Goal: Information Seeking & Learning: Learn about a topic

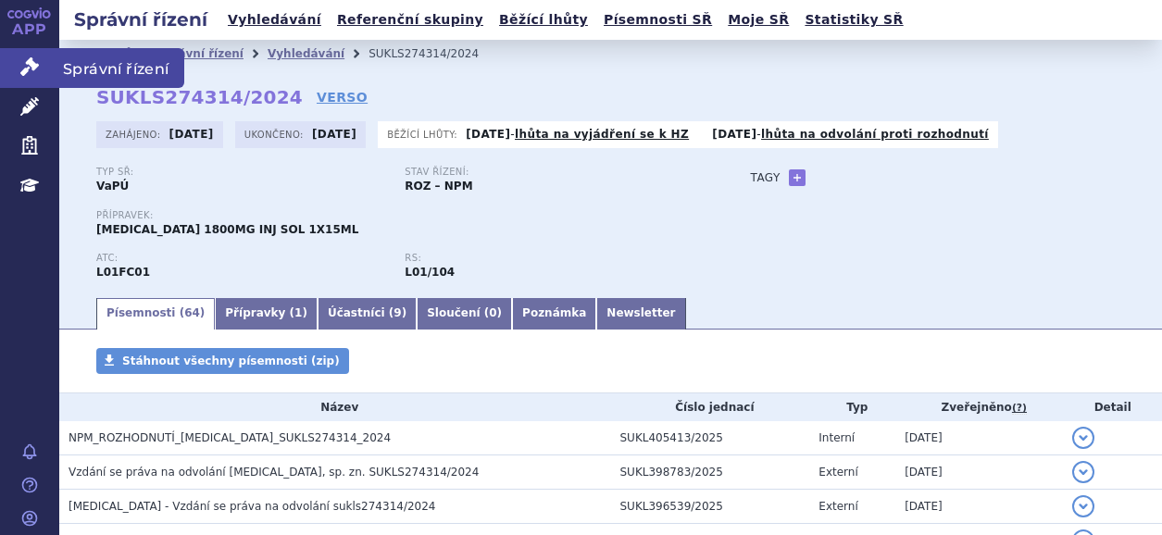
click at [43, 61] on link "Správní řízení" at bounding box center [29, 67] width 59 height 39
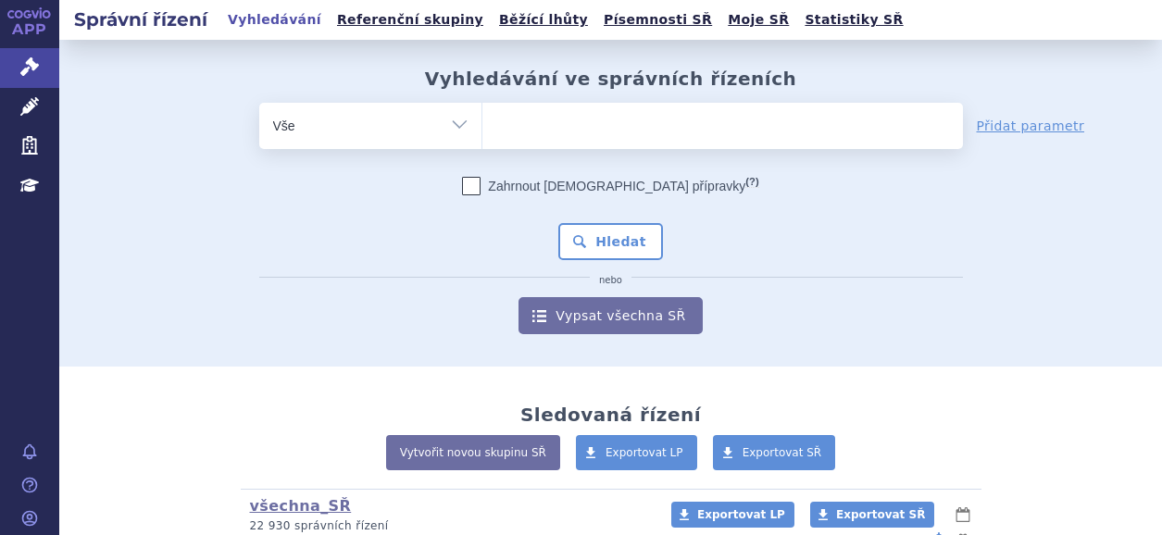
click at [26, 15] on icon at bounding box center [29, 12] width 44 height 11
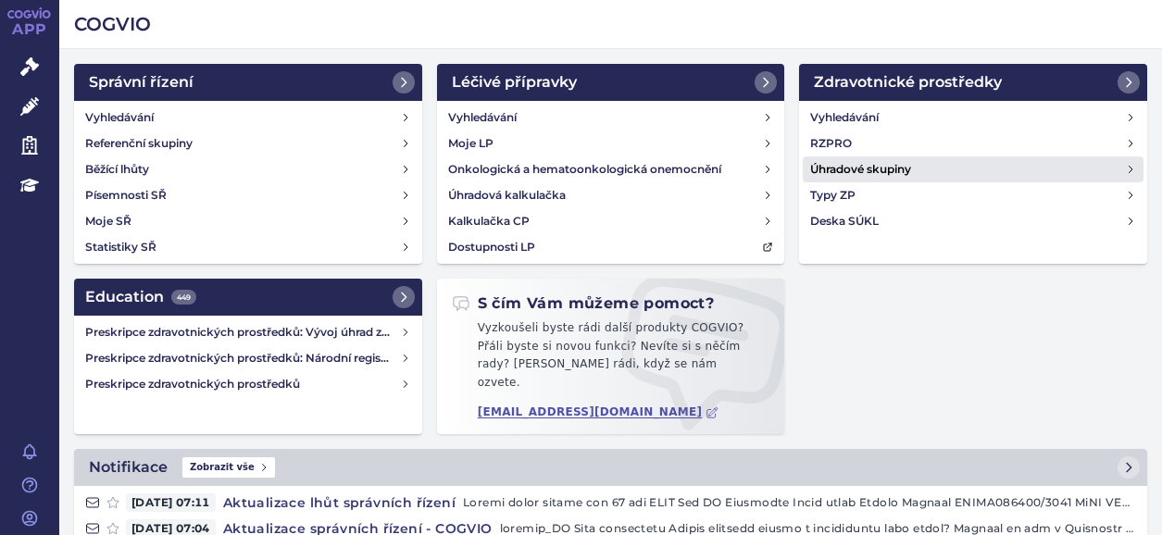
click at [851, 167] on h4 "Úhradové skupiny" at bounding box center [860, 169] width 101 height 19
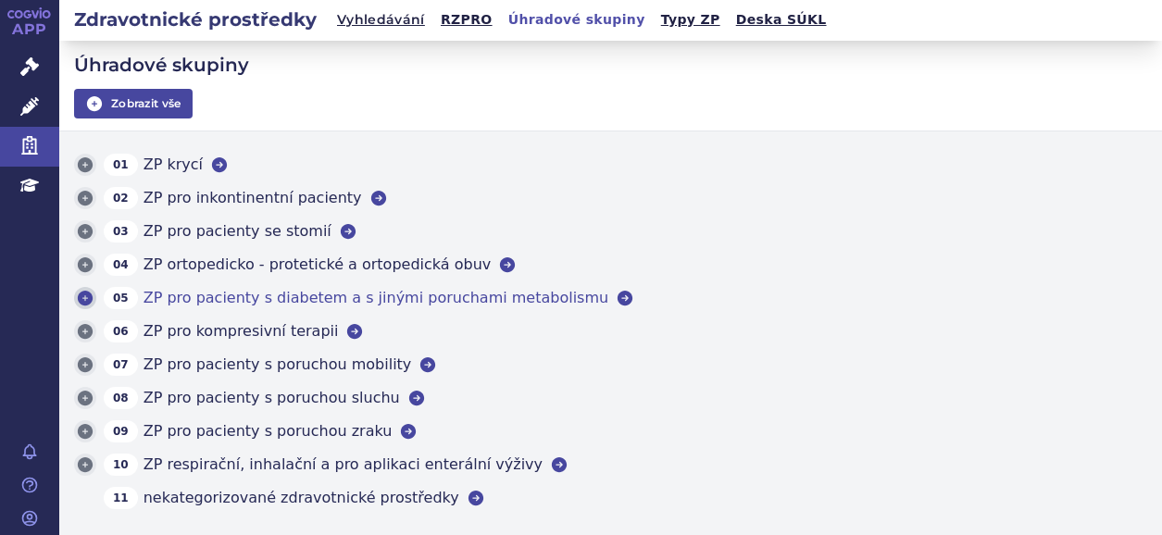
click at [324, 302] on span "ZP pro pacienty s diabetem a s jinými poruchami metabolismu" at bounding box center [376, 298] width 465 height 22
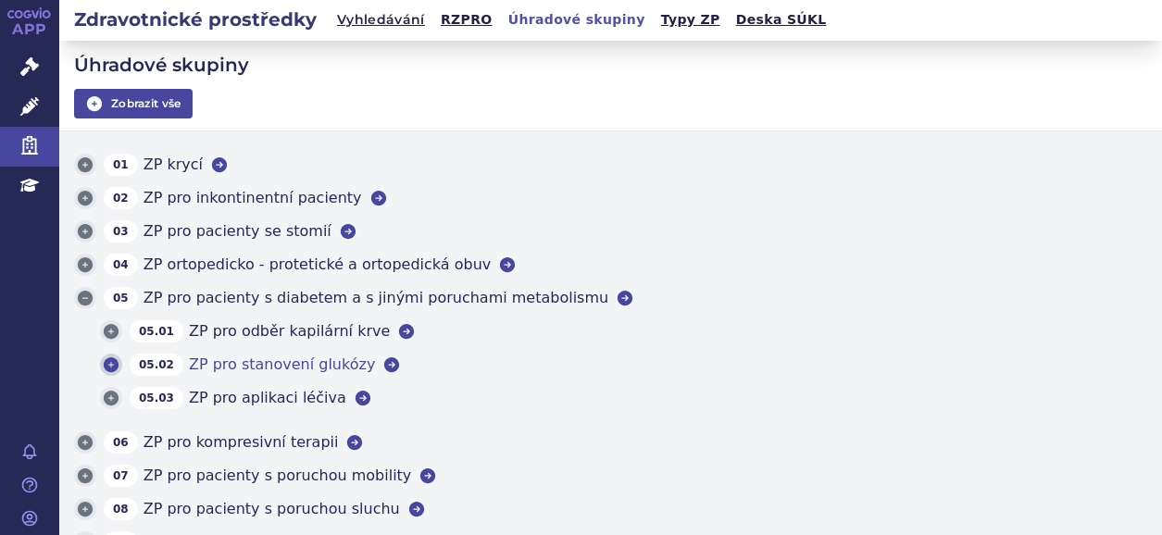
click at [237, 362] on span "ZP pro stanovení glukózy" at bounding box center [282, 365] width 186 height 22
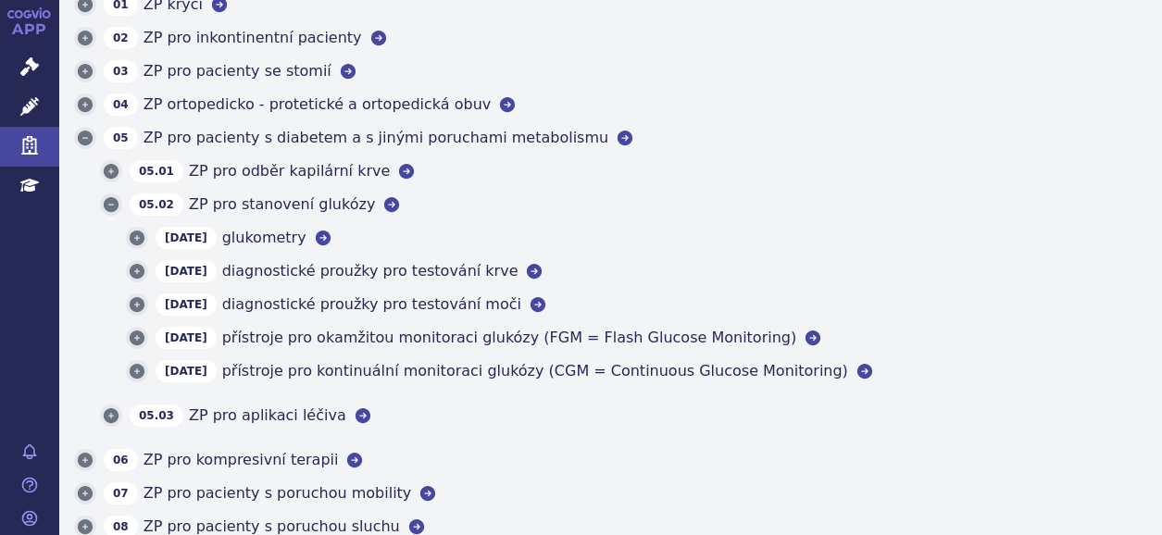
scroll to position [185, 0]
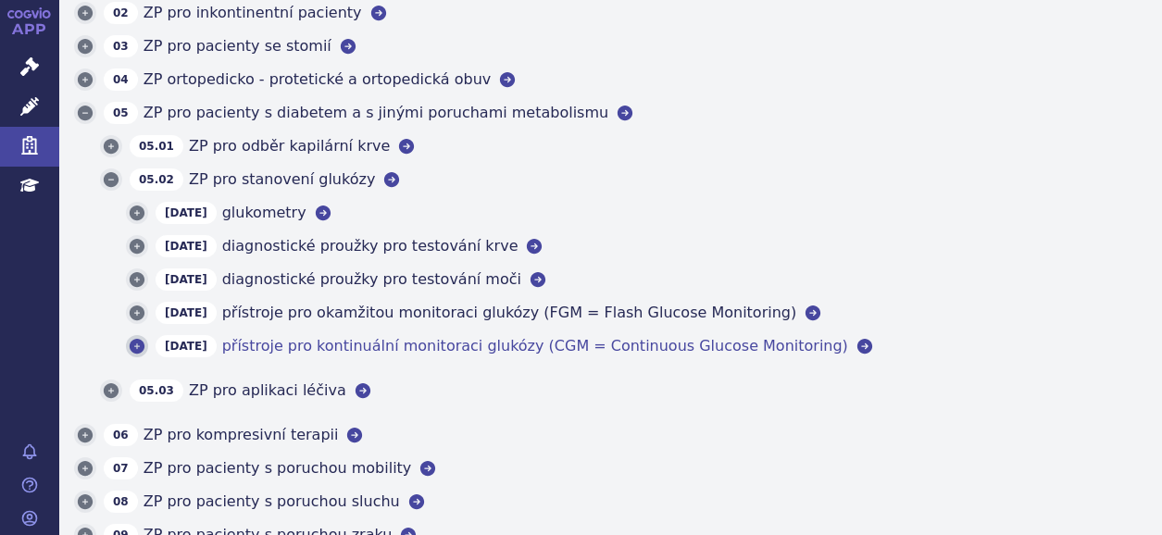
click at [364, 345] on span "přístroje pro kontinuální monitoraci glukózy (CGM = Continuous Glucose Monitori…" at bounding box center [535, 346] width 626 height 22
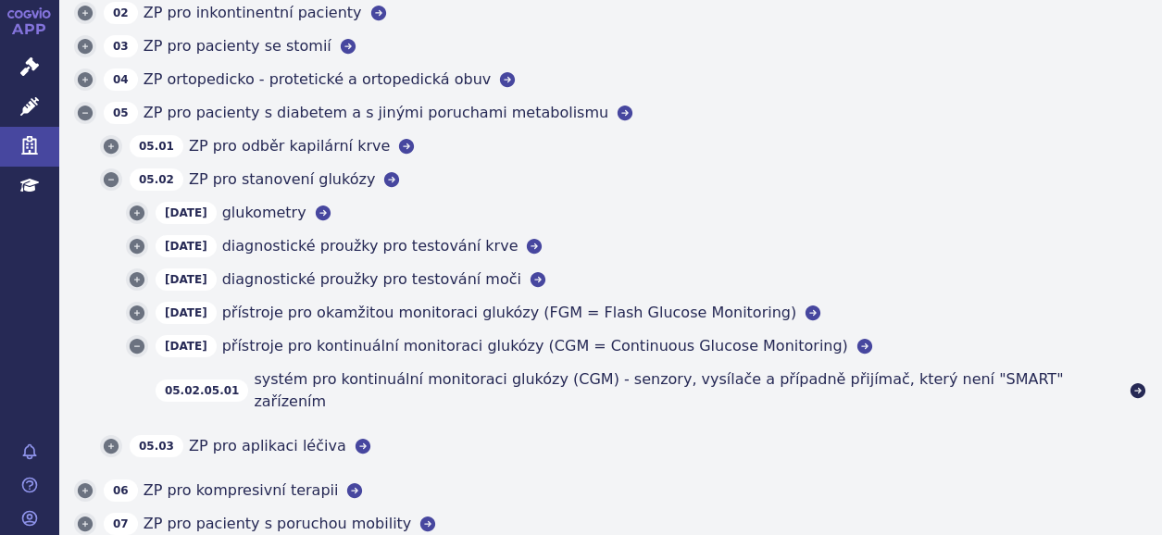
click at [1131, 382] on icon at bounding box center [1138, 389] width 15 height 15
click at [334, 314] on span "přístroje pro okamžitou monitoraci glukózy (FGM = Flash Glucose Monitoring)" at bounding box center [509, 313] width 575 height 22
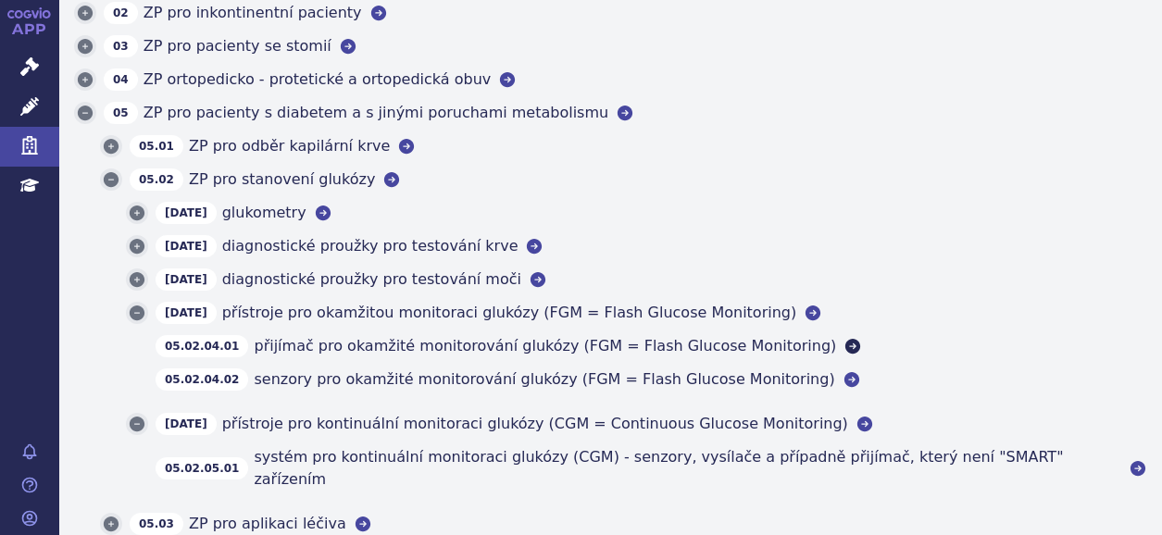
click at [846, 345] on icon at bounding box center [853, 345] width 15 height 15
click at [843, 377] on icon at bounding box center [852, 379] width 19 height 19
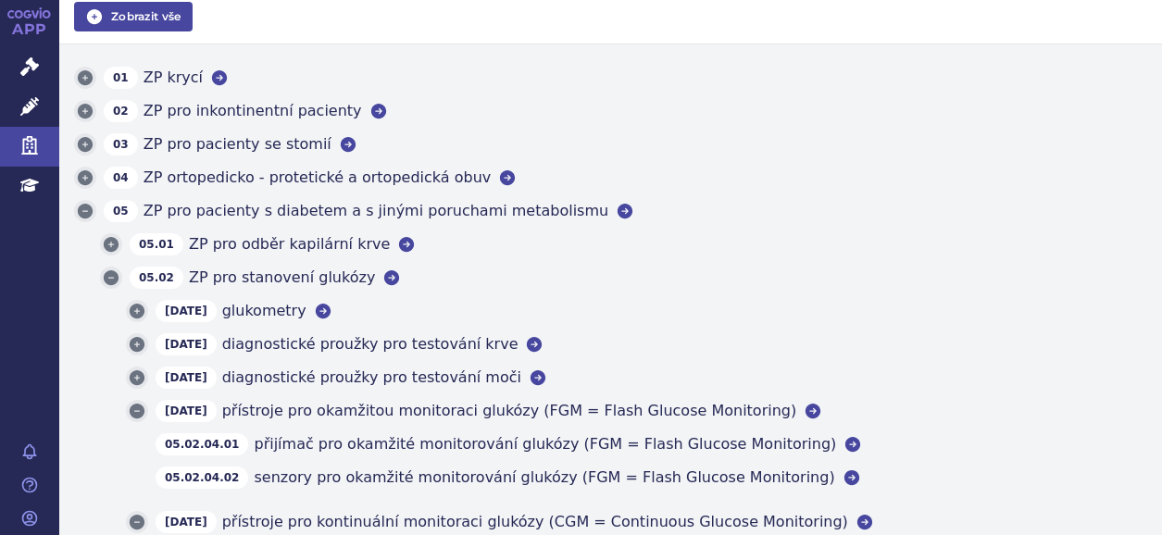
scroll to position [0, 0]
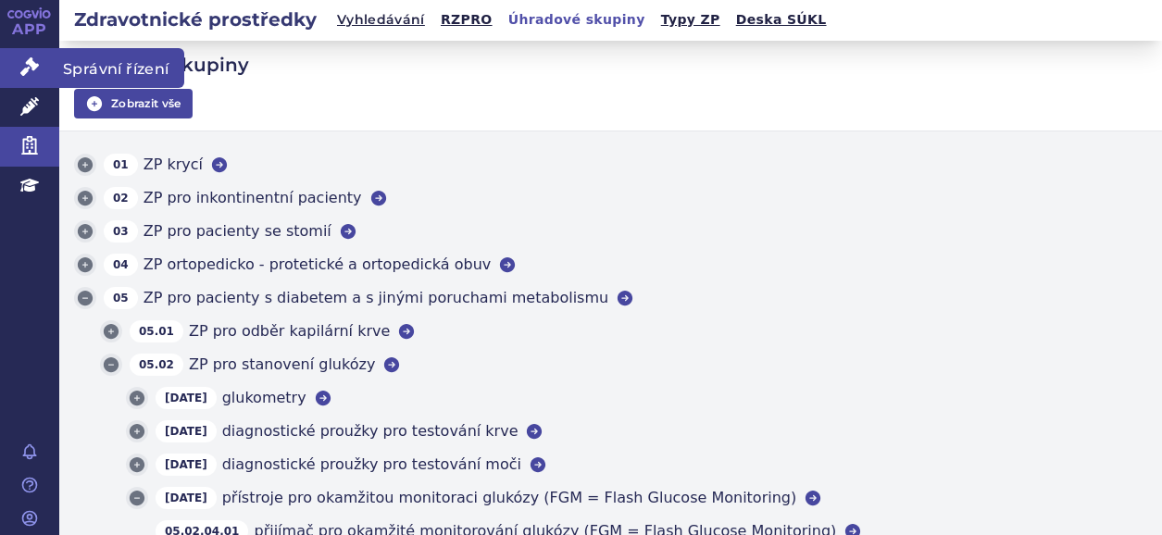
click at [17, 60] on link "Správní řízení" at bounding box center [29, 67] width 59 height 39
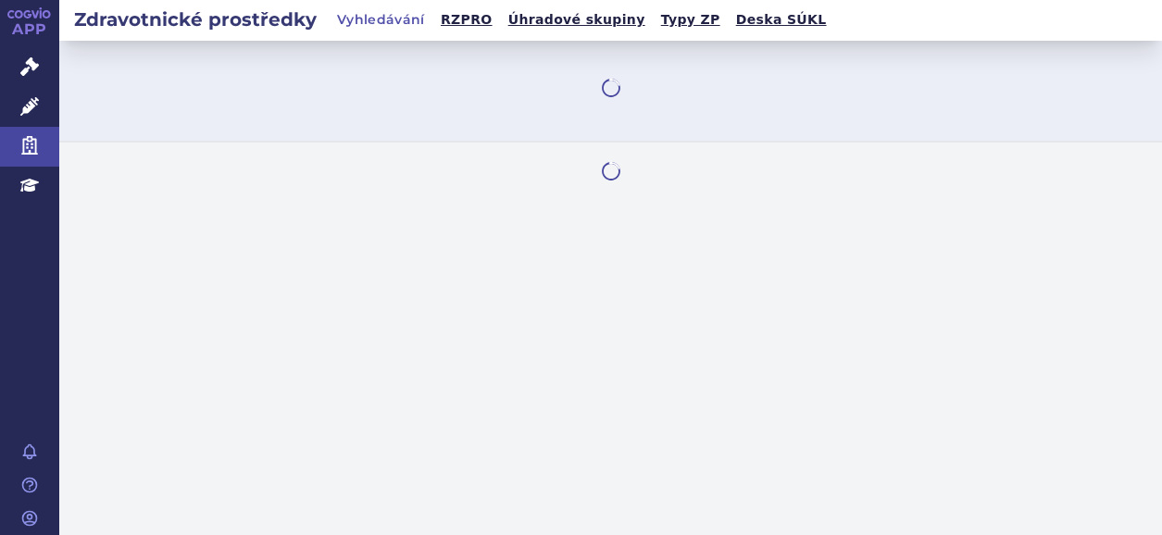
select select "filter-category-tree"
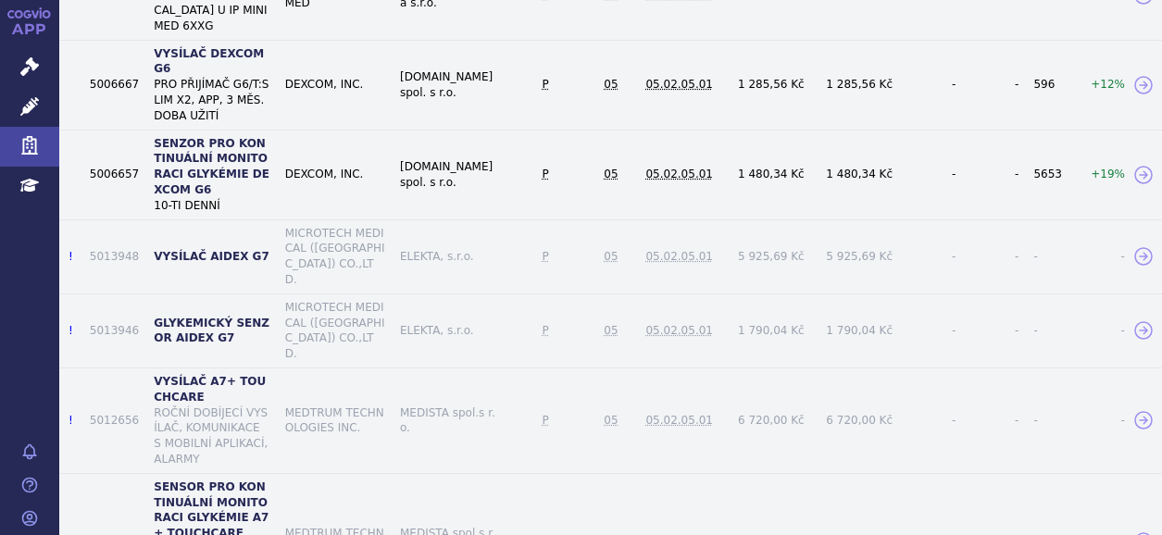
scroll to position [3525, 0]
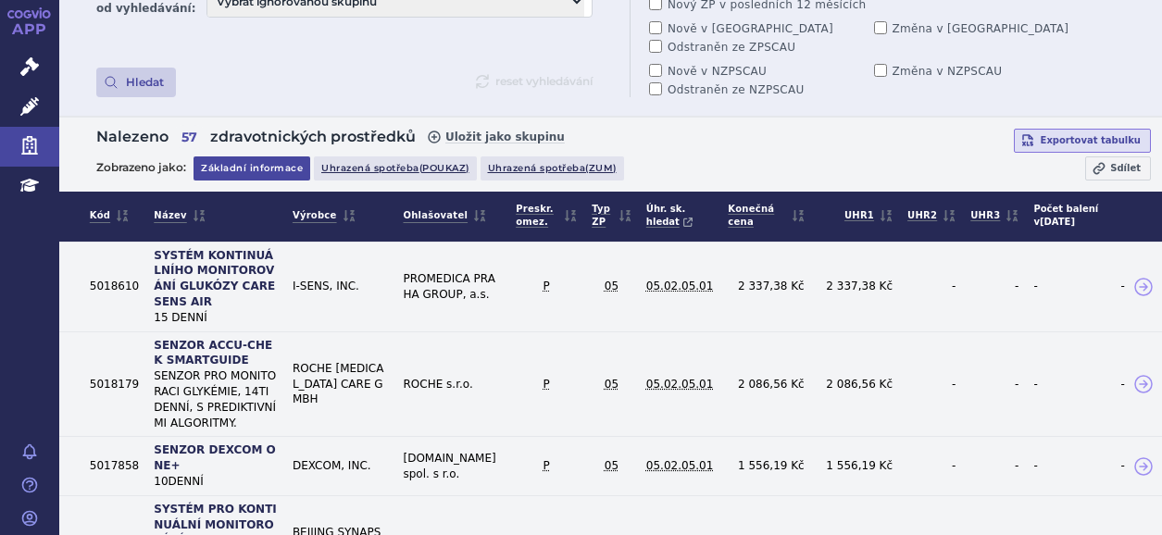
scroll to position [119, 0]
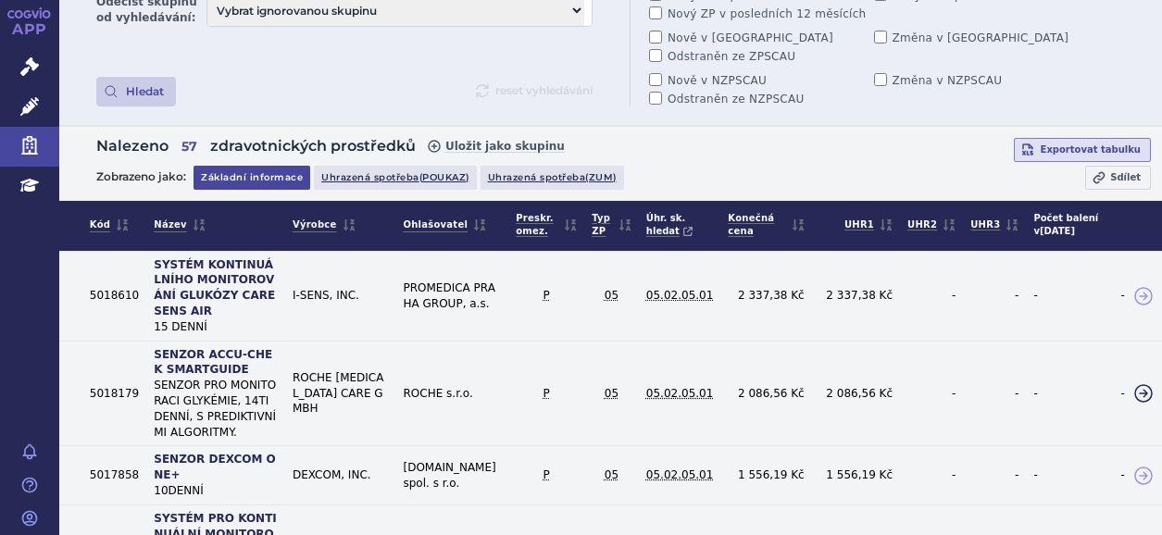
click at [168, 348] on strong "SENZOR ACCU-CHEK SMARTGUIDE" at bounding box center [213, 362] width 119 height 29
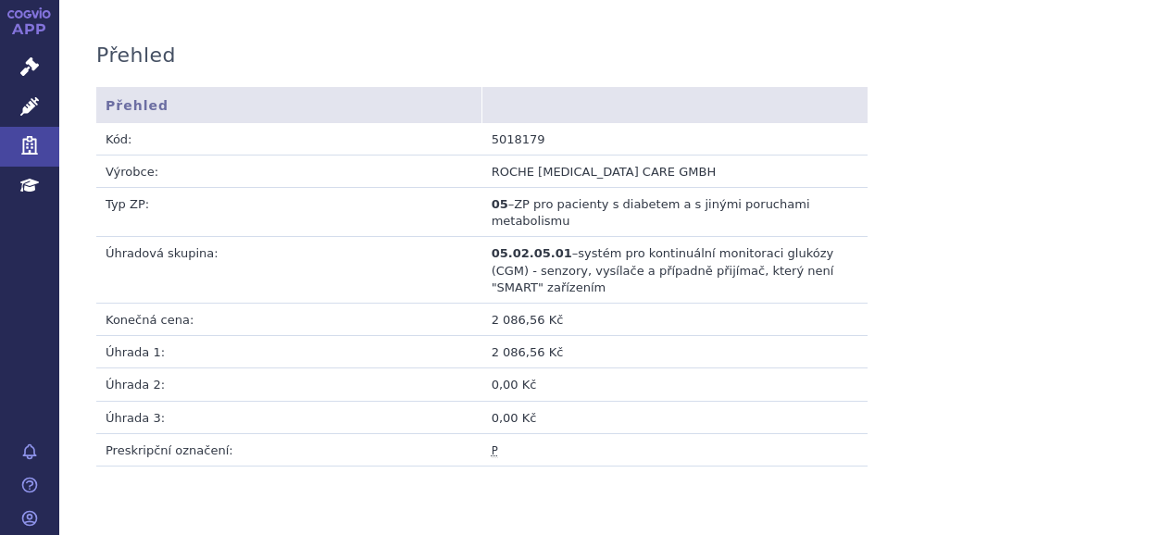
scroll to position [93, 0]
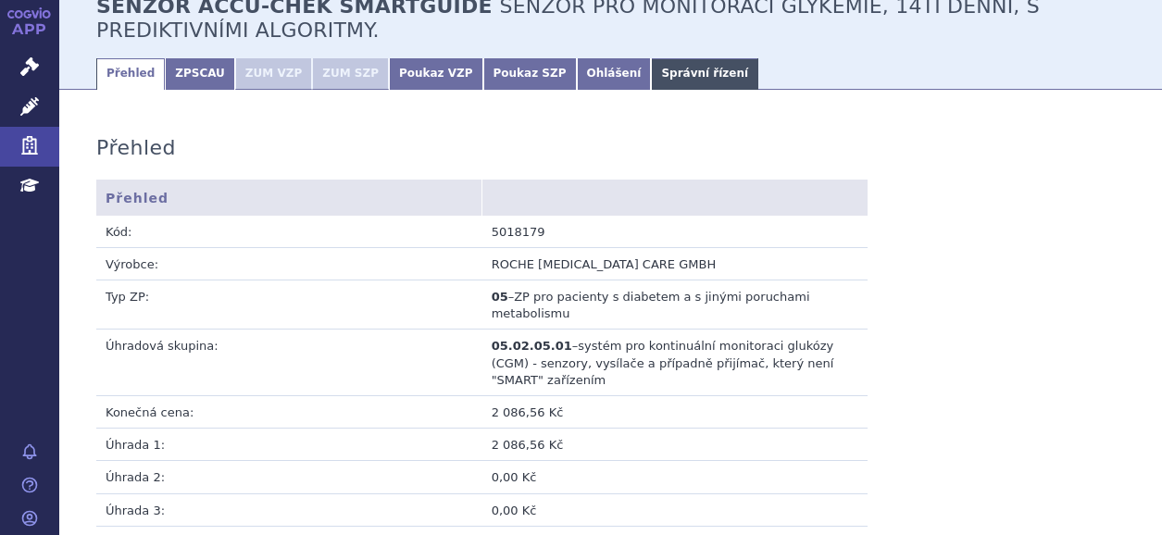
click at [651, 81] on link "Správní řízení" at bounding box center [704, 73] width 107 height 31
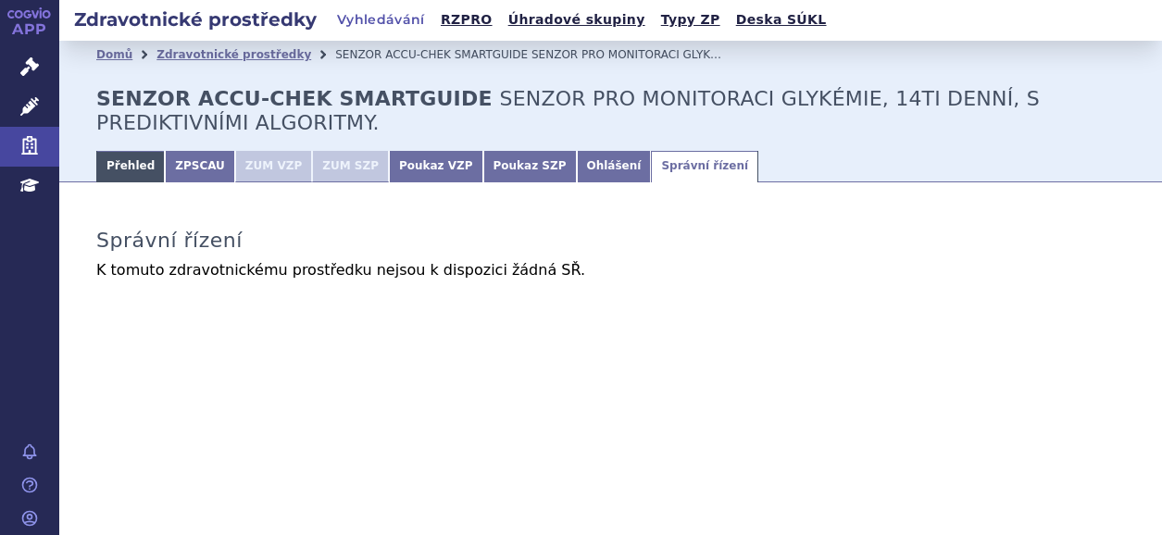
click at [111, 169] on link "Přehled" at bounding box center [130, 166] width 69 height 31
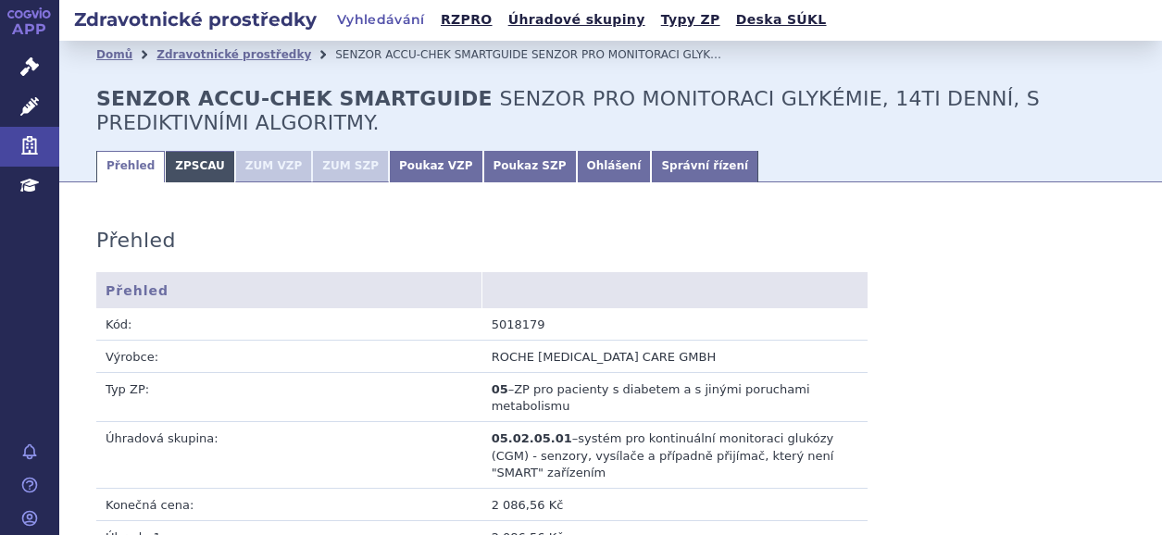
click at [176, 155] on link "ZPSCAU" at bounding box center [200, 166] width 70 height 31
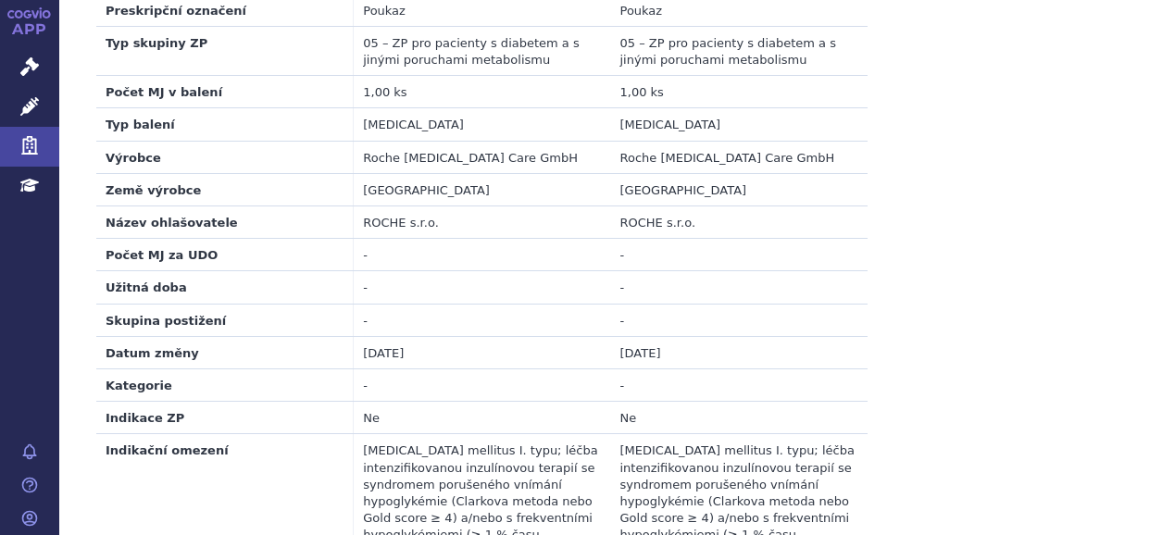
scroll to position [278, 0]
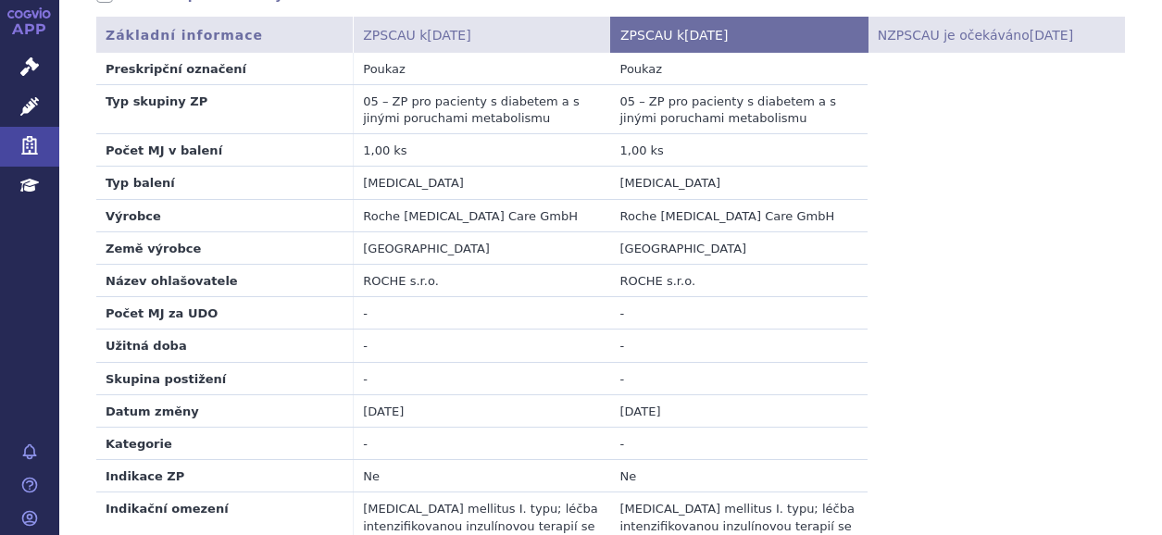
click at [1040, 294] on table "Základní informace ZPSCAU k 01.09.2025 ZPSCAU k 01.10.2025 NZPSCAU je očekáváno…" at bounding box center [610, 474] width 1029 height 914
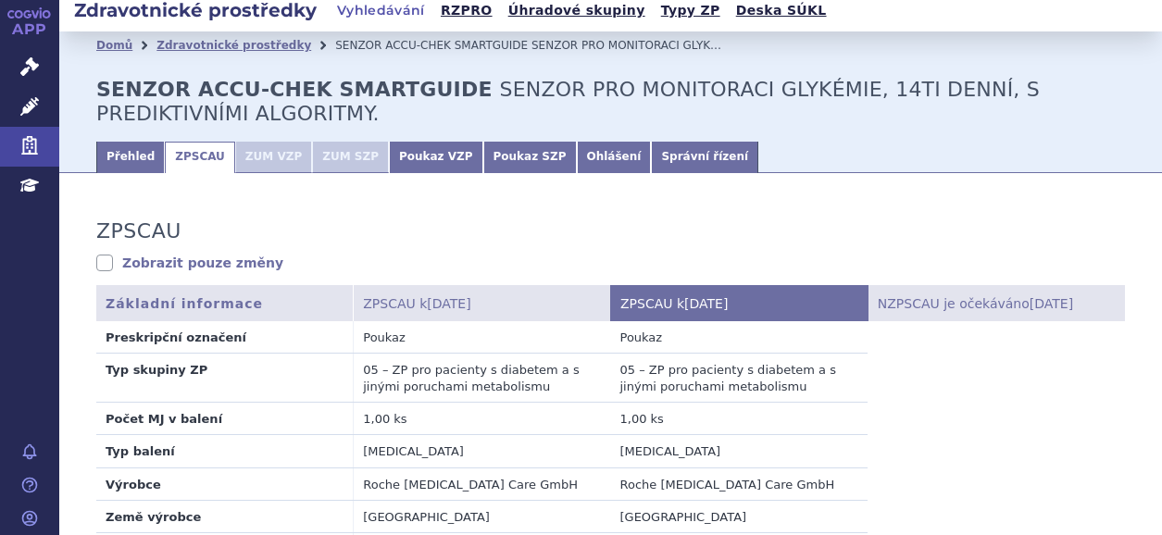
scroll to position [0, 0]
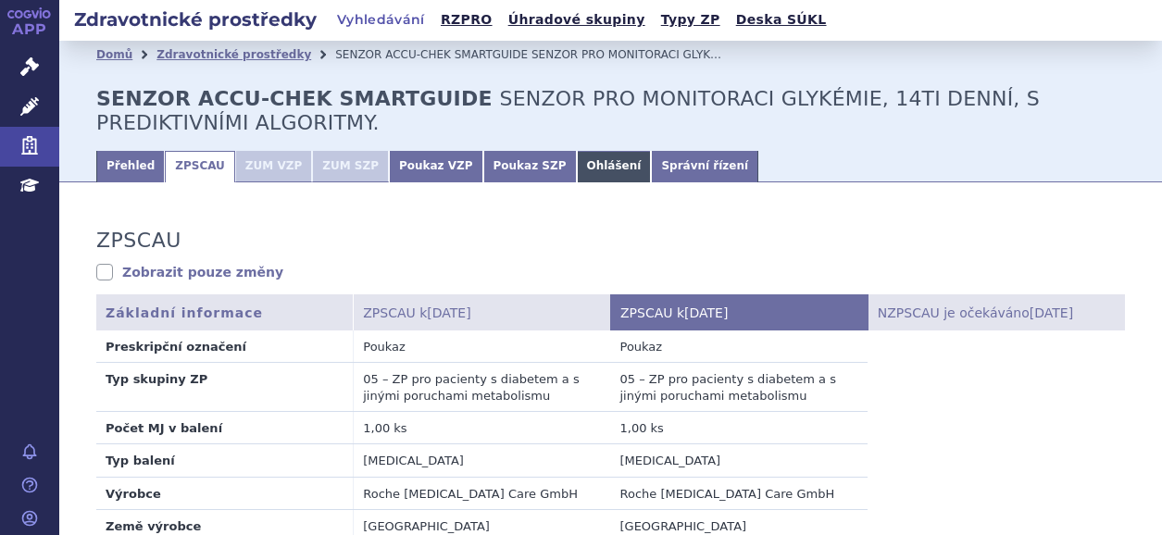
click at [577, 169] on link "Ohlášení" at bounding box center [614, 166] width 75 height 31
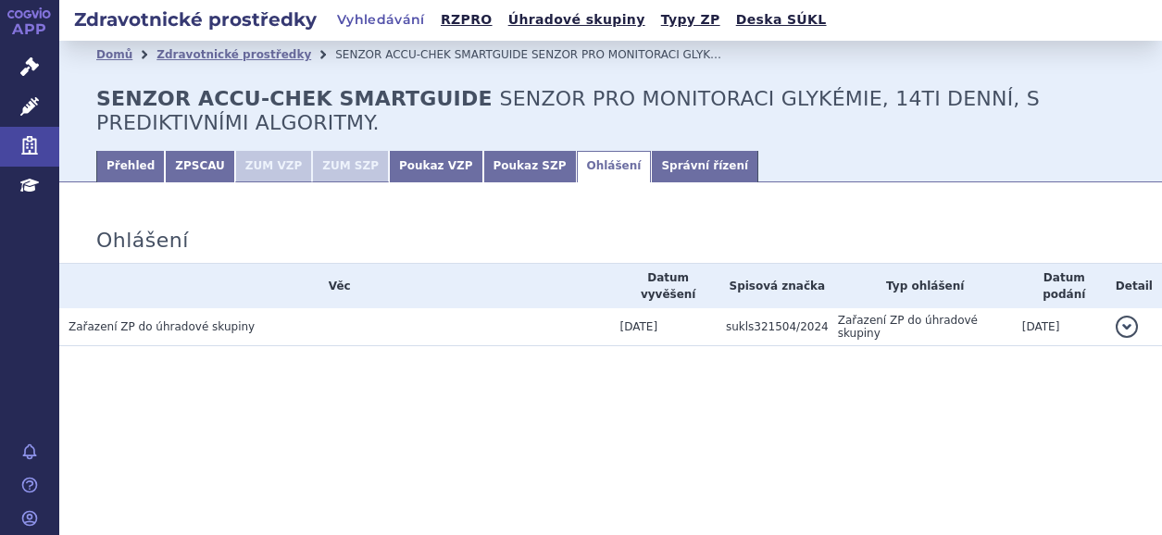
click at [1129, 316] on button "detail" at bounding box center [1127, 327] width 22 height 22
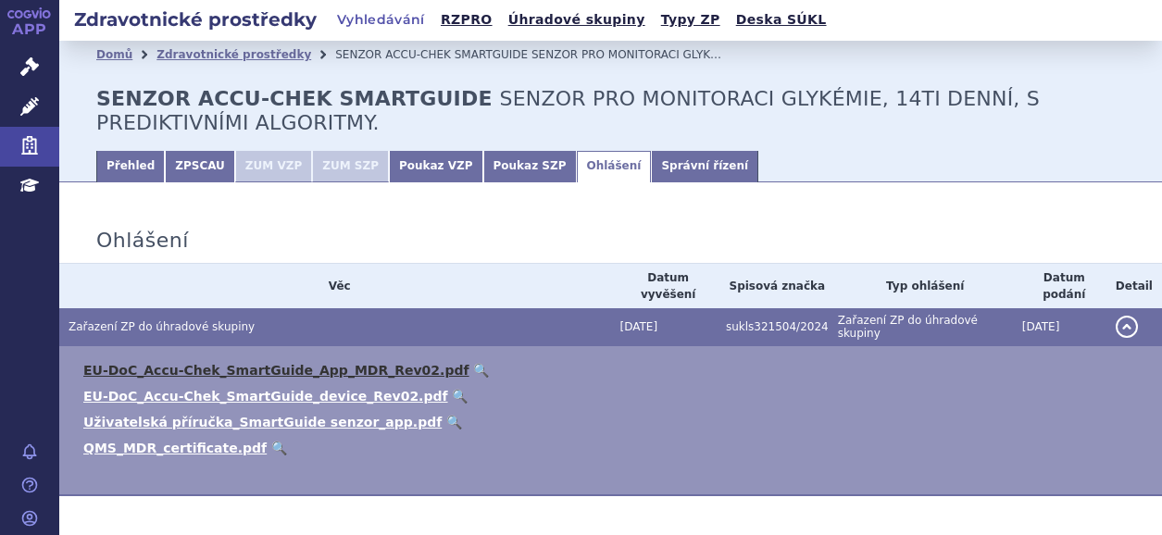
click at [241, 363] on link "EU-DoC_Accu-Chek_SmartGuide_App_MDR_Rev02.pdf" at bounding box center [276, 370] width 386 height 15
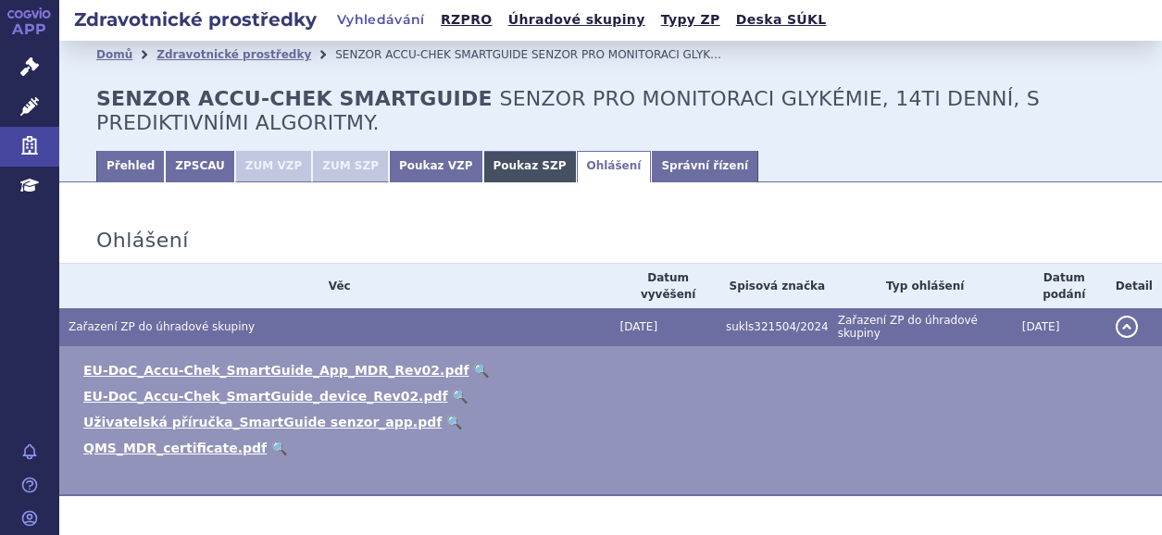
click at [485, 164] on link "Poukaz SZP" at bounding box center [530, 166] width 94 height 31
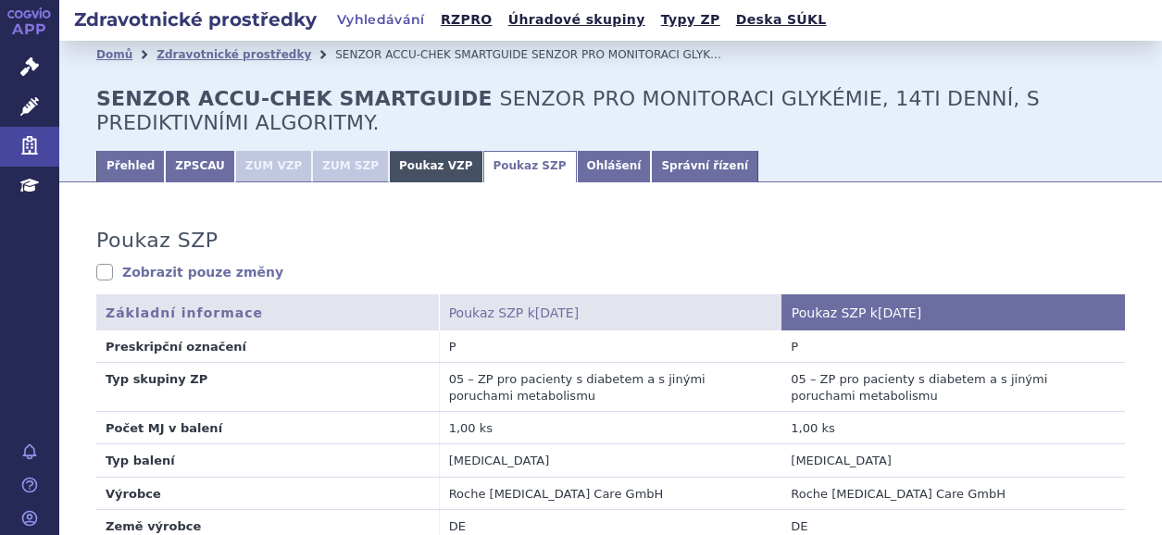
click at [389, 164] on link "Poukaz VZP" at bounding box center [436, 166] width 94 height 31
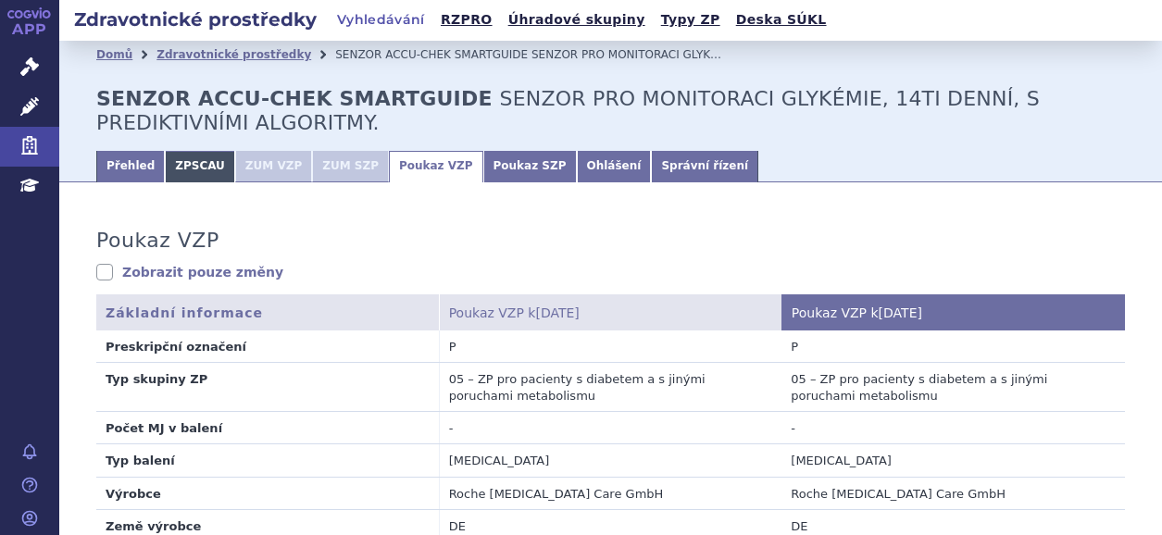
click at [176, 161] on link "ZPSCAU" at bounding box center [200, 166] width 70 height 31
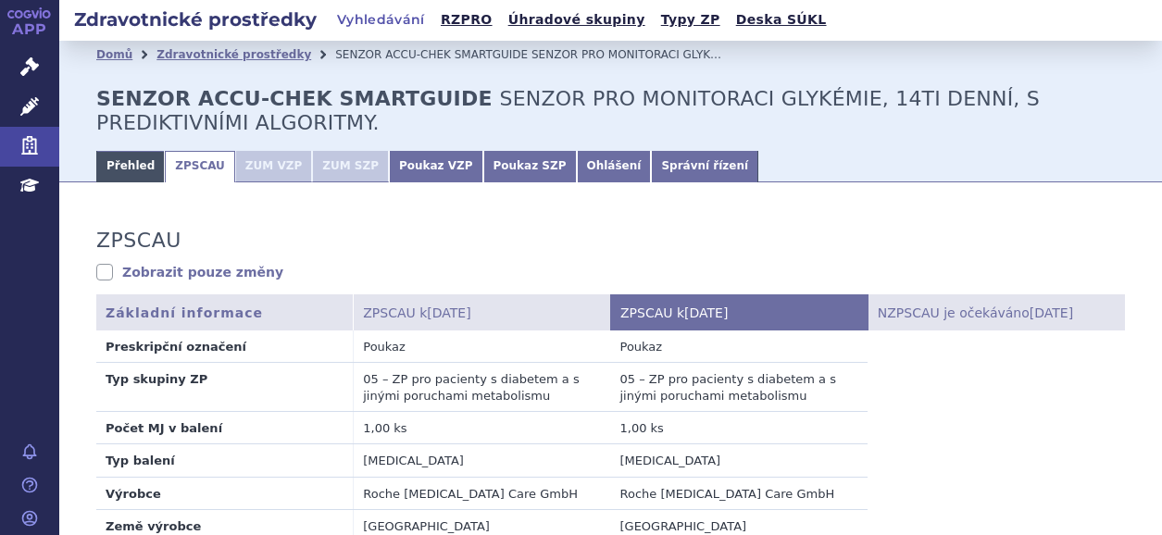
click at [109, 166] on link "Přehled" at bounding box center [130, 166] width 69 height 31
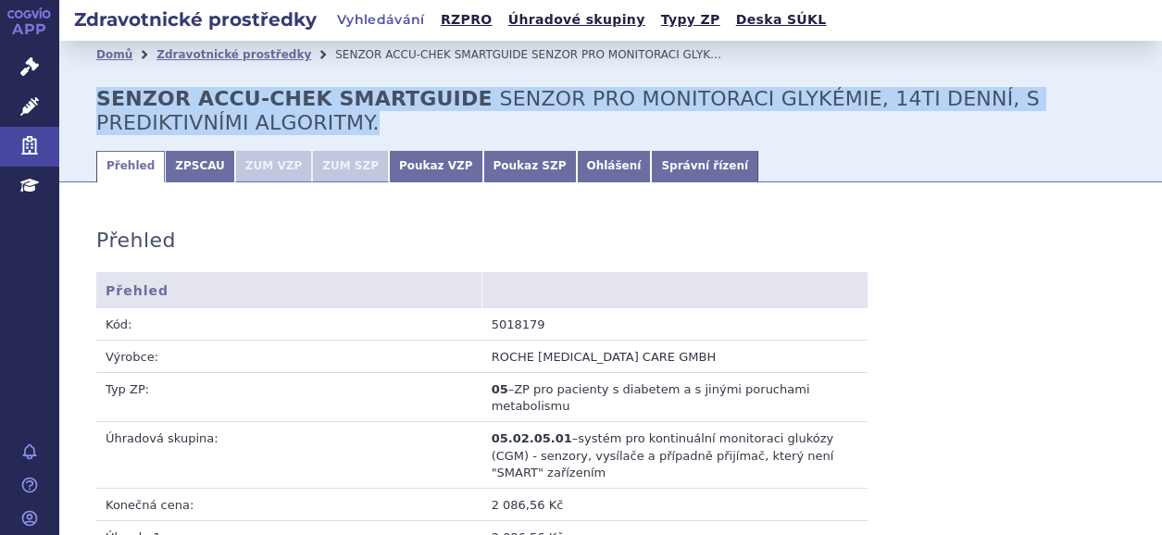
drag, startPoint x: 96, startPoint y: 100, endPoint x: 694, endPoint y: 135, distance: 598.4
click at [694, 135] on h2 "SENZOR ACCU-CHEK SMARTGUIDE SENZOR PRO MONITORACI GLYKÉMIE, 14TI DENNÍ, S PREDI…" at bounding box center [610, 111] width 1029 height 49
copy h2 "SENZOR ACCU-CHEK SMARTGUIDE SENZOR PRO MONITORACI GLYKÉMIE, 14TI DENNÍ, S PREDI…"
click at [577, 163] on link "Ohlášení" at bounding box center [614, 166] width 75 height 31
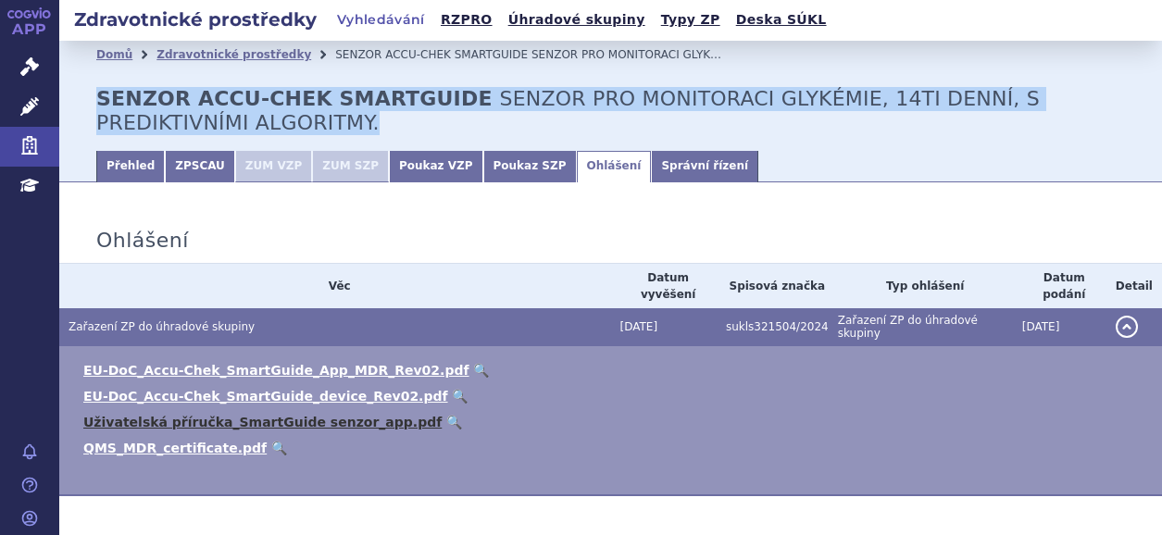
click at [187, 415] on link "Uživatelská příručka_SmartGuide senzor_app.pdf" at bounding box center [262, 422] width 358 height 15
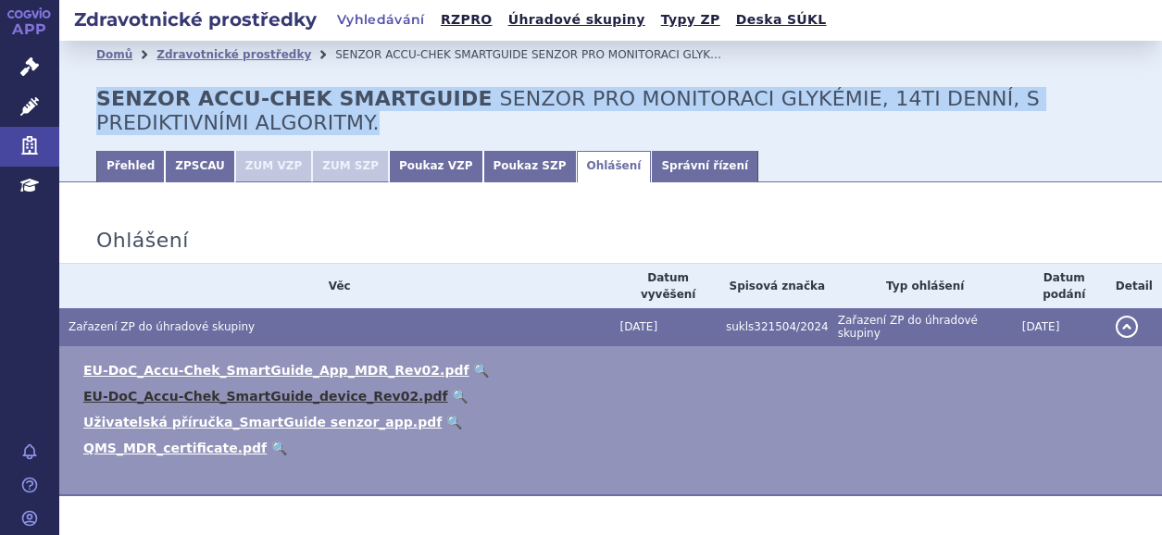
click at [224, 389] on link "EU-DoC_Accu-Chek_SmartGuide_device_Rev02.pdf" at bounding box center [265, 396] width 365 height 15
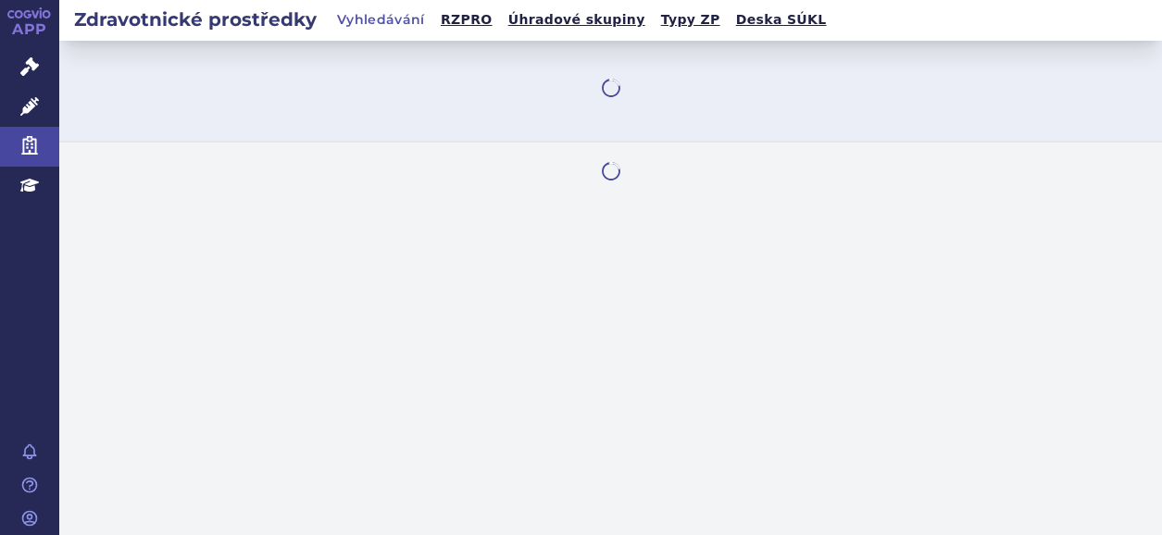
select select "filter-category-tree"
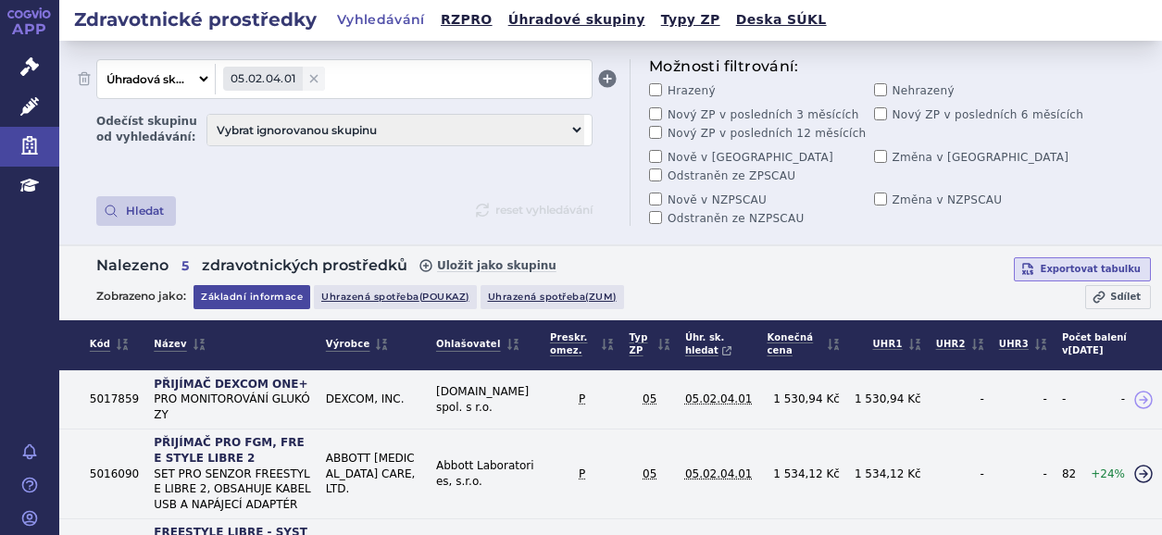
scroll to position [225, 0]
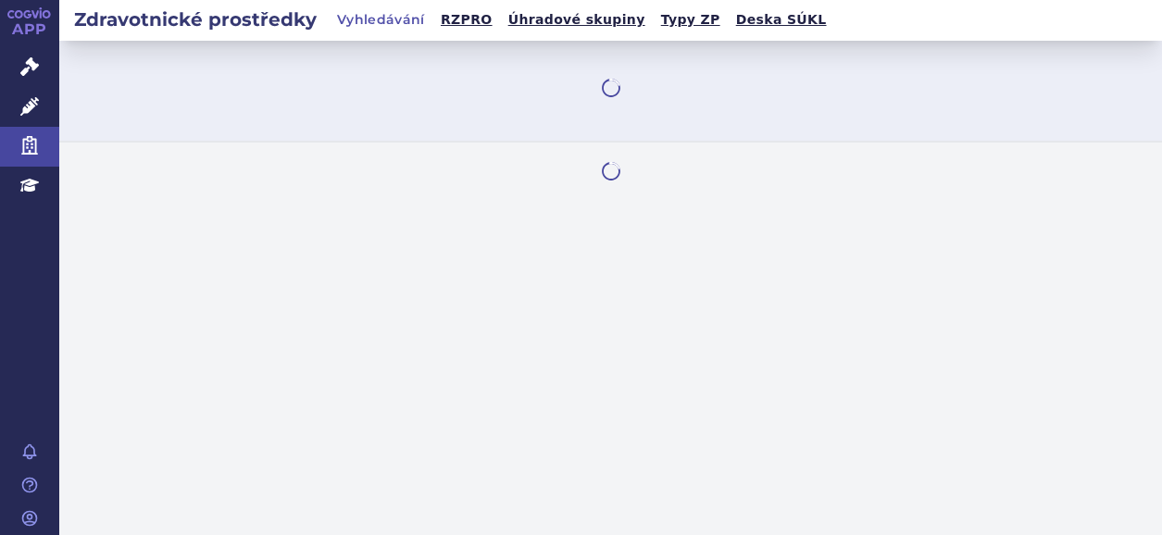
select select "filter-category-tree"
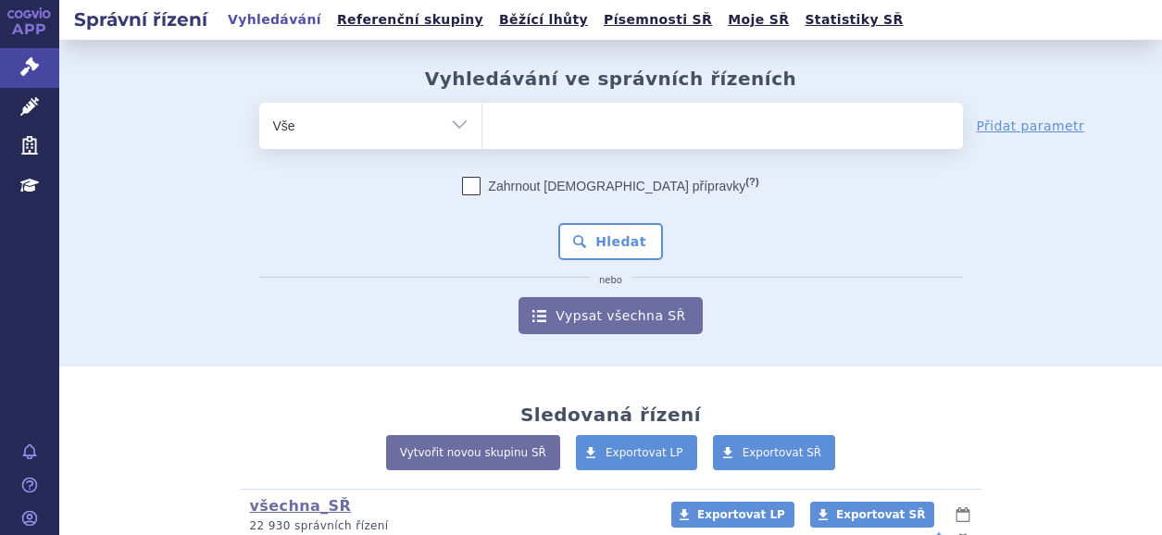
click at [40, 22] on link "APP" at bounding box center [29, 24] width 59 height 48
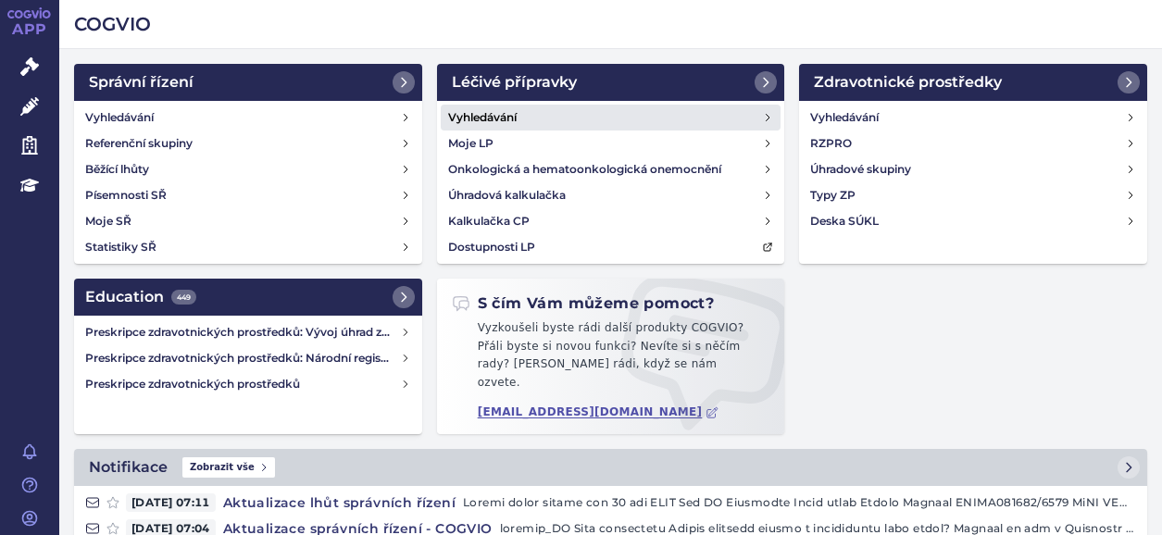
click at [624, 120] on link "Vyhledávání" at bounding box center [611, 118] width 341 height 26
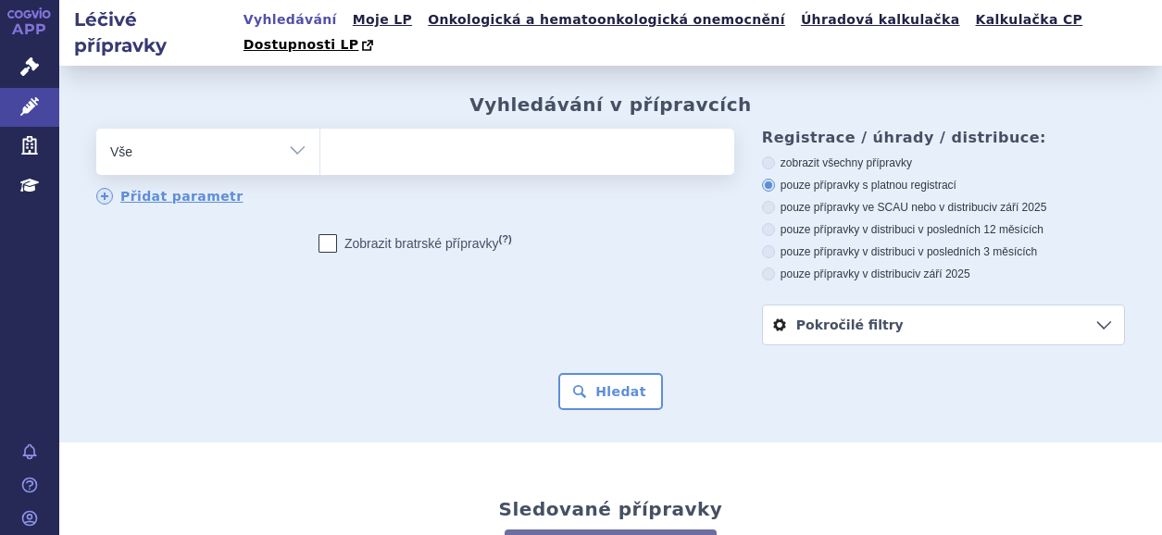
click at [1083, 306] on link "Pokročilé filtry" at bounding box center [943, 325] width 361 height 39
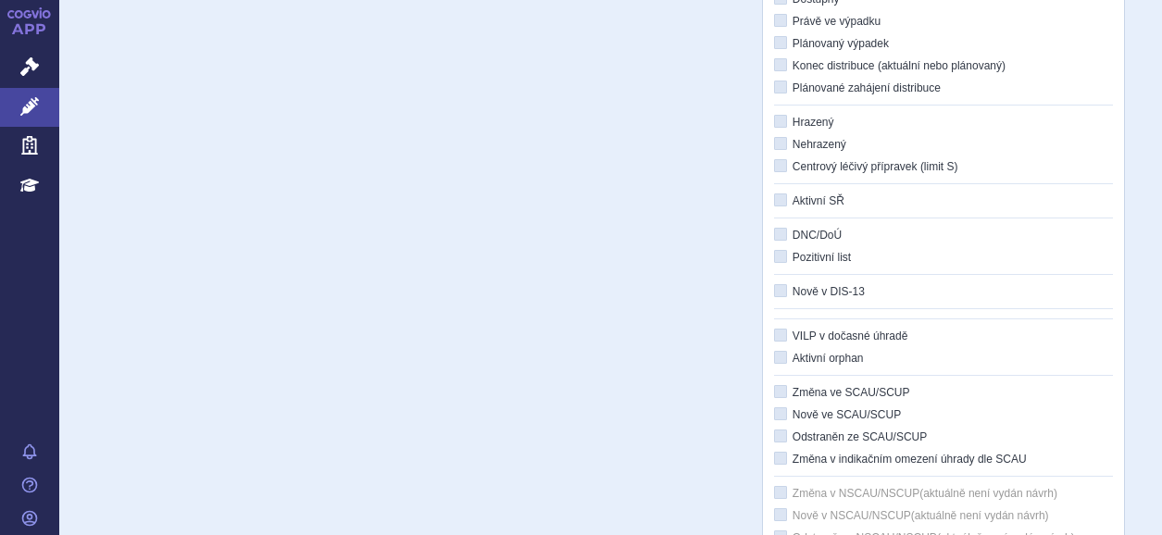
scroll to position [370, 0]
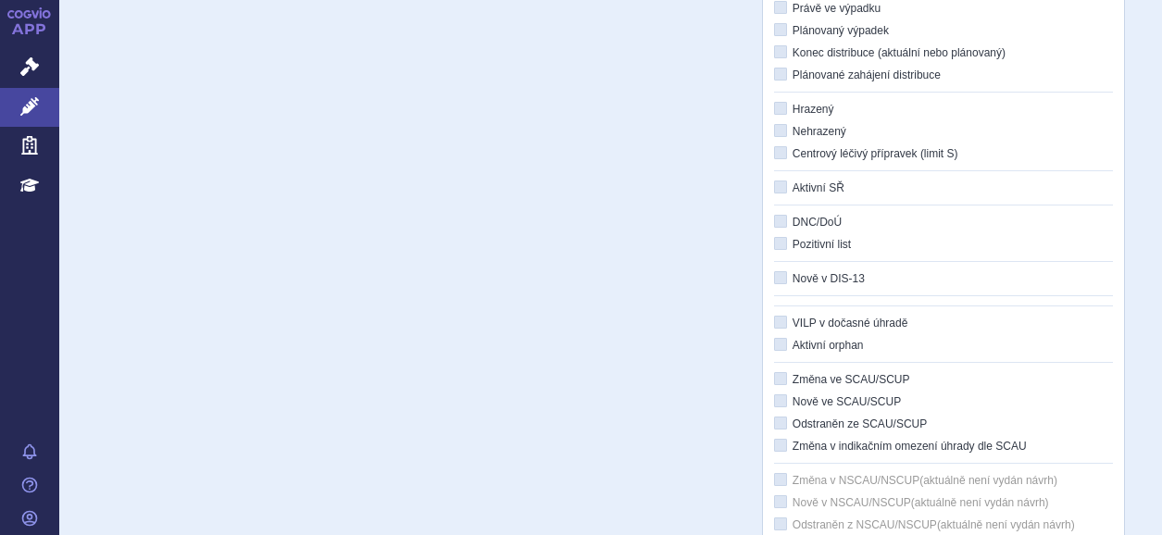
click at [785, 338] on label "Aktivní orphan" at bounding box center [943, 345] width 339 height 15
click at [785, 340] on input "Aktivní orphan" at bounding box center [782, 346] width 12 height 12
checkbox input "true"
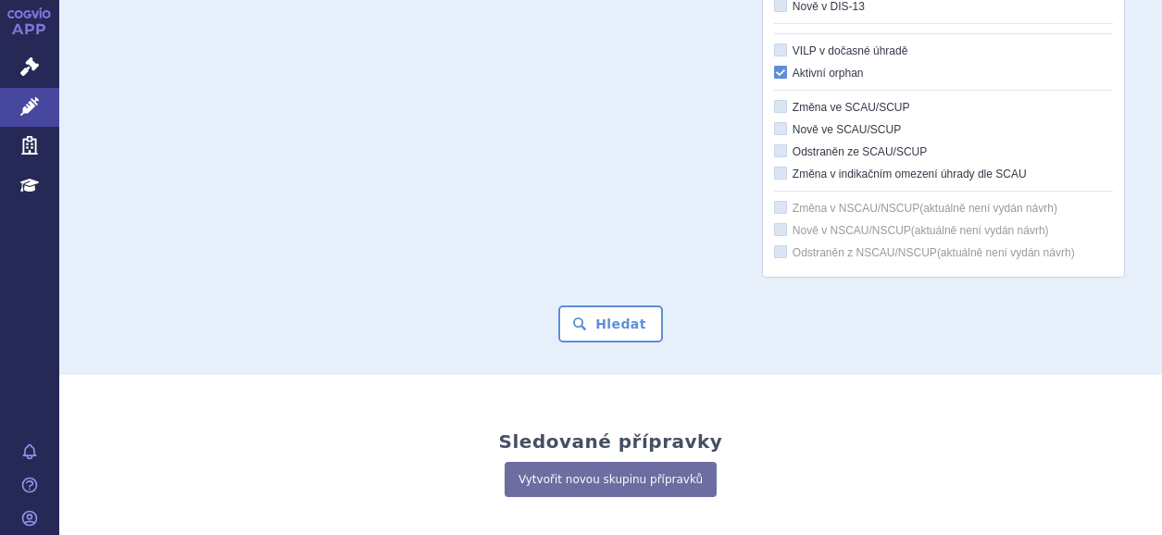
scroll to position [648, 0]
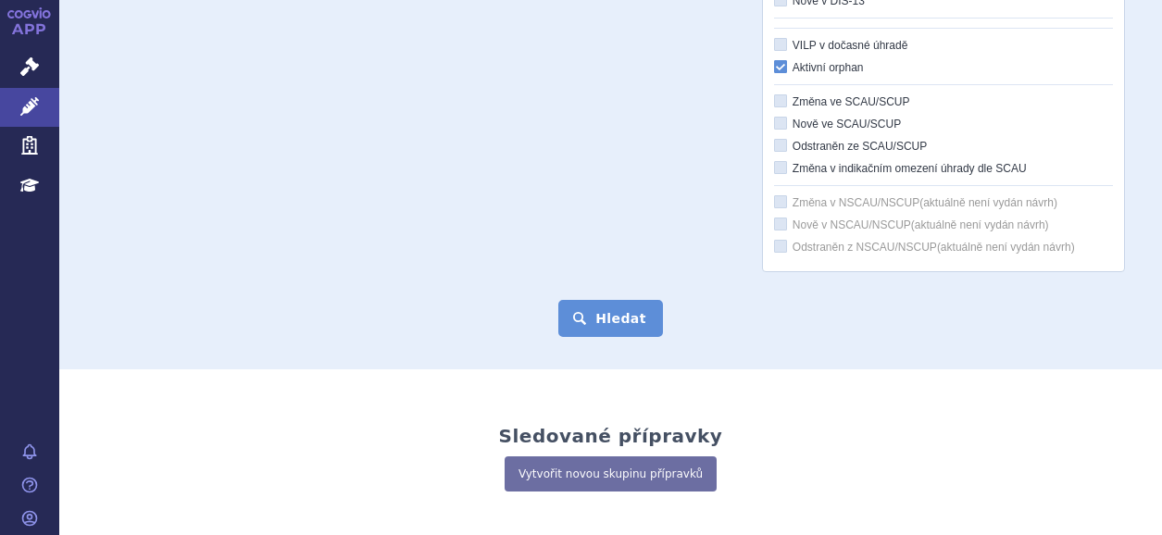
click at [623, 300] on button "Hledat" at bounding box center [610, 318] width 105 height 37
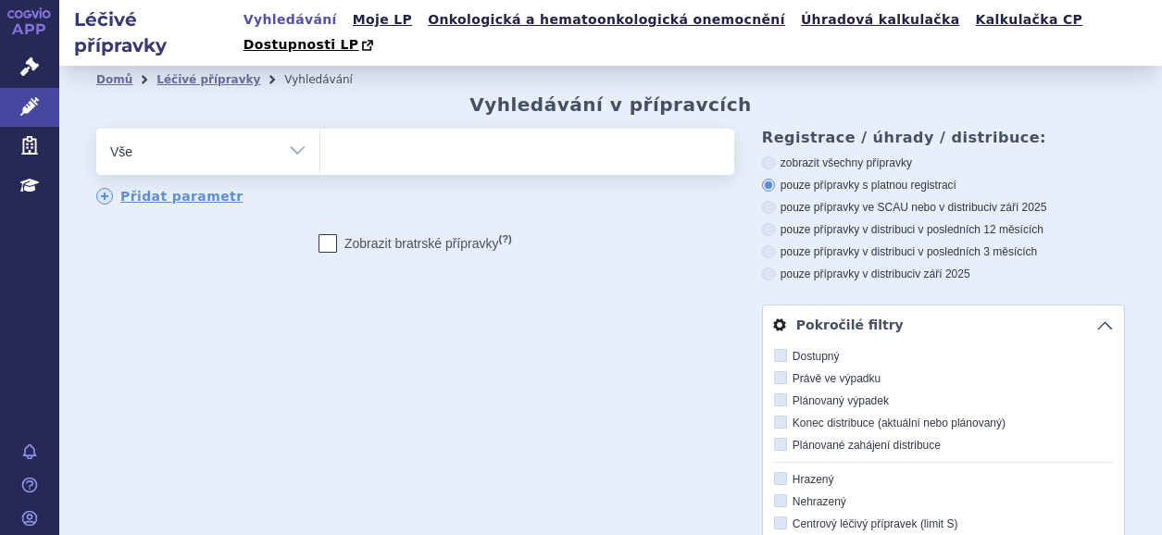
click at [28, 17] on icon at bounding box center [29, 12] width 44 height 11
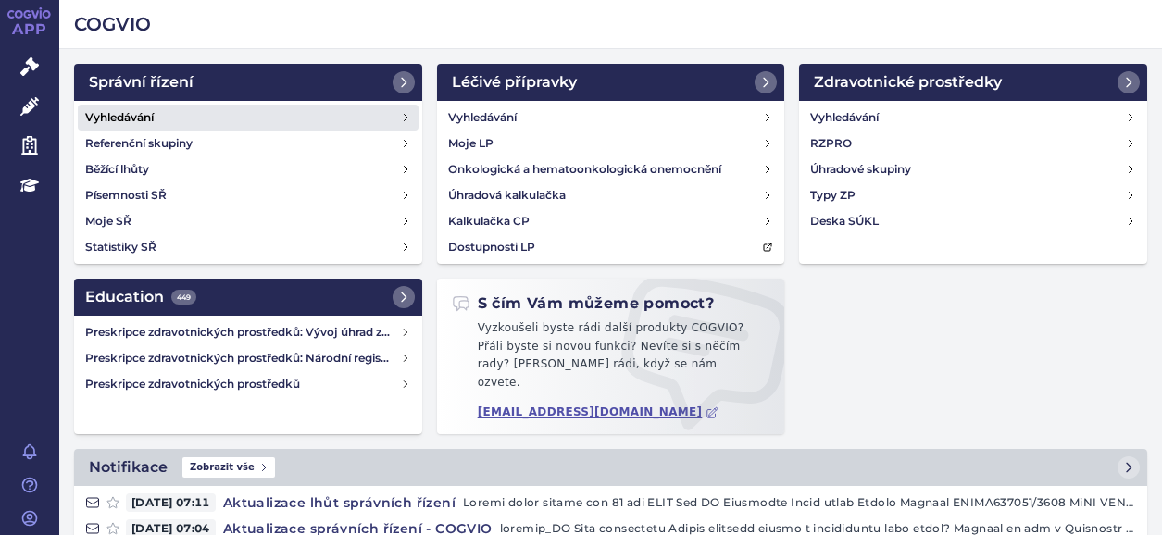
click at [159, 114] on link "Vyhledávání" at bounding box center [248, 118] width 341 height 26
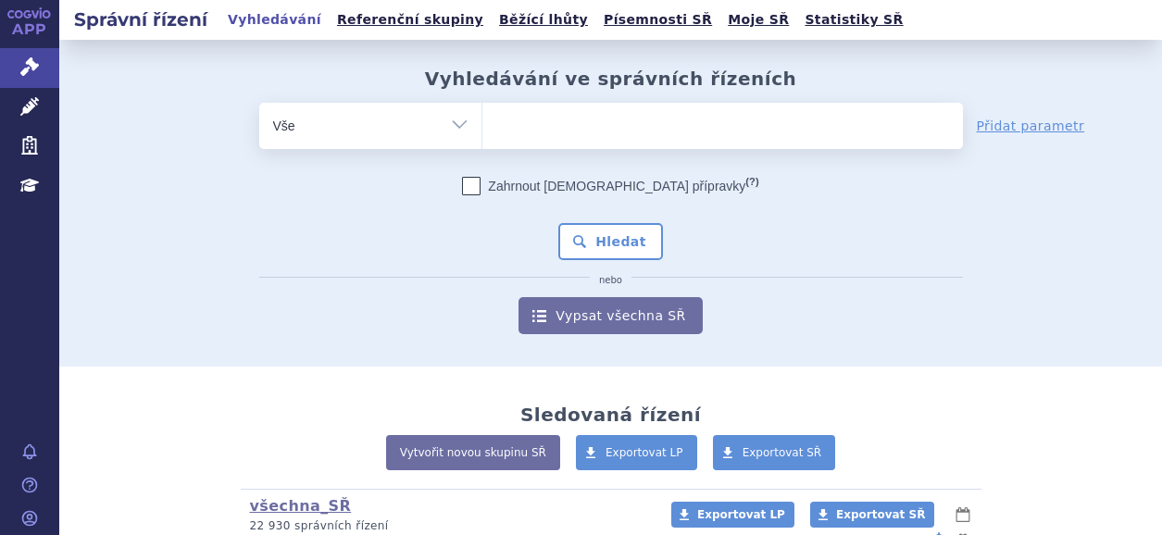
click at [510, 121] on ul at bounding box center [723, 122] width 481 height 39
click at [483, 121] on select at bounding box center [482, 125] width 1 height 46
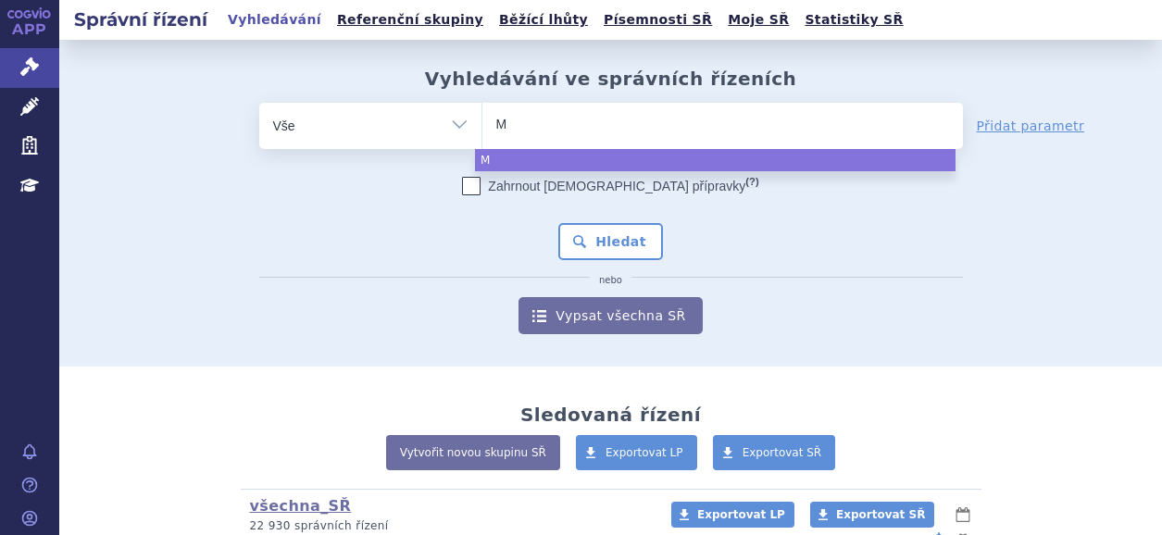
type input "MP"
type input "MPV"
type input "MPVO"
type input "MPV"
type input "M"
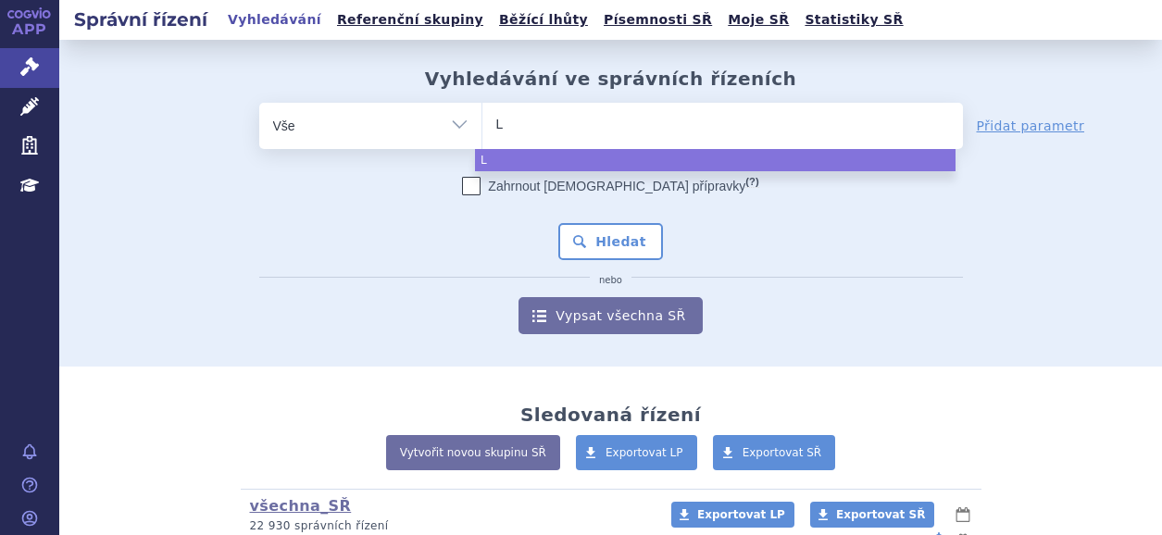
type input "LP"
type input "LPV"
type input "LPVO"
select select "LPVO"
click at [578, 245] on button "Hledat" at bounding box center [610, 241] width 105 height 37
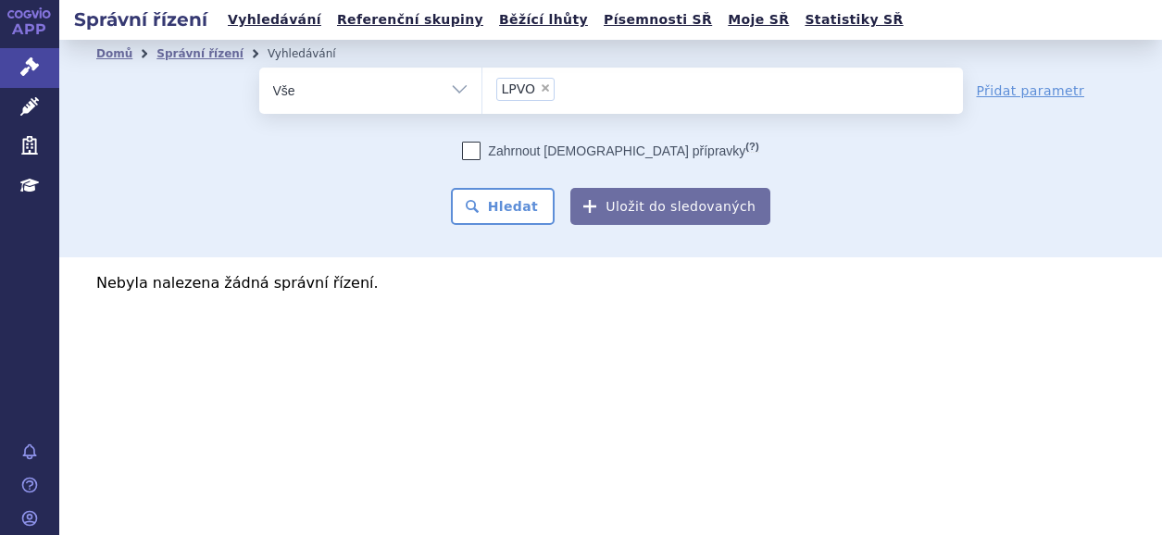
click at [543, 89] on span "×" at bounding box center [545, 87] width 11 height 11
click at [483, 89] on select "LPVO" at bounding box center [482, 90] width 1 height 46
select select
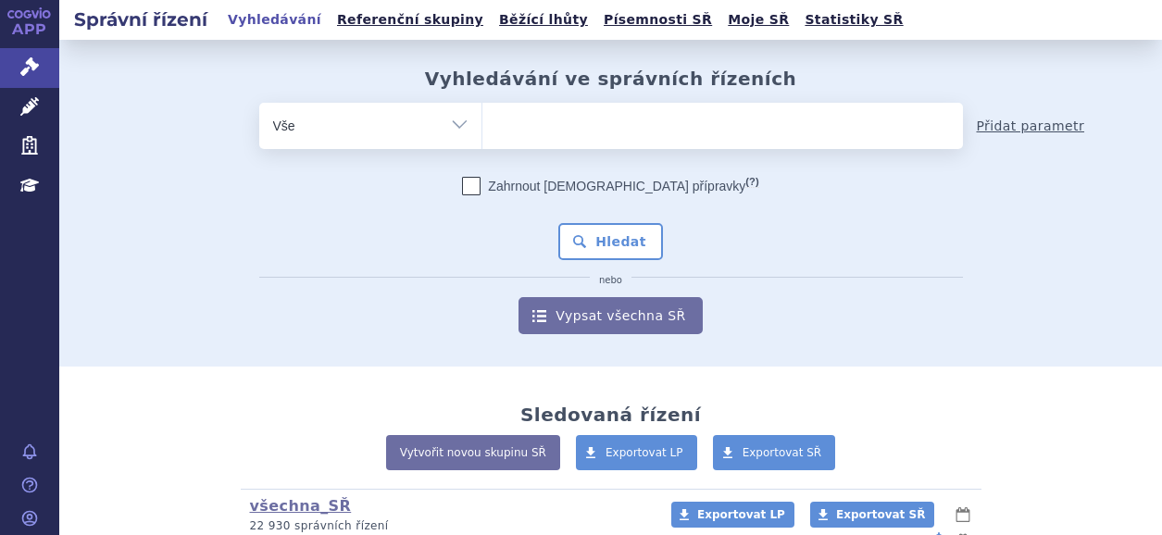
click at [1011, 127] on link "Přidat parametr" at bounding box center [1031, 126] width 108 height 19
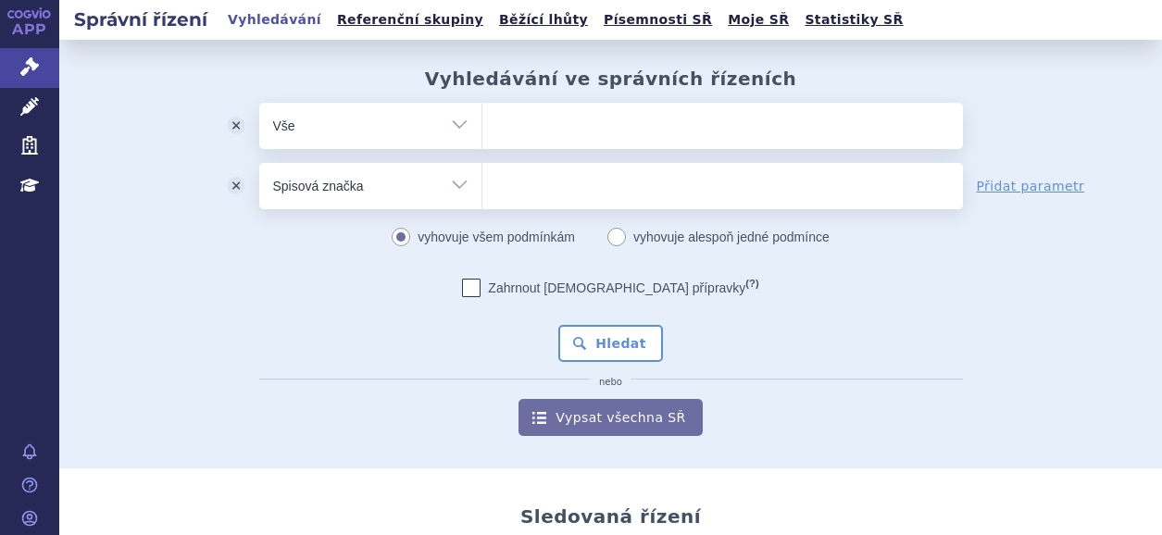
click at [445, 182] on select "Vše Spisová značka Typ SŘ Přípravek/SUKL kód Účastník/Držitel" at bounding box center [370, 184] width 222 height 42
select select "filter-procedure-type"
click at [259, 163] on select "Vše Spisová značka Typ SŘ Přípravek/SUKL kód Účastník/Držitel" at bounding box center [370, 184] width 222 height 42
click at [231, 187] on button "odstranit" at bounding box center [236, 186] width 46 height 46
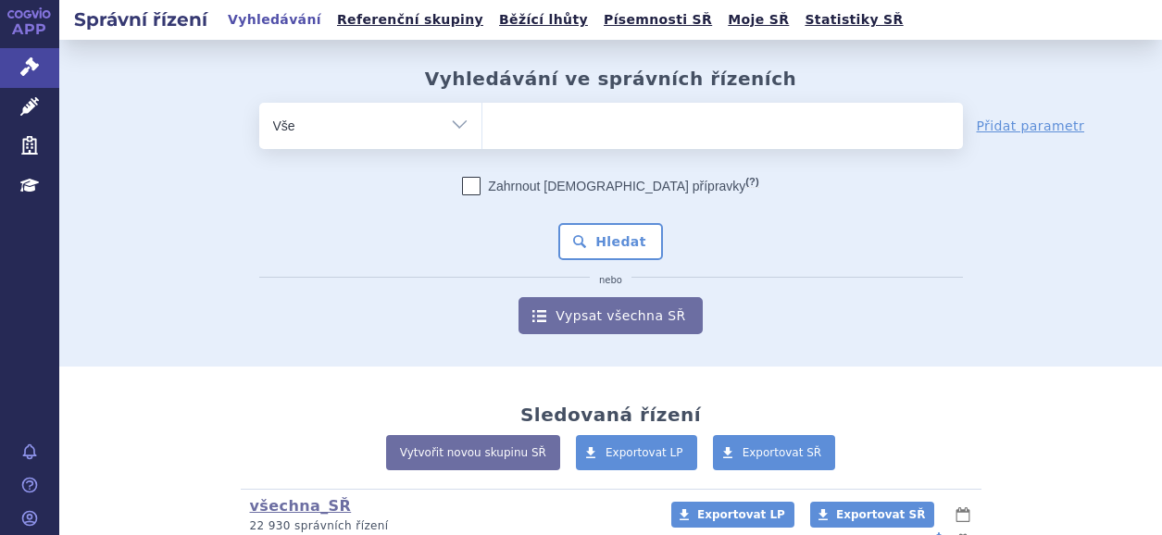
click at [547, 132] on ul at bounding box center [723, 122] width 481 height 39
click at [483, 132] on select at bounding box center [482, 125] width 1 height 46
type input "SP"
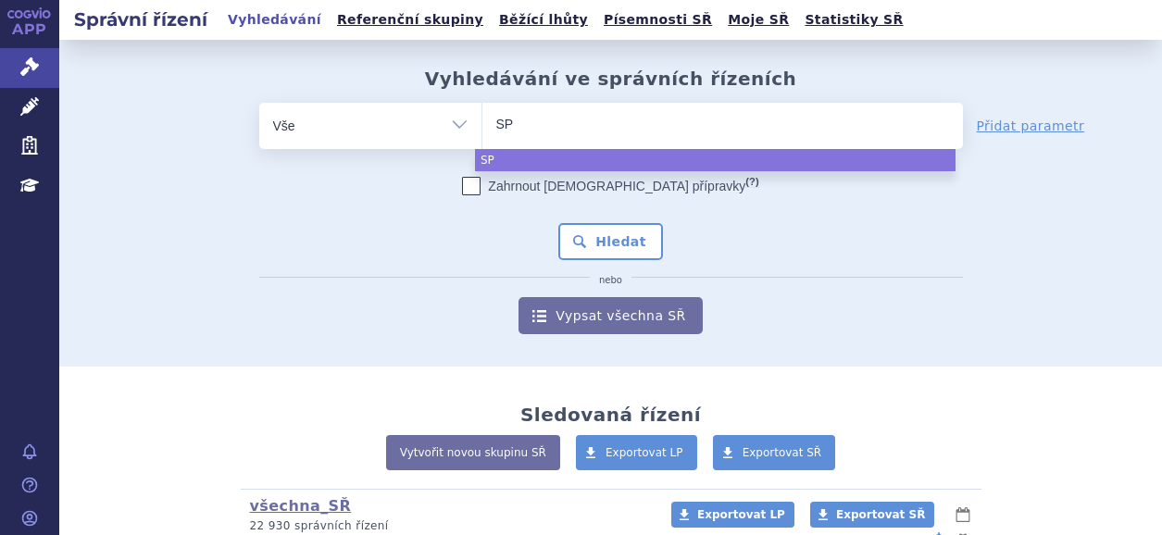
type input "SPI"
type input "SPIN"
type input "SPINR"
type input "SPINRA"
type input "SPINRAZA"
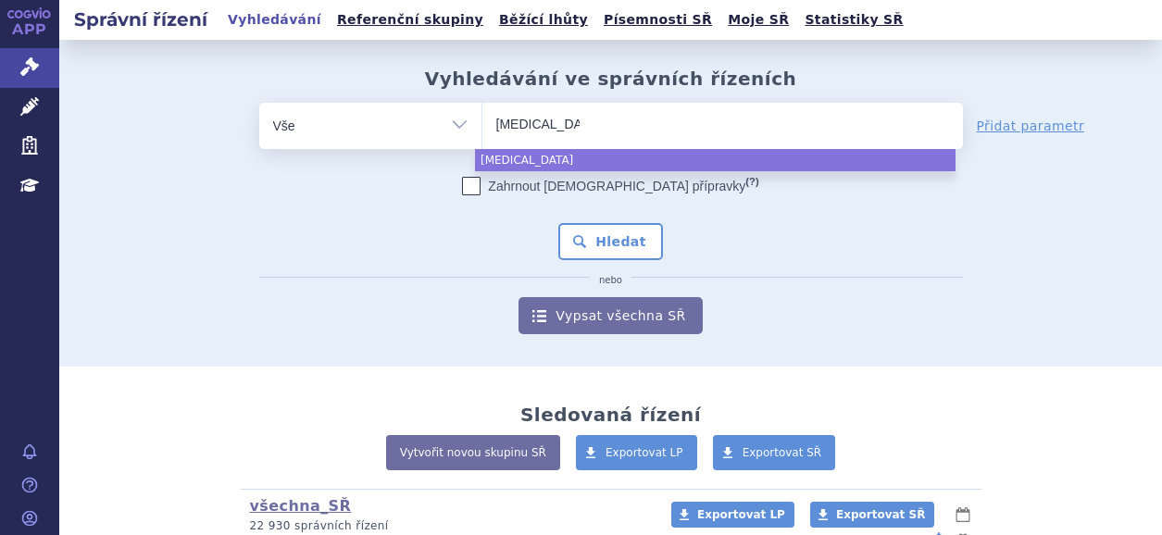
select select "SPINRAZA"
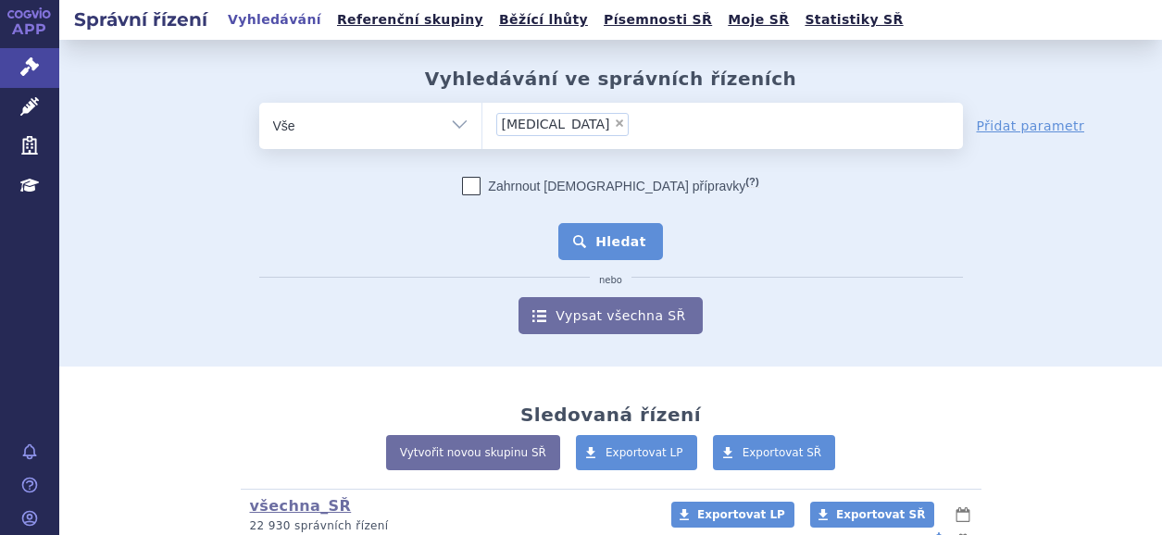
click at [595, 253] on button "Hledat" at bounding box center [610, 241] width 105 height 37
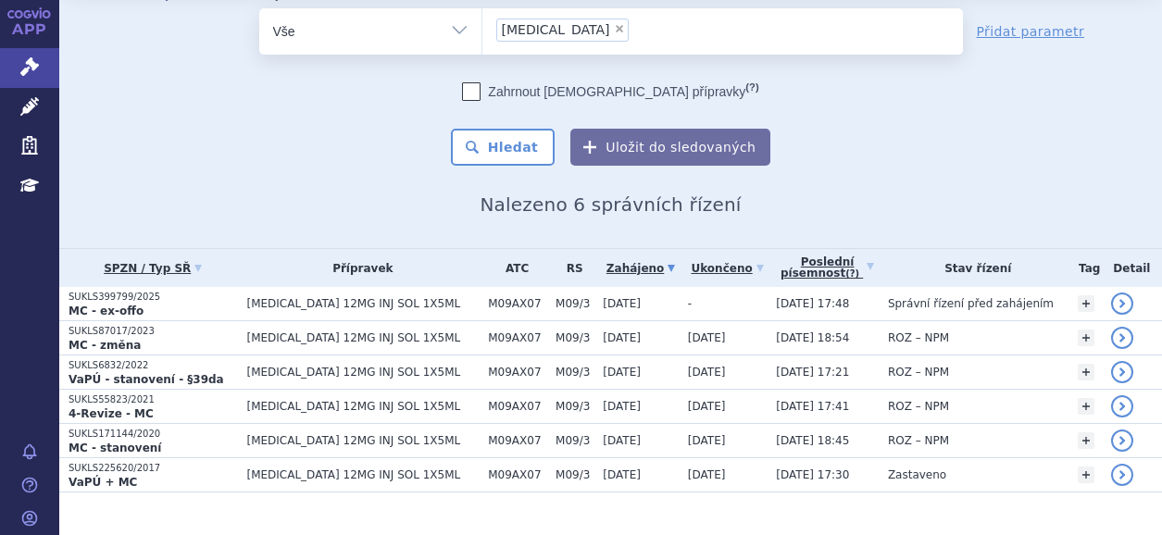
scroll to position [91, 0]
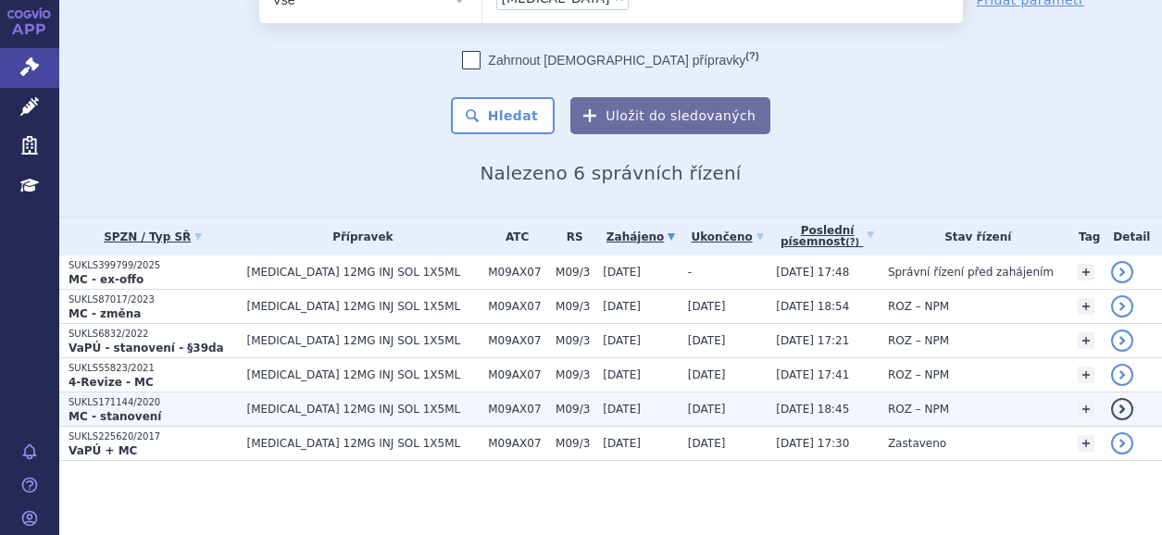
click at [110, 410] on strong "MC - stanovení" at bounding box center [115, 416] width 93 height 13
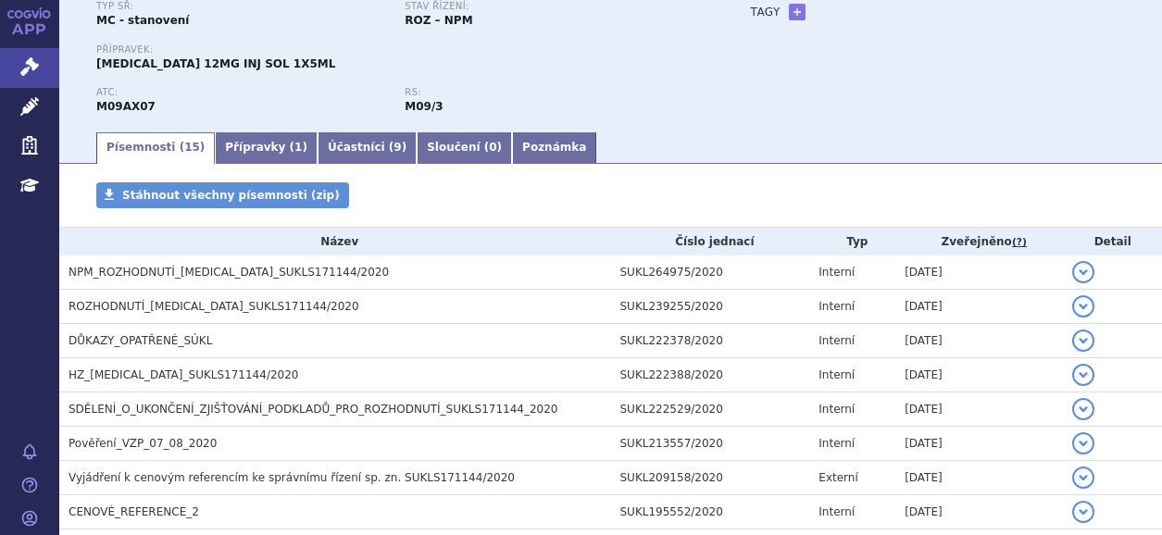
scroll to position [185, 0]
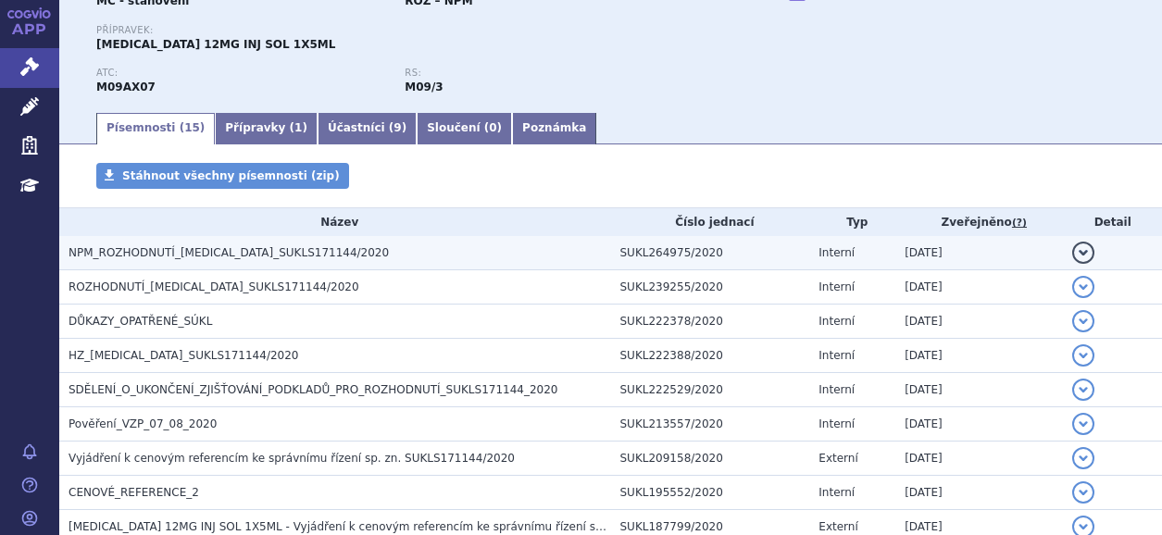
click at [242, 258] on span "NPM_ROZHODNUTÍ_SPINRAZA_SUKLS171144/2020" at bounding box center [229, 252] width 320 height 13
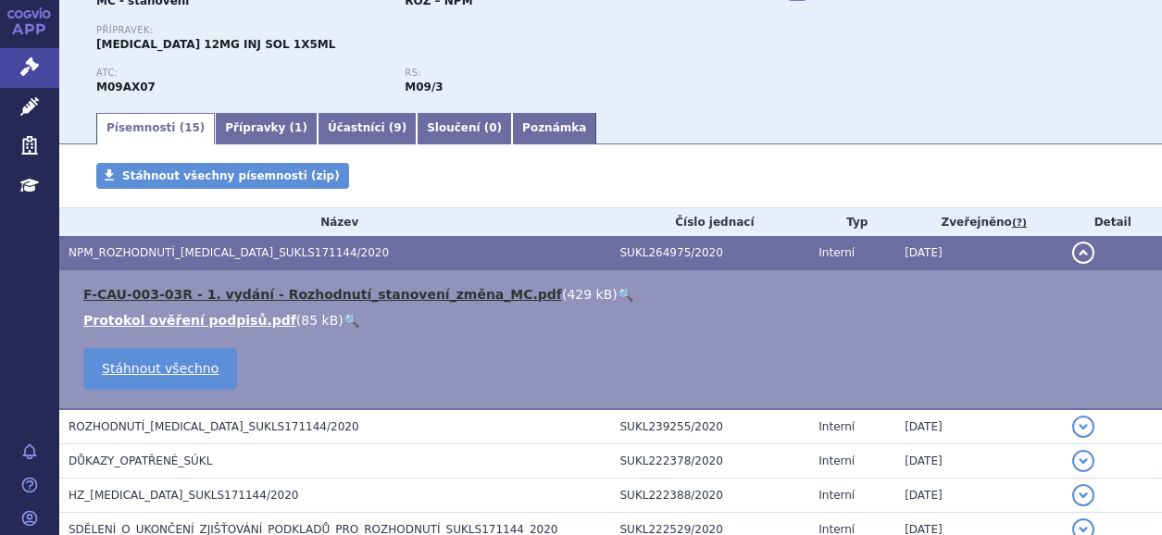
click at [175, 295] on link "F-CAU-003-03R - 1. vydání - Rozhodnutí_stanovení_změna_MC.pdf" at bounding box center [322, 294] width 479 height 15
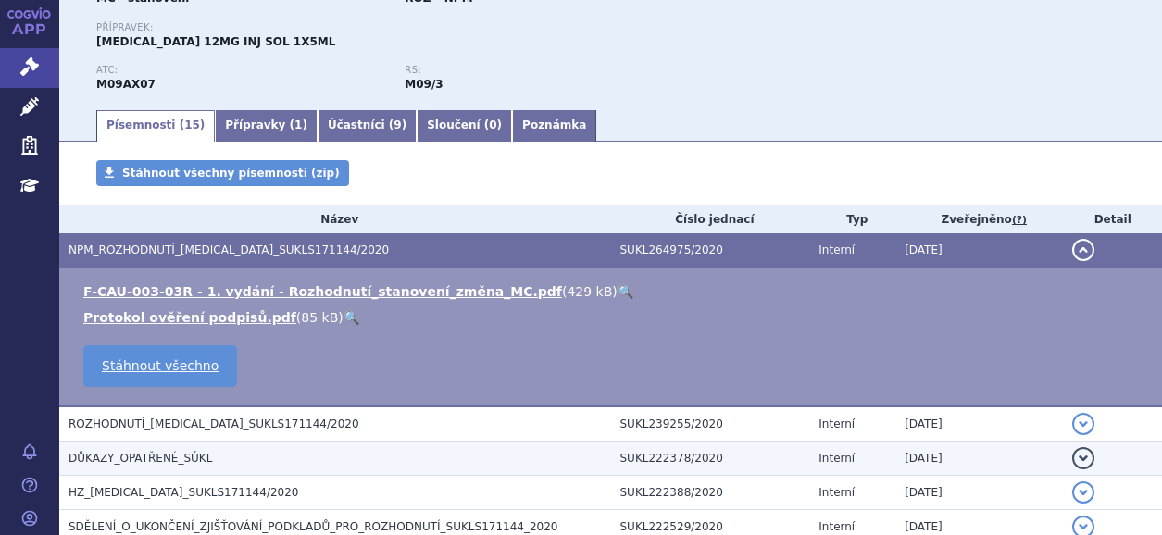
scroll to position [0, 0]
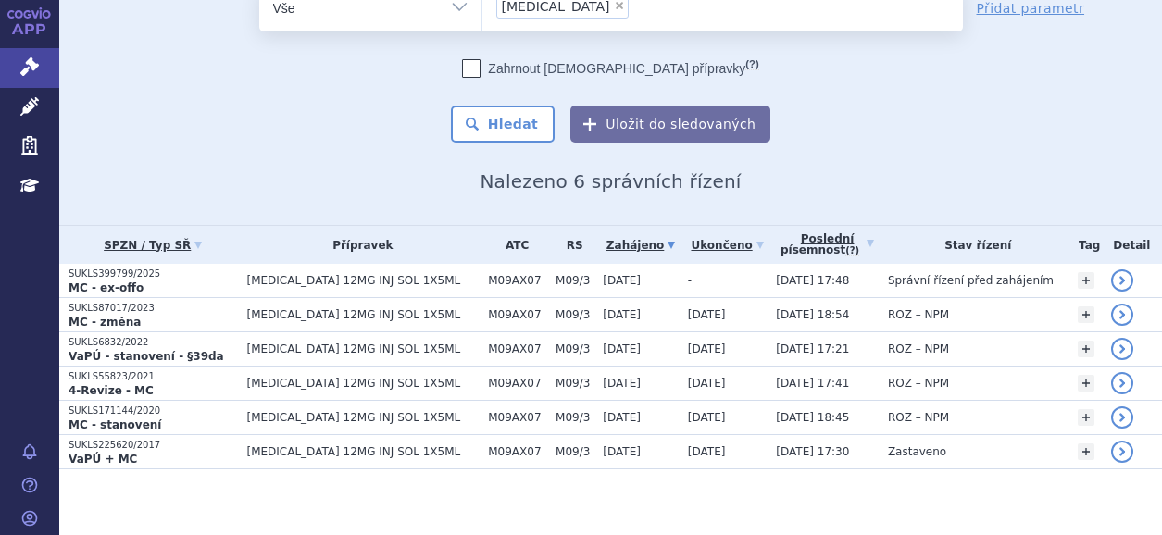
scroll to position [91, 0]
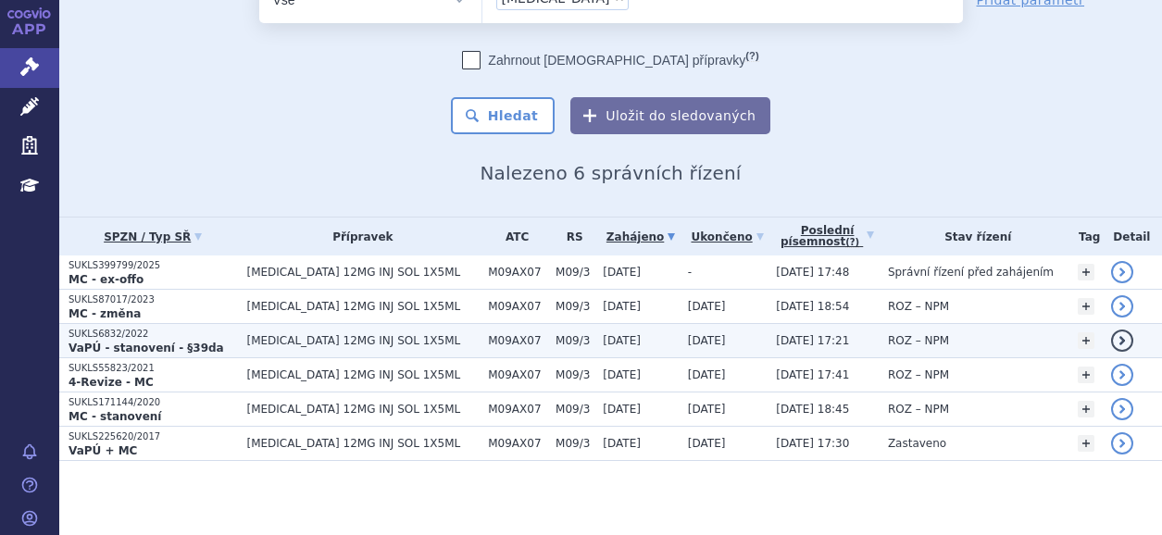
click at [125, 345] on strong "VaPÚ - stanovení - §39da" at bounding box center [147, 348] width 156 height 13
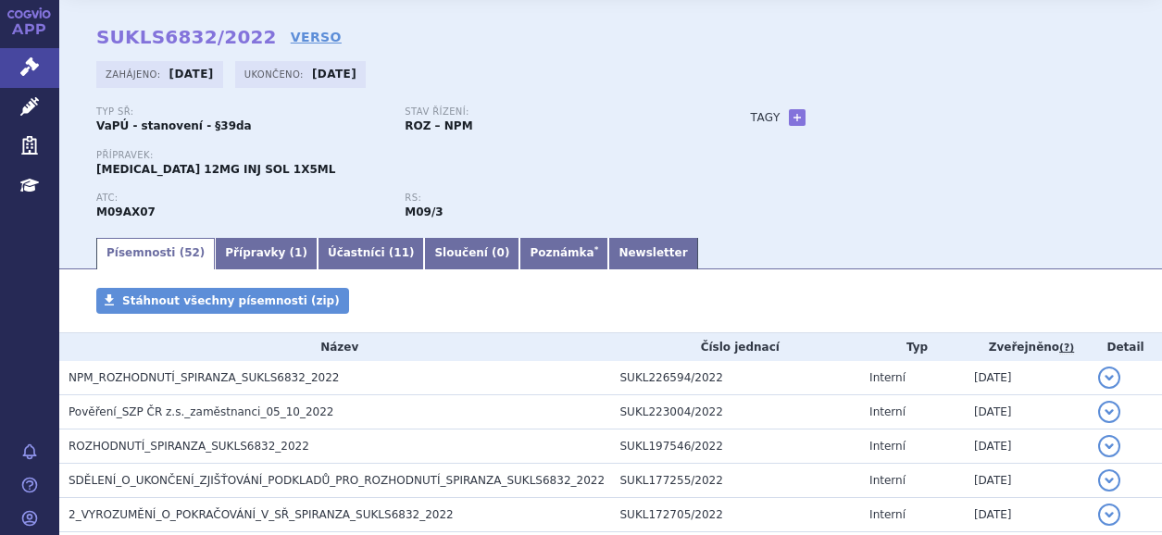
scroll to position [93, 0]
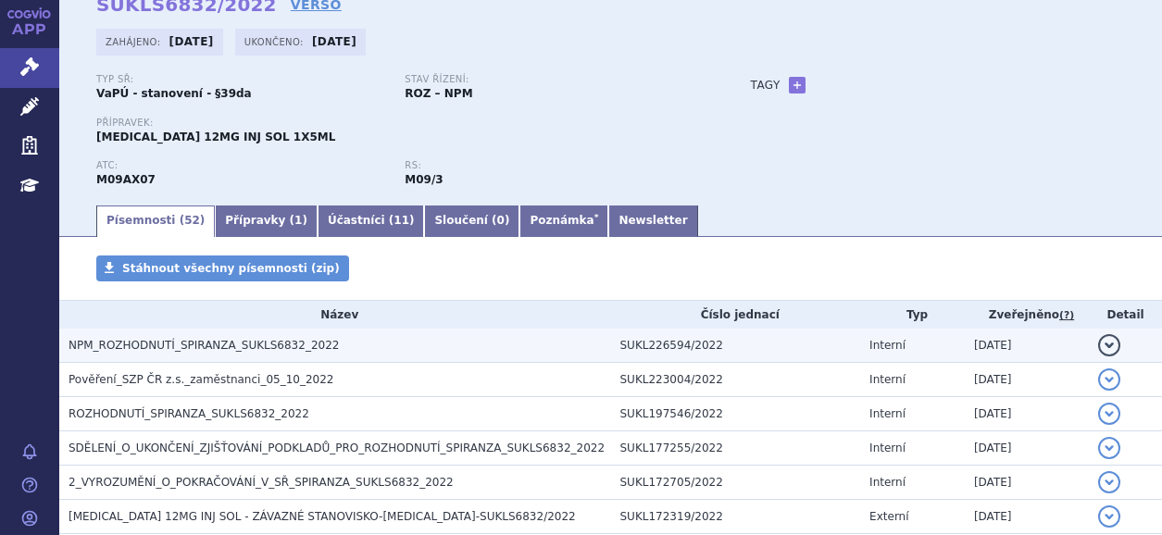
click at [270, 344] on span "NPM_ROZHODNUTÍ_SPIRANZA_SUKLS6832_2022" at bounding box center [204, 345] width 270 height 13
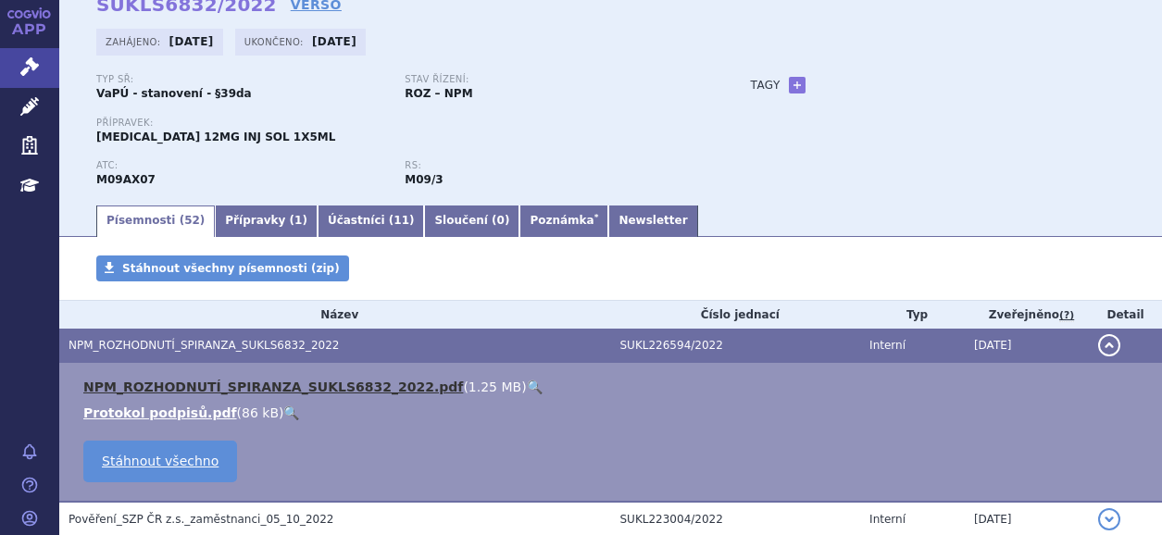
click at [179, 383] on link "NPM_ROZHODNUTÍ_SPIRANZA_SUKLS6832_2022.pdf" at bounding box center [273, 387] width 380 height 15
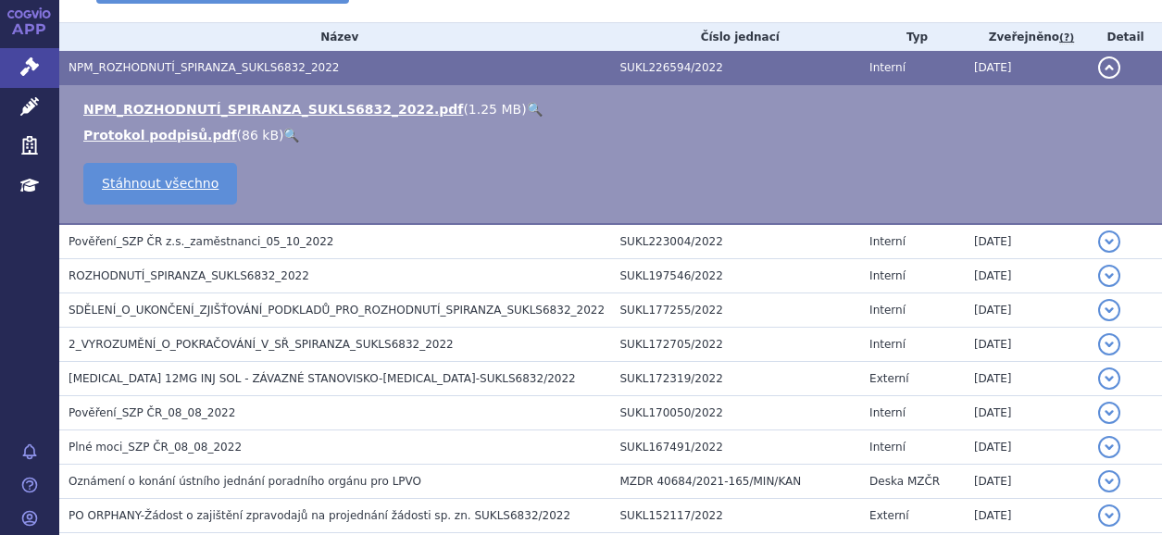
scroll to position [0, 0]
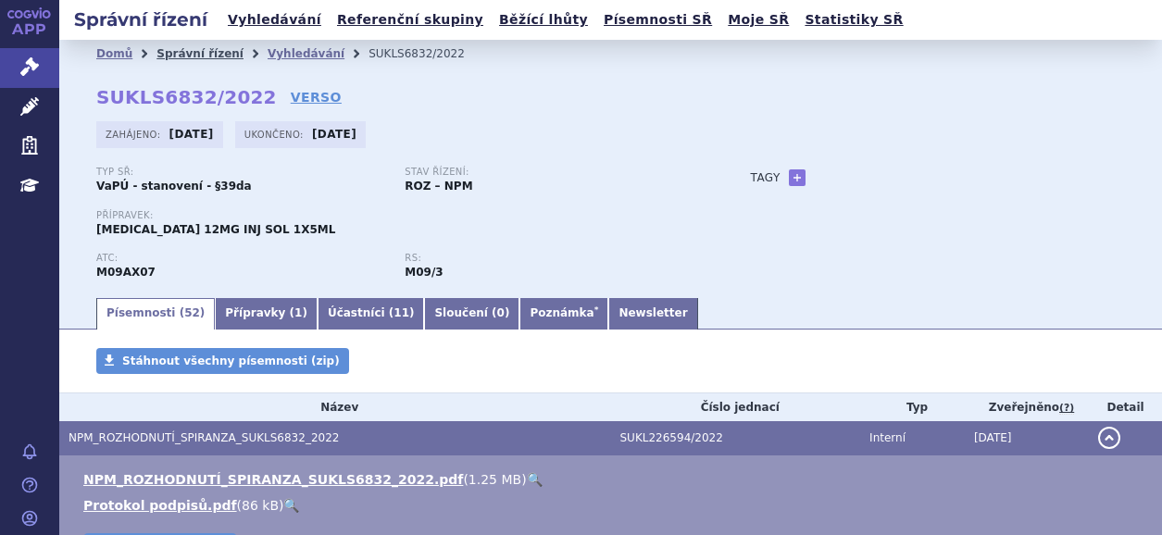
click at [200, 56] on link "Správní řízení" at bounding box center [200, 53] width 87 height 13
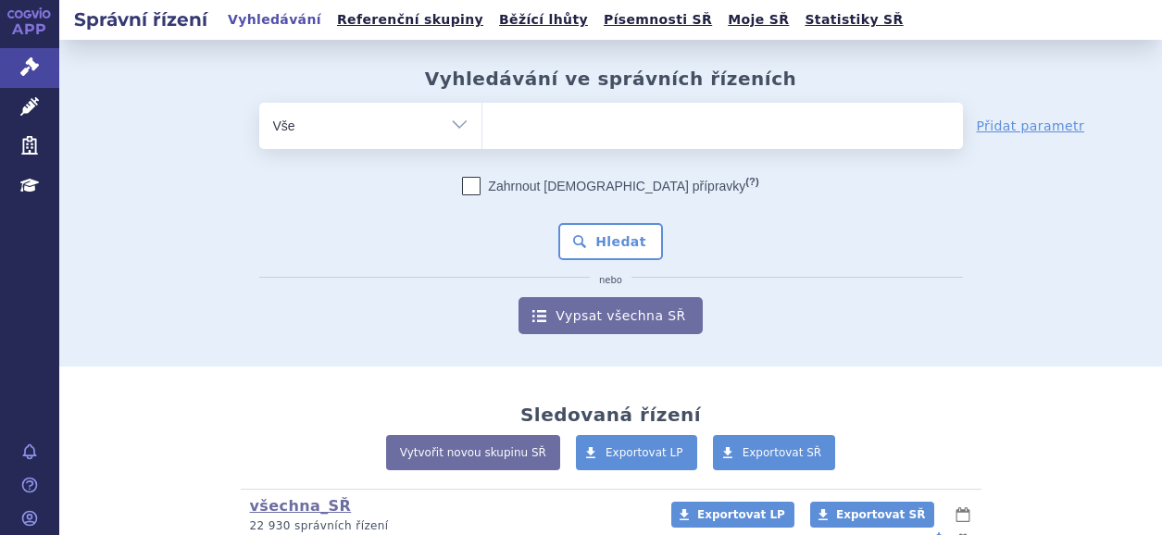
type input "[MEDICAL_DATA] PEGYLATED LIPOSOMAL"
select select "[MEDICAL_DATA] PEGYLATED LIPOSOMAL"
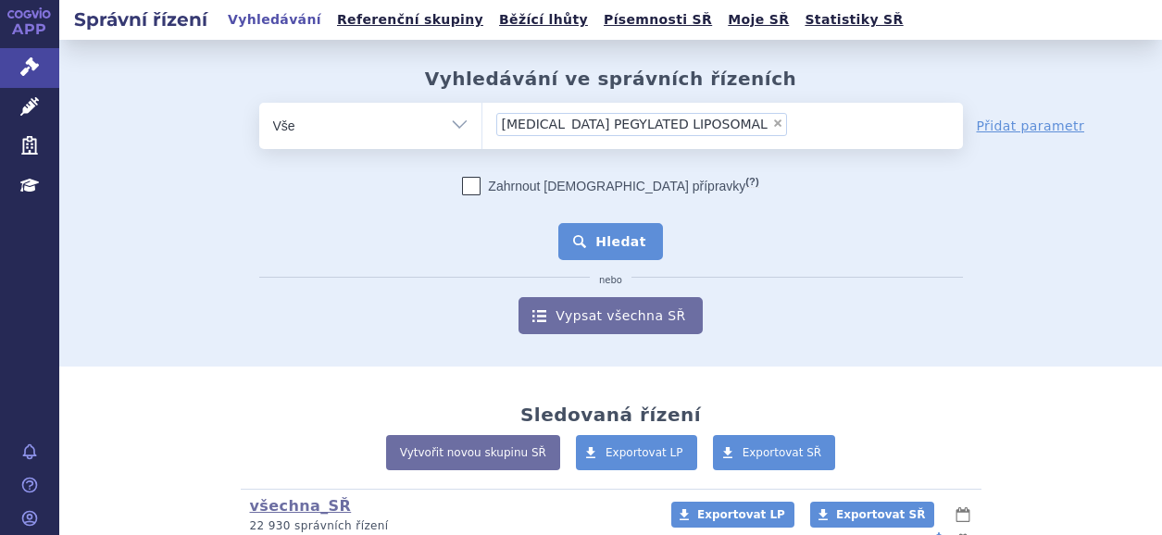
click at [590, 232] on button "Hledat" at bounding box center [610, 241] width 105 height 37
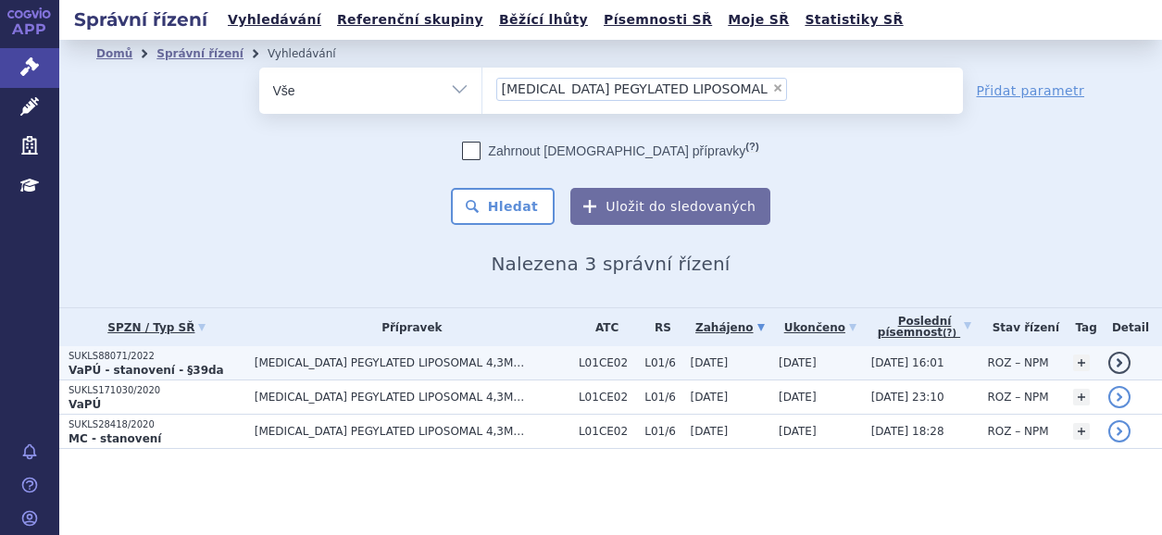
click at [120, 361] on p "SUKLS88071/2022" at bounding box center [157, 356] width 177 height 13
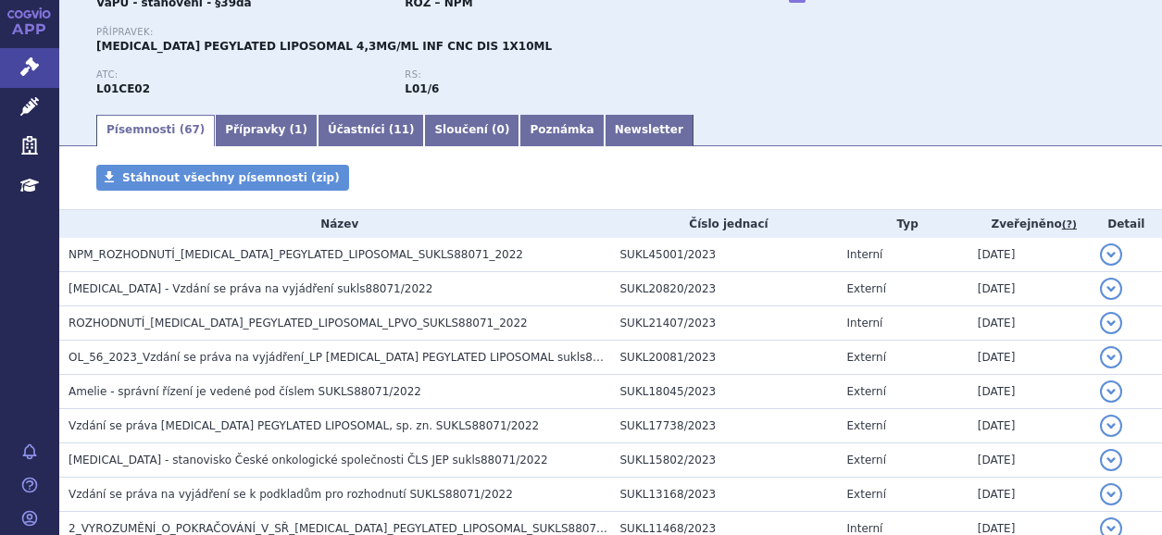
scroll to position [185, 0]
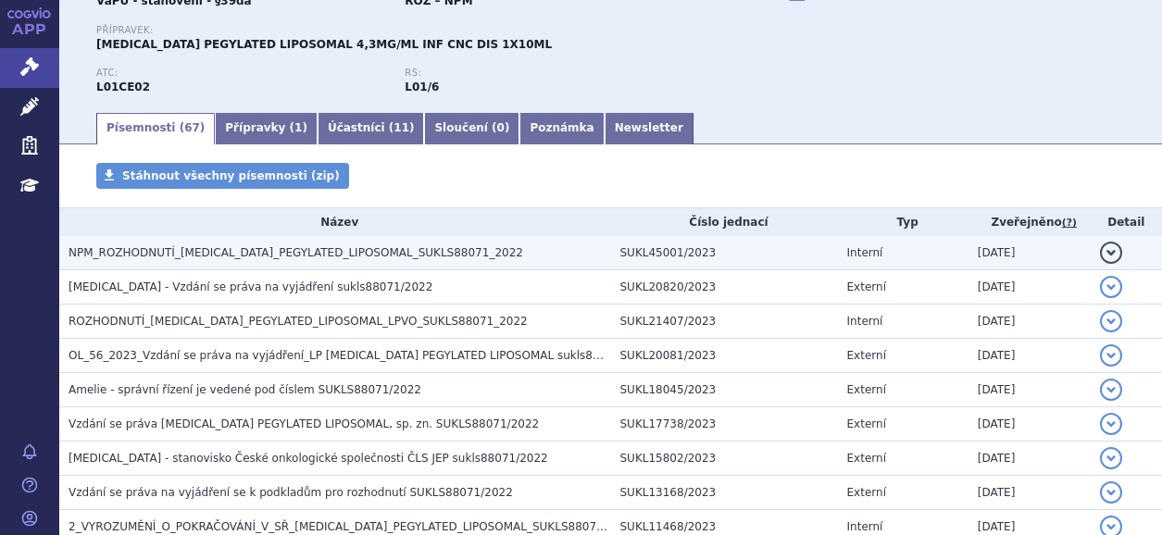
click at [229, 255] on span "NPM_ROZHODNUTÍ_[MEDICAL_DATA]_PEGYLATED_LIPOSOMAL_SUKLS88071_2022" at bounding box center [296, 252] width 455 height 13
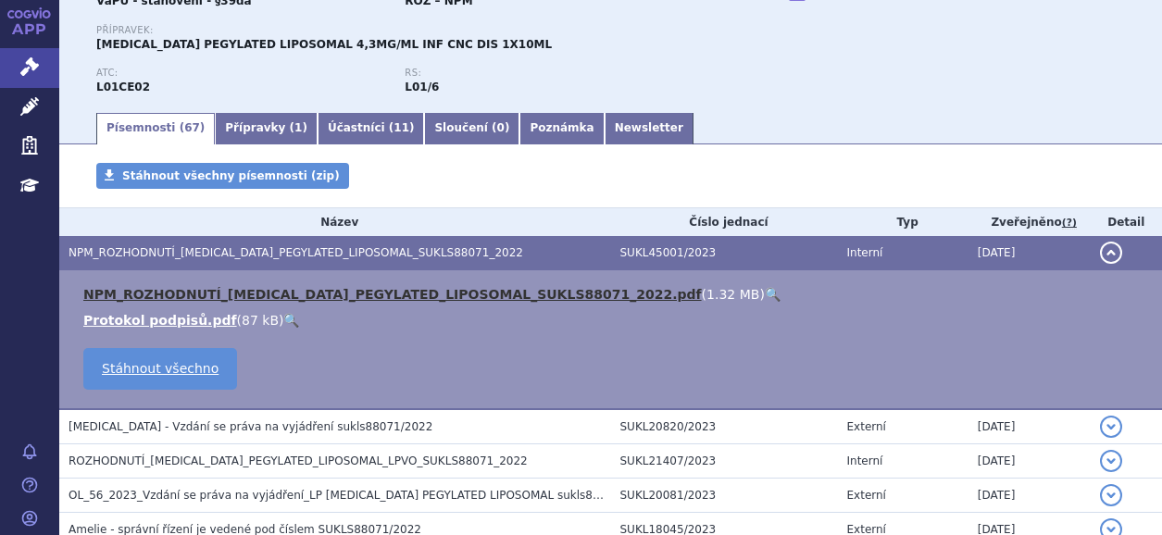
click at [165, 292] on link "NPM_ROZHODNUTÍ_[MEDICAL_DATA]_PEGYLATED_LIPOSOMAL_SUKLS88071_2022.pdf" at bounding box center [392, 294] width 619 height 15
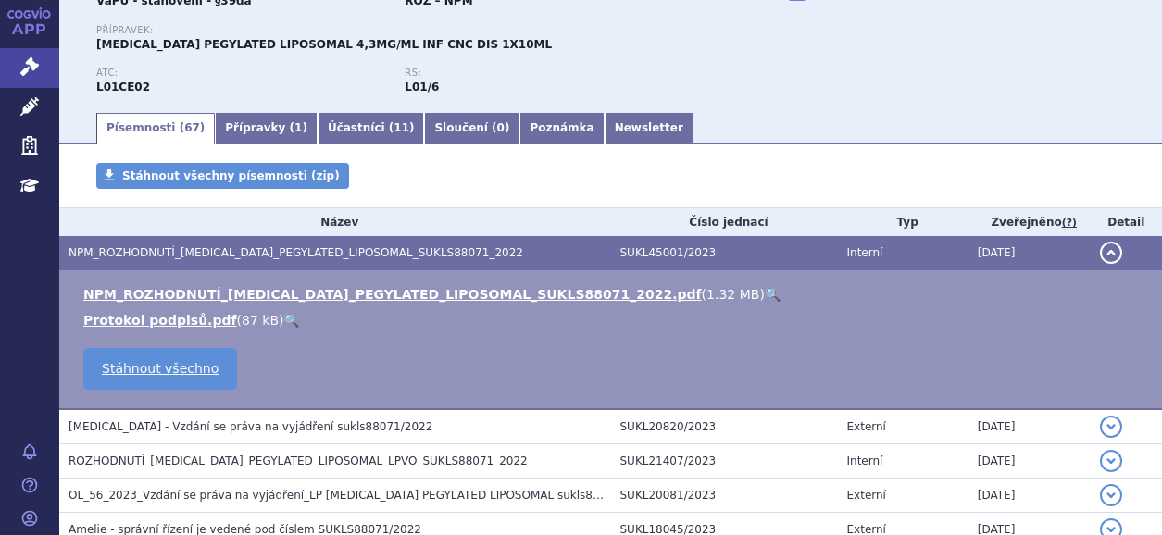
click at [581, 193] on div "Stáhnout všechny písemnosti (zip)" at bounding box center [610, 185] width 1103 height 44
click at [32, 16] on icon at bounding box center [29, 12] width 44 height 11
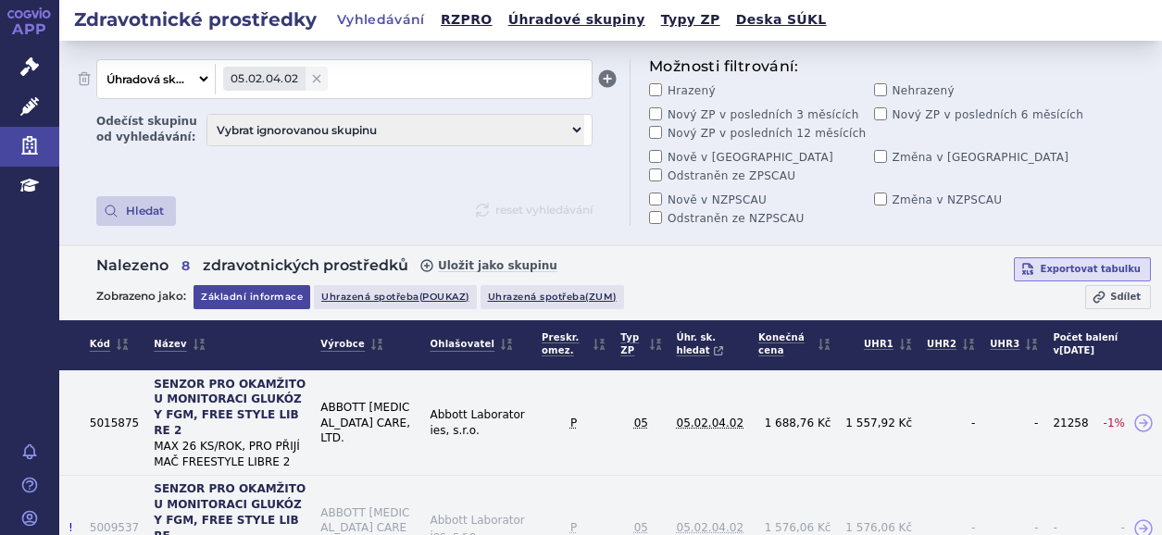
select select "filter-category-tree"
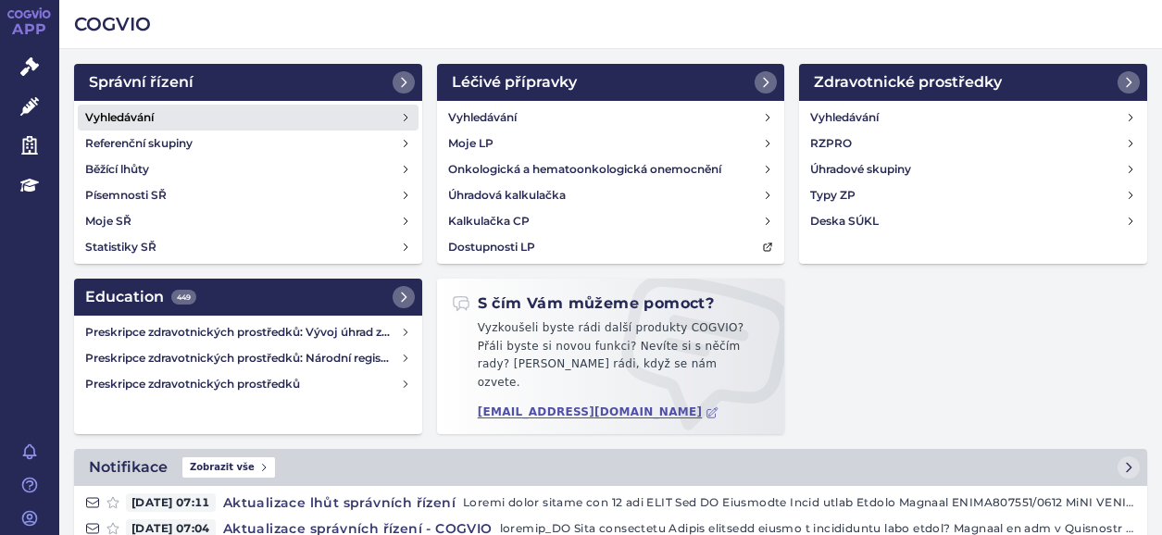
click at [104, 110] on h4 "Vyhledávání" at bounding box center [119, 117] width 69 height 19
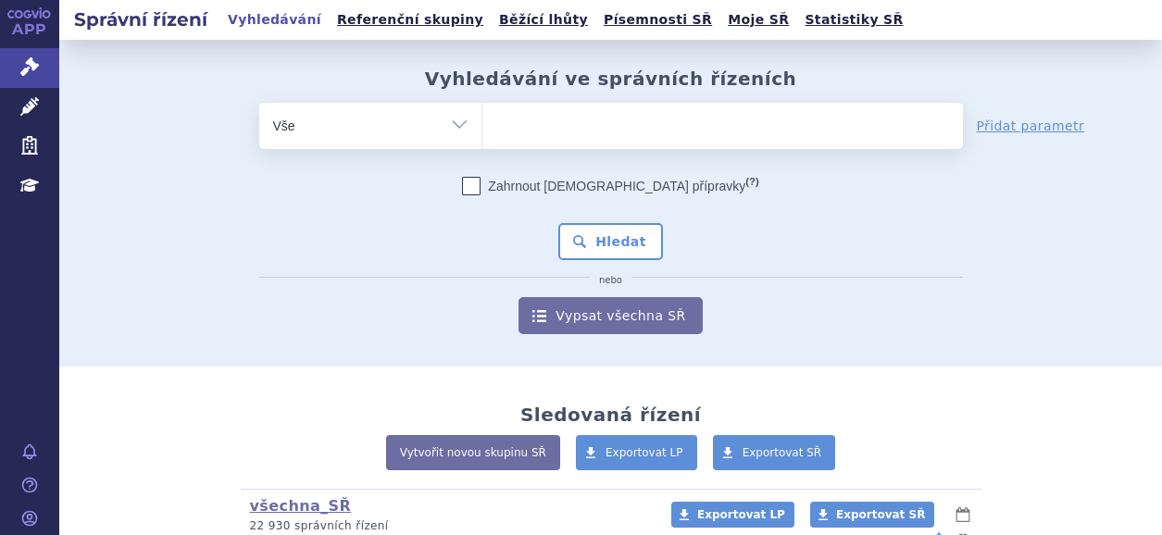
click at [577, 122] on ul at bounding box center [723, 122] width 481 height 39
click at [483, 122] on select at bounding box center [482, 125] width 1 height 46
paste input "TREPULMIX"
type input "TREPULMIX"
select select "TREPULMIX"
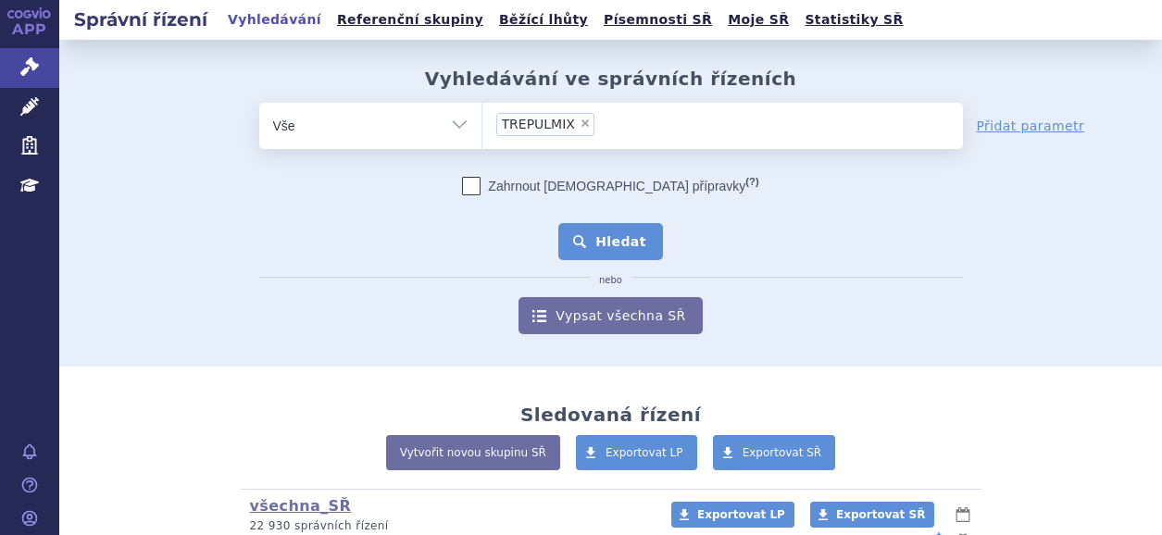
click at [628, 247] on button "Hledat" at bounding box center [610, 241] width 105 height 37
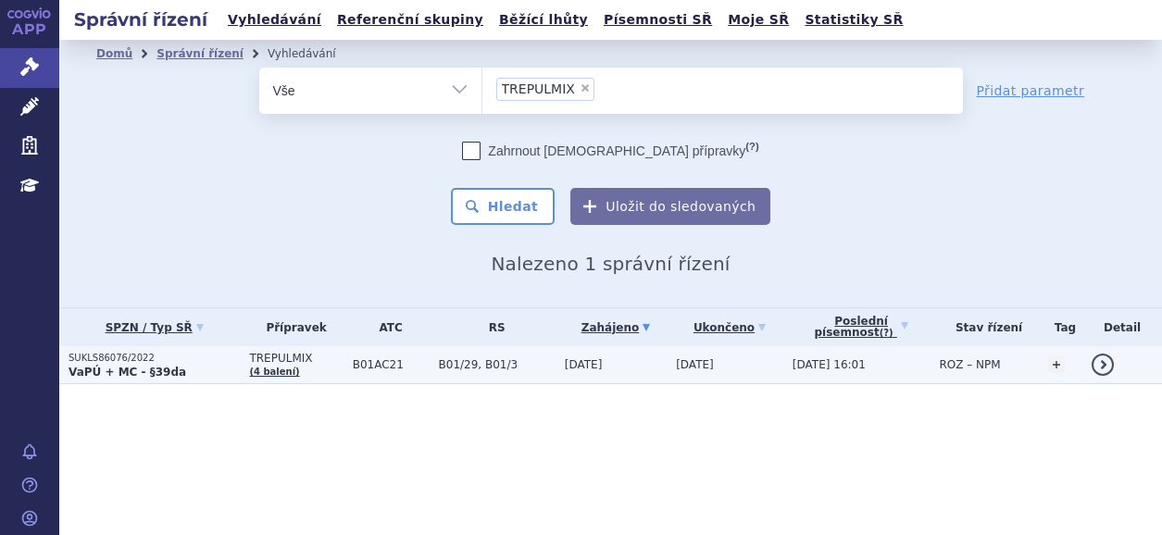
click at [277, 364] on span "TREPULMIX (4 balení)" at bounding box center [296, 365] width 94 height 26
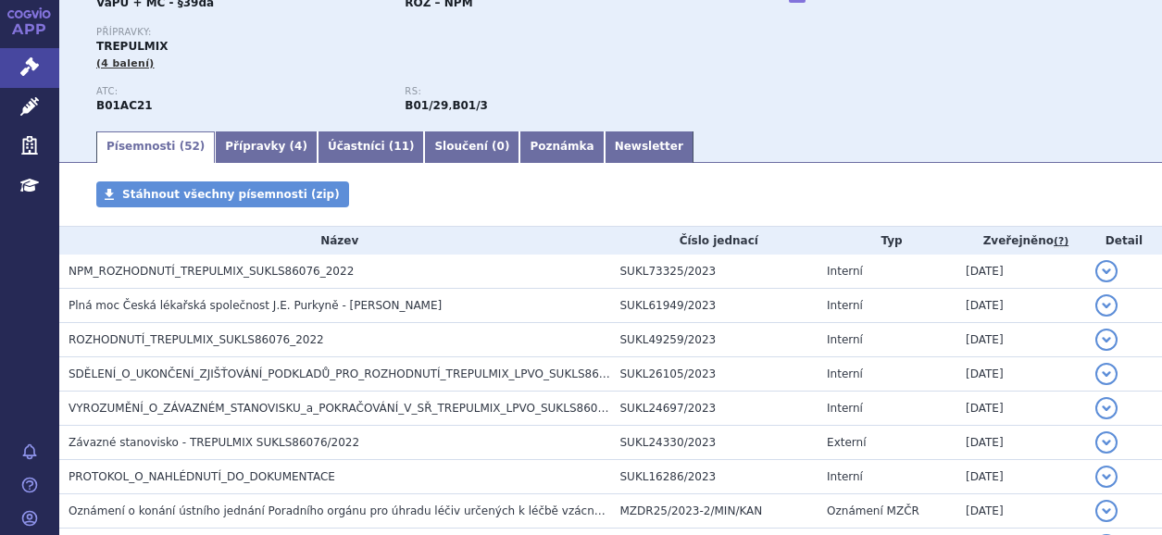
scroll to position [185, 0]
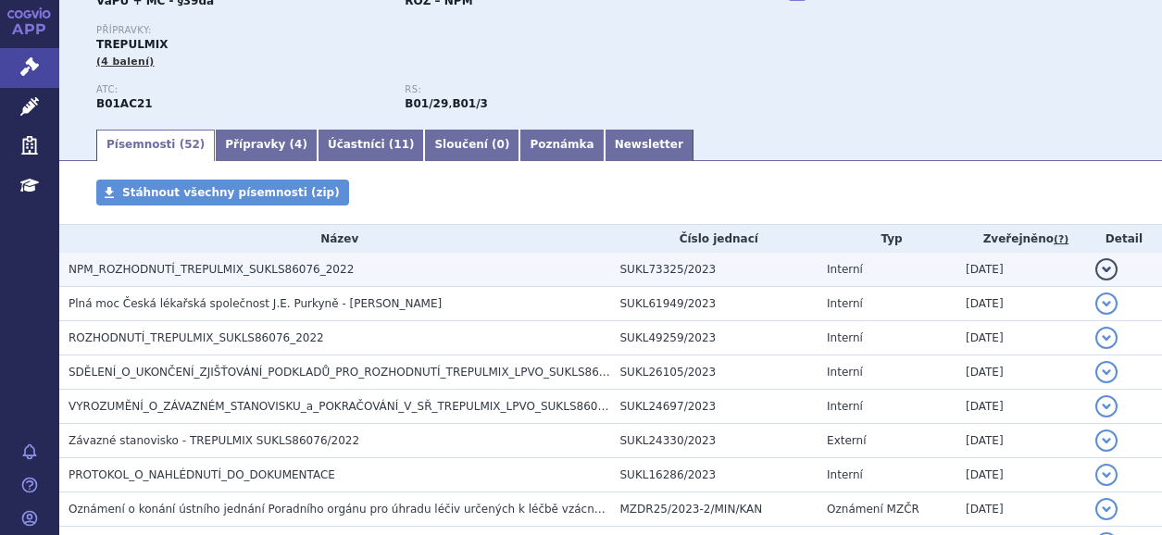
click at [180, 272] on span "NPM_ROZHODNUTÍ_TREPULMIX_SUKLS86076_2022" at bounding box center [211, 269] width 285 height 13
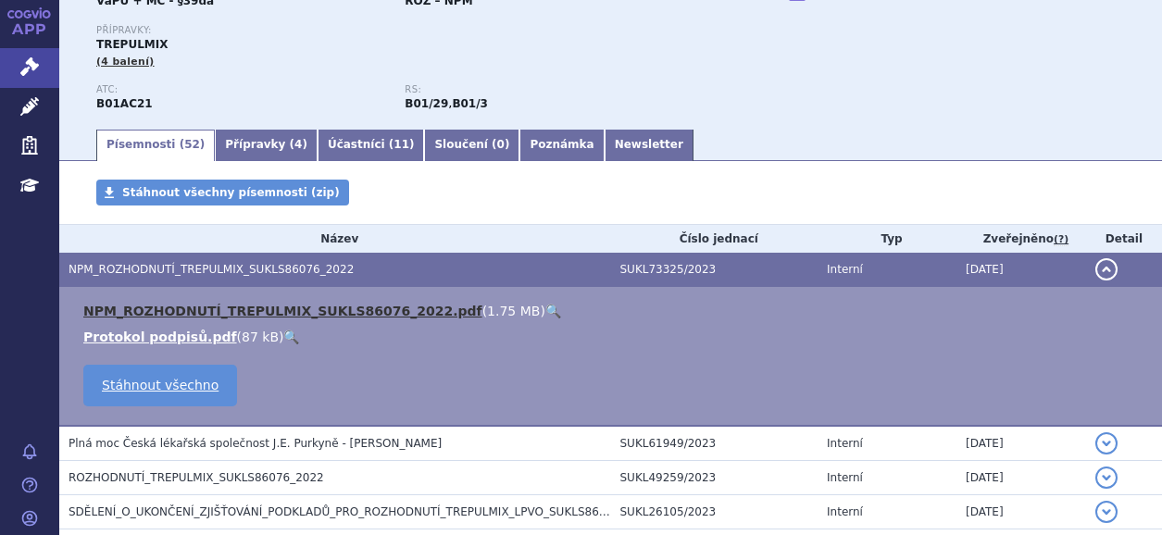
click at [182, 309] on link "NPM_ROZHODNUTÍ_TREPULMIX_SUKLS86076_2022.pdf" at bounding box center [282, 311] width 399 height 15
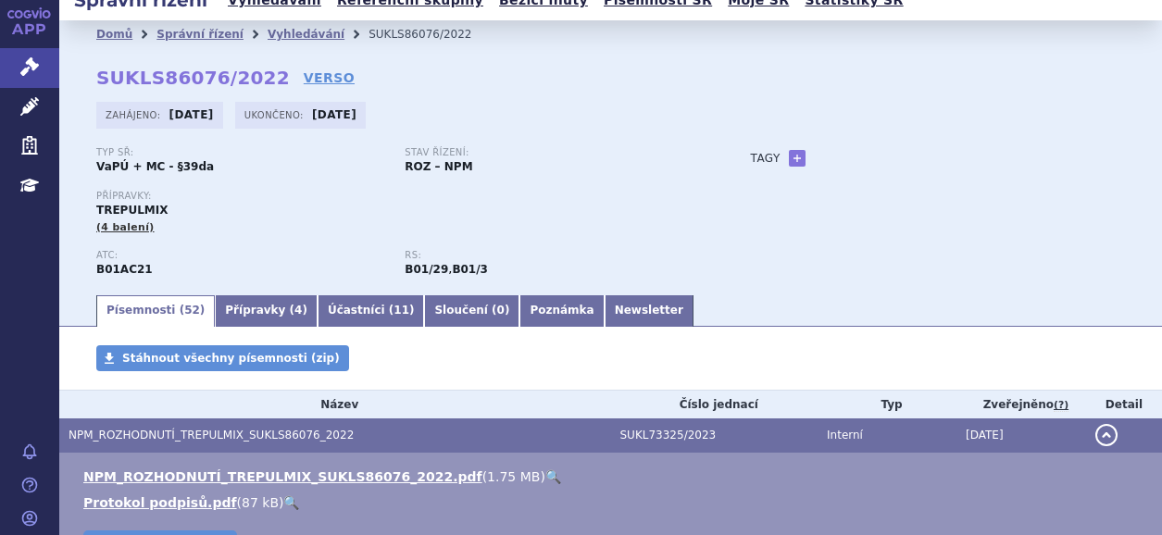
scroll to position [0, 0]
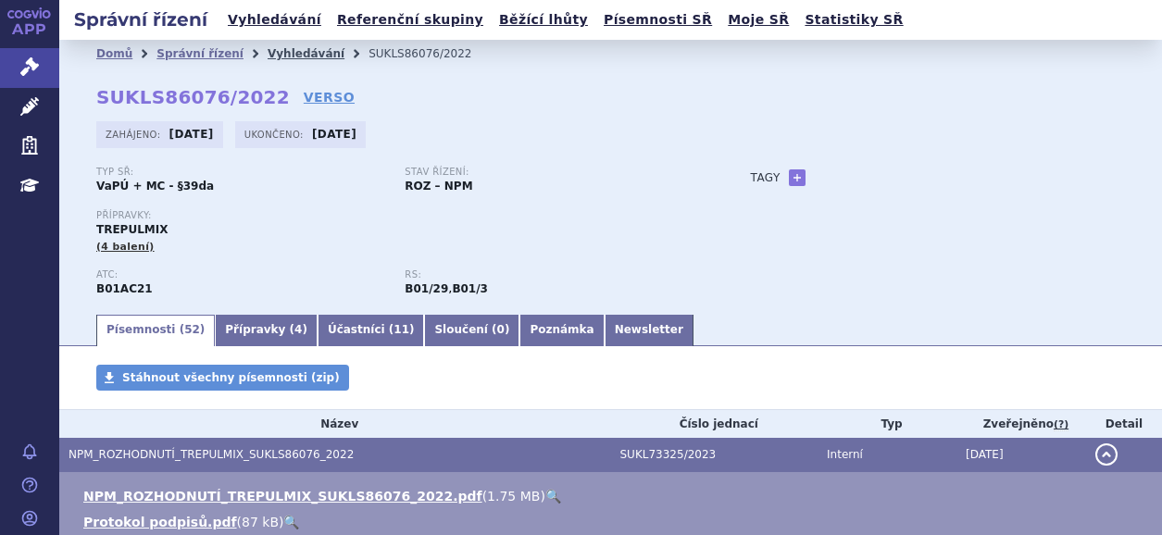
click at [269, 48] on link "Vyhledávání" at bounding box center [306, 53] width 77 height 13
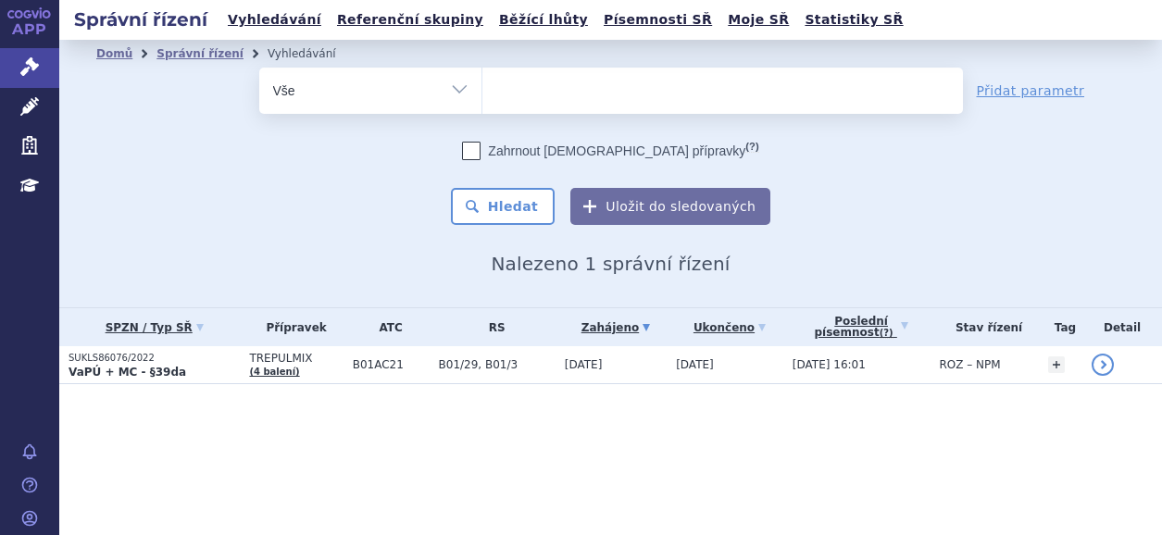
select select
type input "[MEDICAL_DATA]"
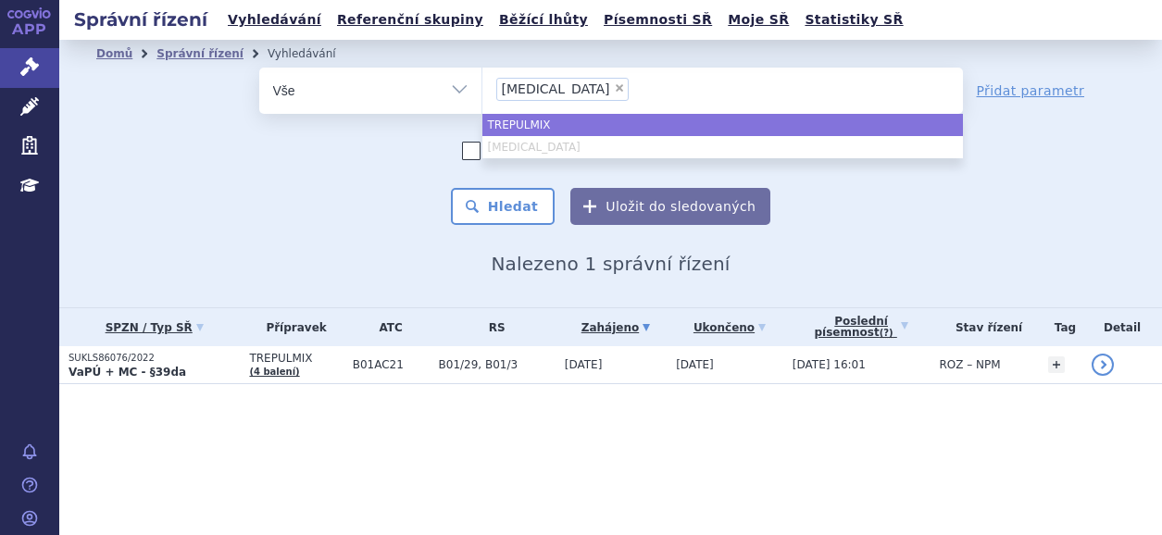
click at [516, 147] on ul "TREPULMIX [MEDICAL_DATA]" at bounding box center [723, 136] width 481 height 44
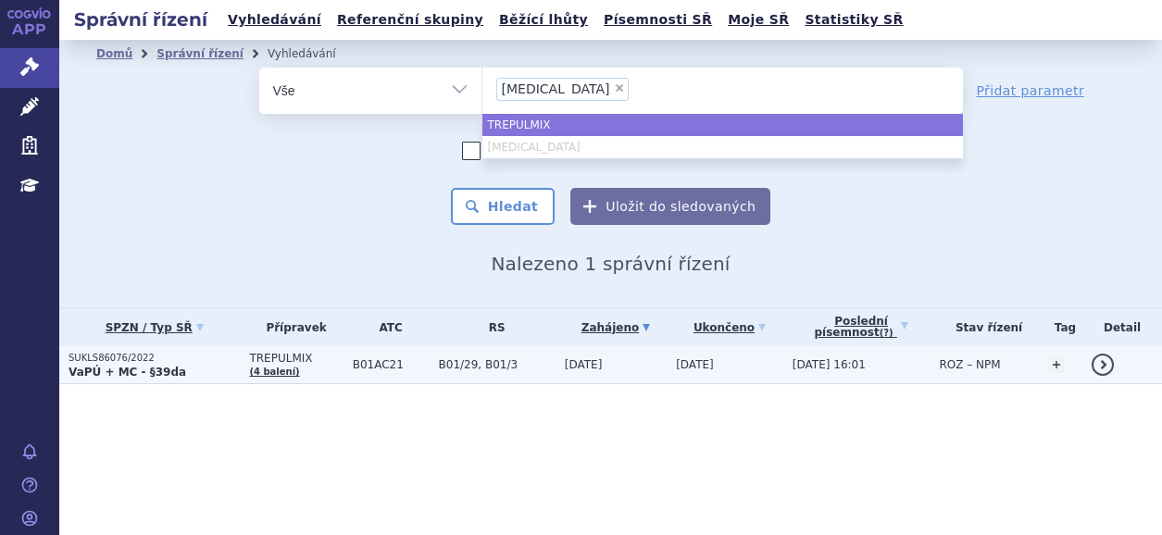
select select "TREPULMIX"
click at [110, 368] on strong "VaPÚ + MC - §39da" at bounding box center [128, 372] width 118 height 13
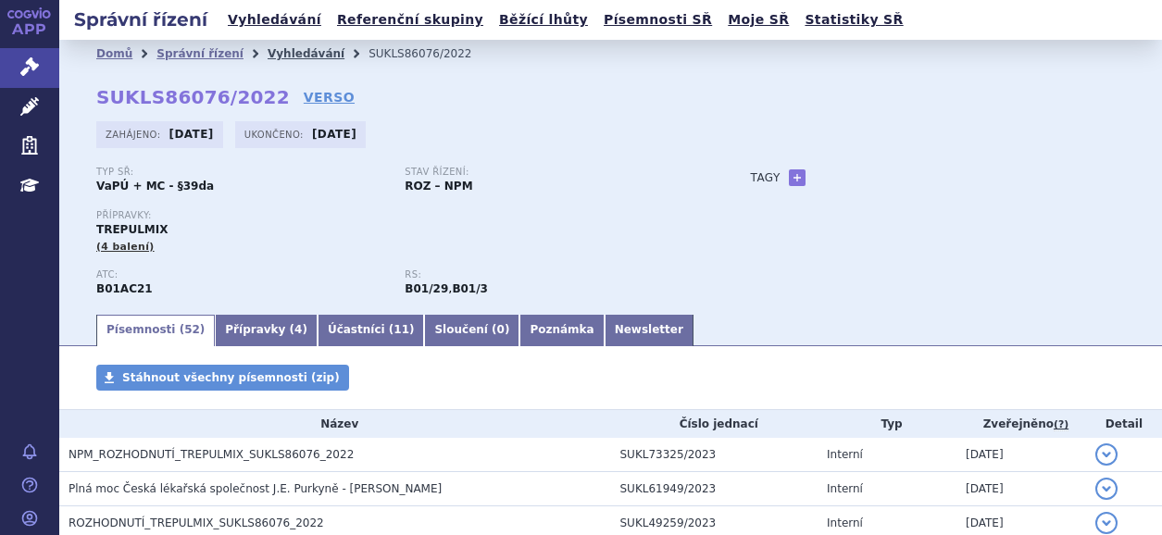
click at [269, 53] on link "Vyhledávání" at bounding box center [306, 53] width 77 height 13
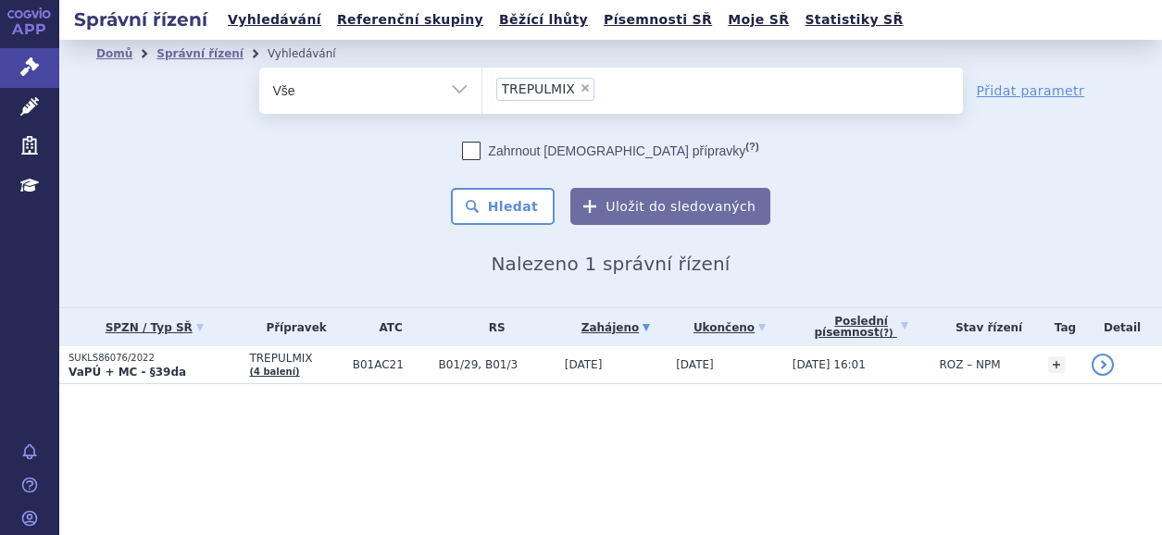
click at [581, 89] on span "×" at bounding box center [585, 87] width 11 height 11
click at [483, 89] on select "TREPULMIX" at bounding box center [482, 90] width 1 height 46
click at [591, 89] on ul at bounding box center [723, 87] width 481 height 39
click at [483, 89] on select "TREPULMIX" at bounding box center [482, 90] width 1 height 46
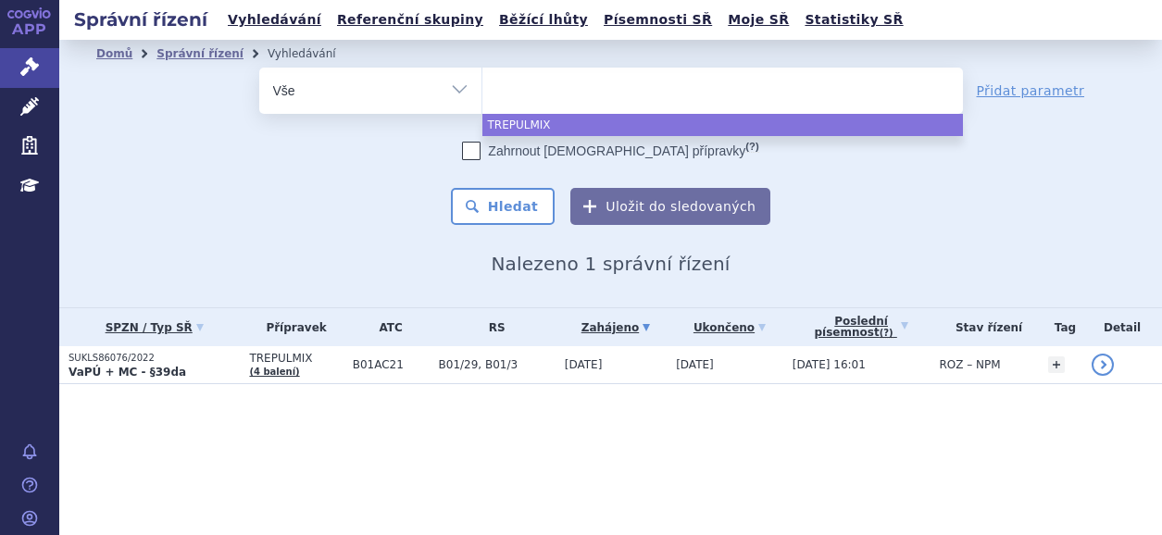
click at [590, 74] on ul at bounding box center [723, 87] width 481 height 39
click at [483, 74] on select "TREPULMIX" at bounding box center [482, 90] width 1 height 46
select select "TREPULMIX"
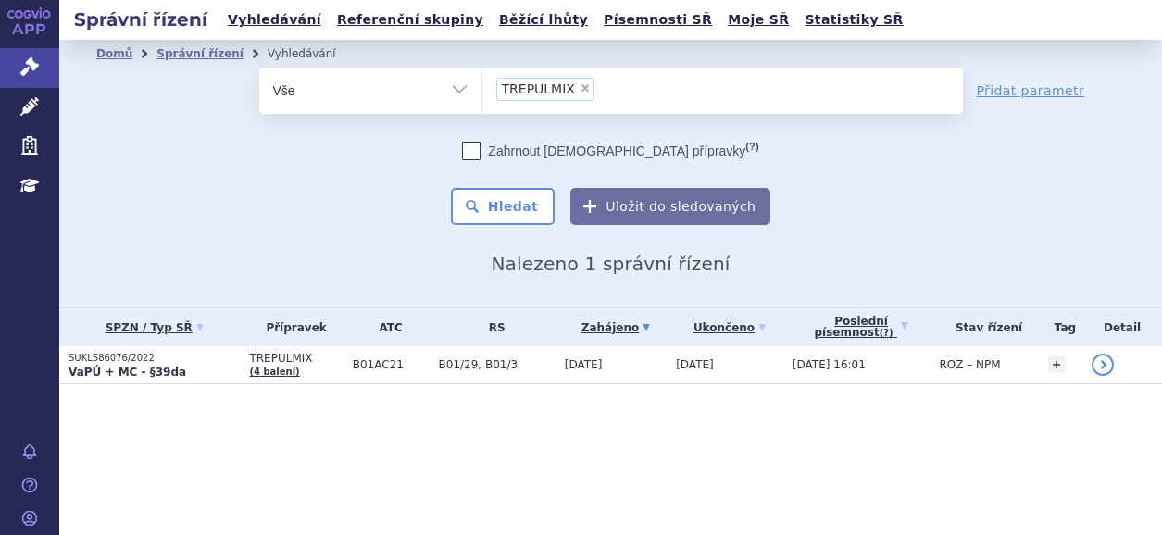
click at [583, 85] on span "×" at bounding box center [585, 87] width 11 height 11
click at [483, 85] on select "TREPULMIX" at bounding box center [482, 90] width 1 height 46
select select
type input "vy"
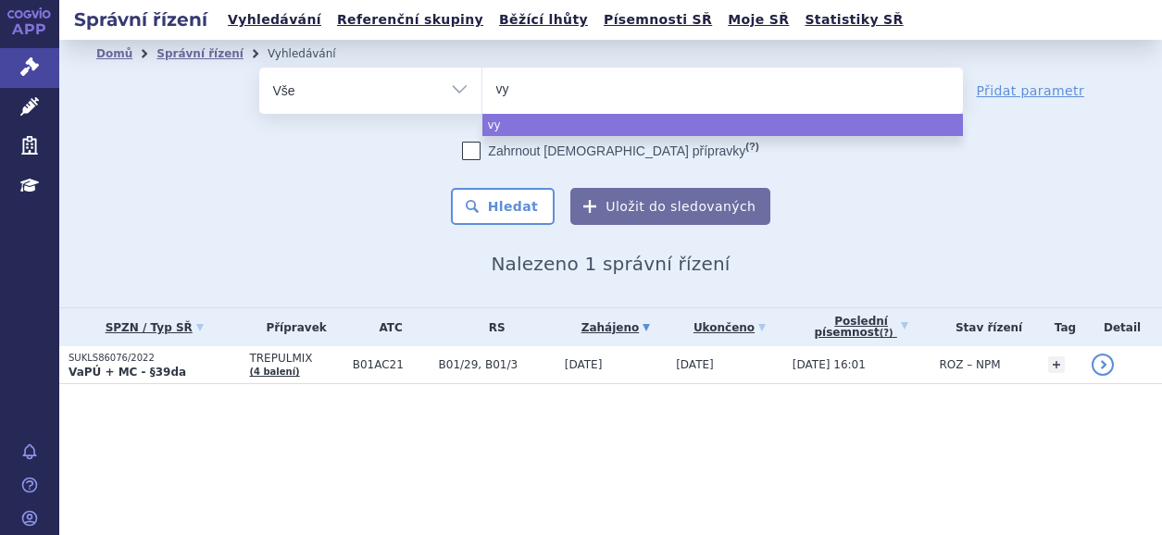
type input "vyn"
type input "vynd"
type input "vynda"
type input "vyndaq"
type input "vyndaqe"
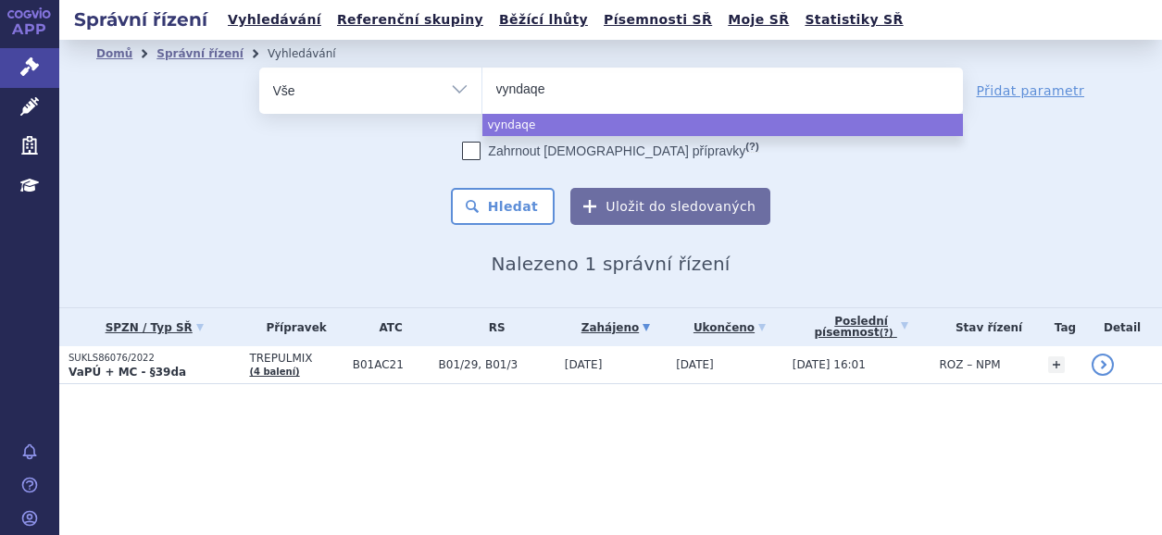
type input "vyndaqel"
select select "vyndaqel"
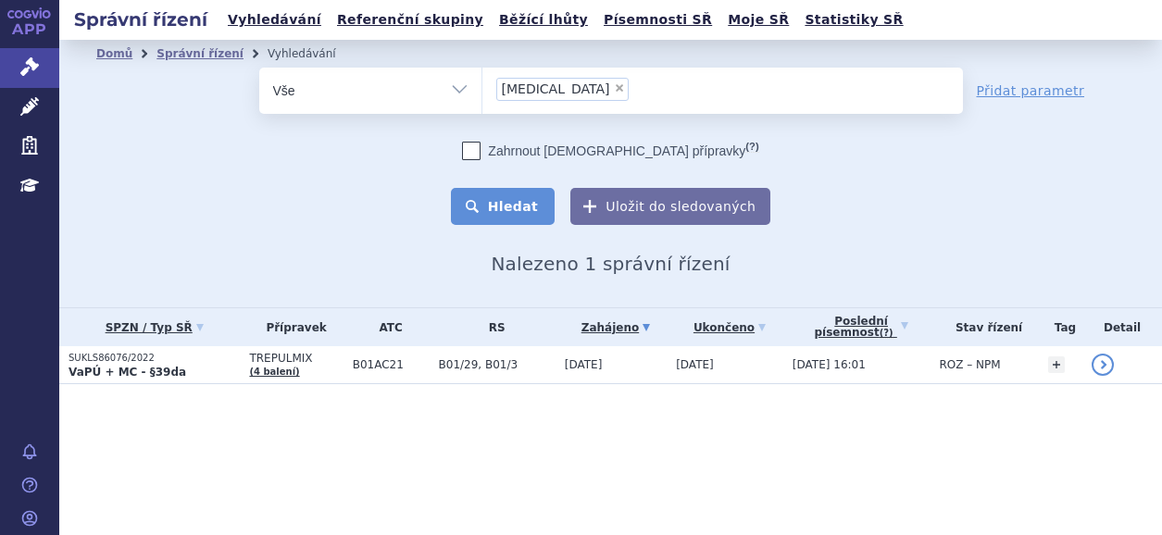
click at [529, 208] on button "Hledat" at bounding box center [503, 206] width 105 height 37
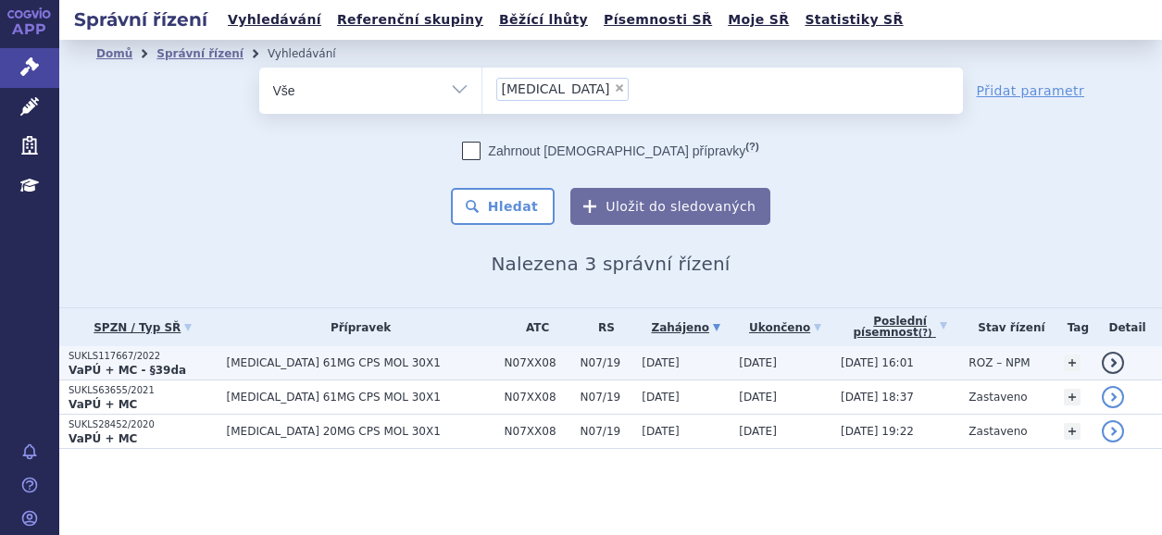
click at [127, 358] on p "SUKLS117667/2022" at bounding box center [143, 356] width 149 height 13
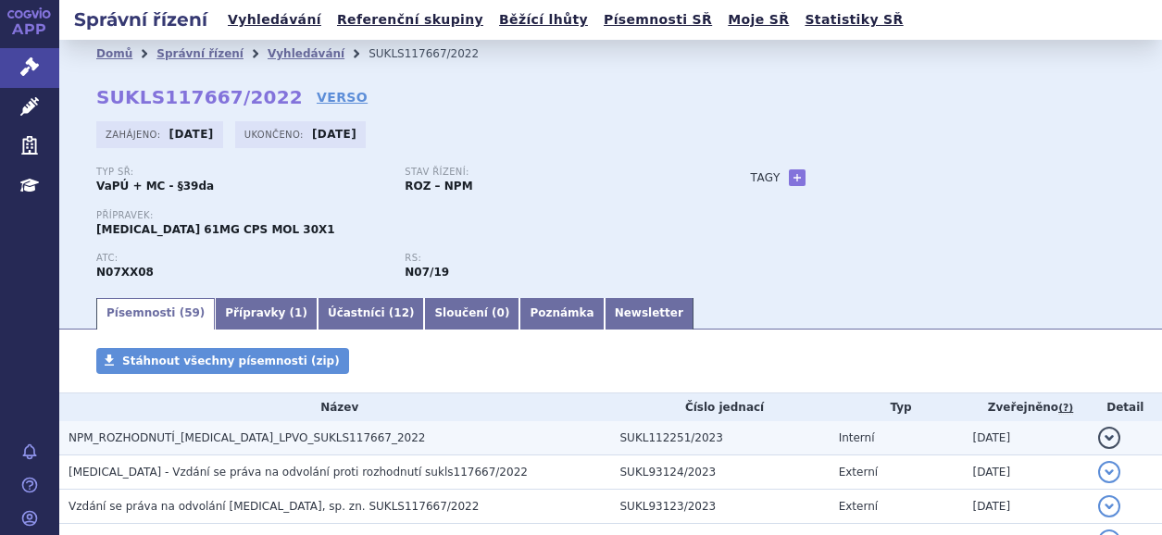
click at [244, 441] on span "NPM_ROZHODNUTÍ_VYNDAQEL_LPVO_SUKLS117667_2022" at bounding box center [247, 438] width 357 height 13
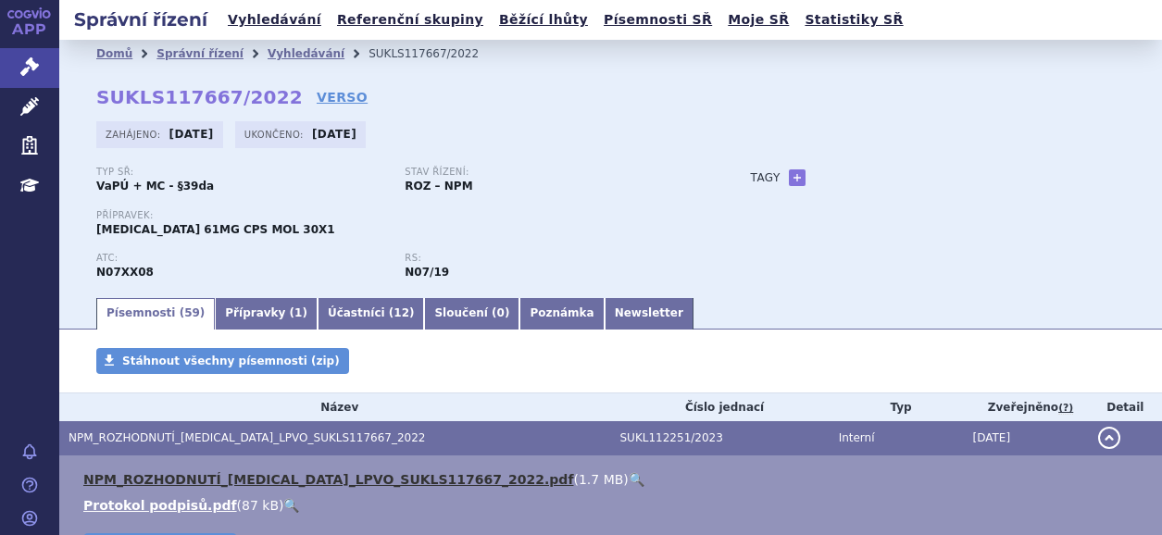
click at [310, 479] on link "NPM_ROZHODNUTÍ_VYNDAQEL_LPVO_SUKLS117667_2022.pdf" at bounding box center [328, 479] width 490 height 15
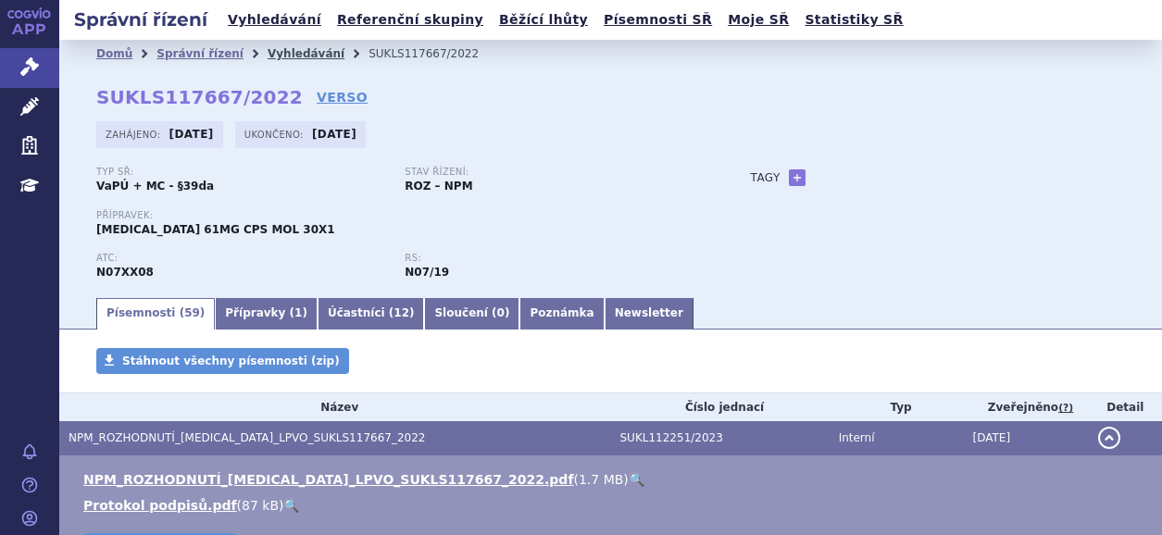
click at [270, 47] on link "Vyhledávání" at bounding box center [306, 53] width 77 height 13
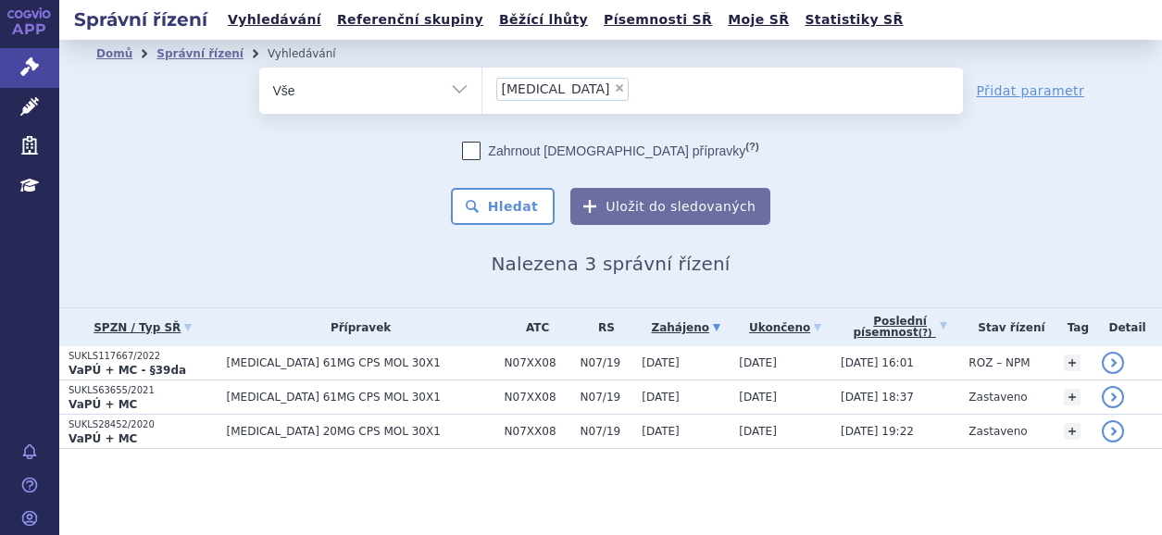
click at [614, 85] on span "×" at bounding box center [619, 87] width 11 height 11
click at [483, 85] on select "vyndaqel" at bounding box center [482, 90] width 1 height 46
select select
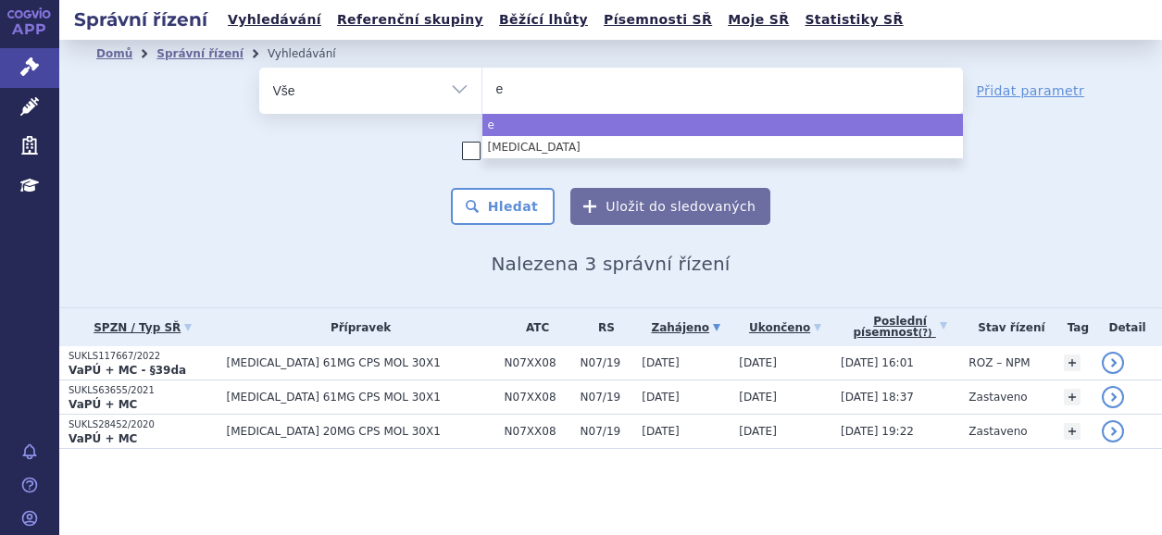
type input "ev"
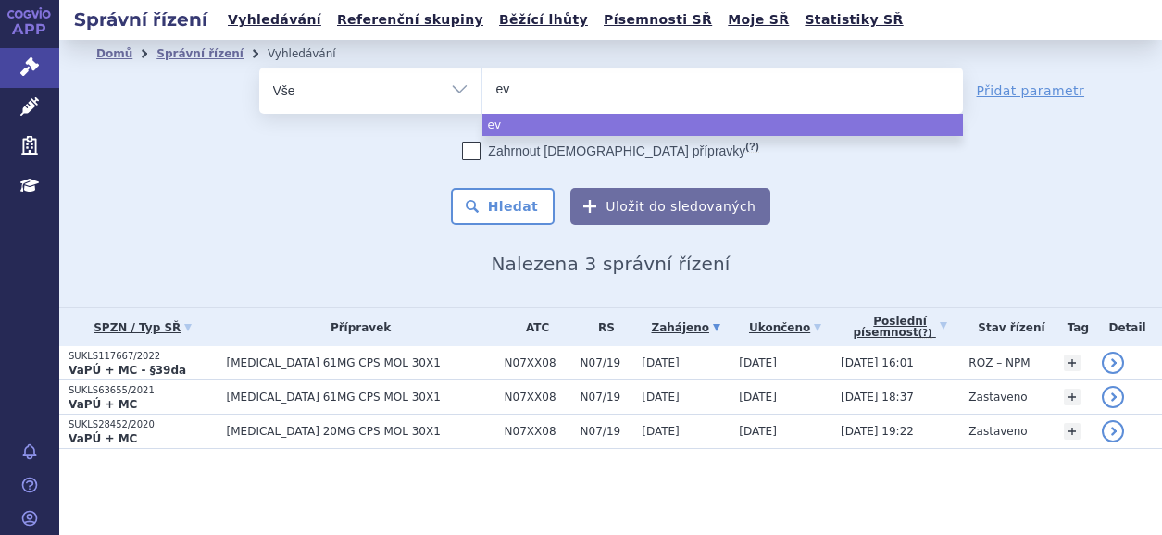
type input "evr"
type input "evry"
type input "evrys"
type input "evrysdi"
select select "evrysdi"
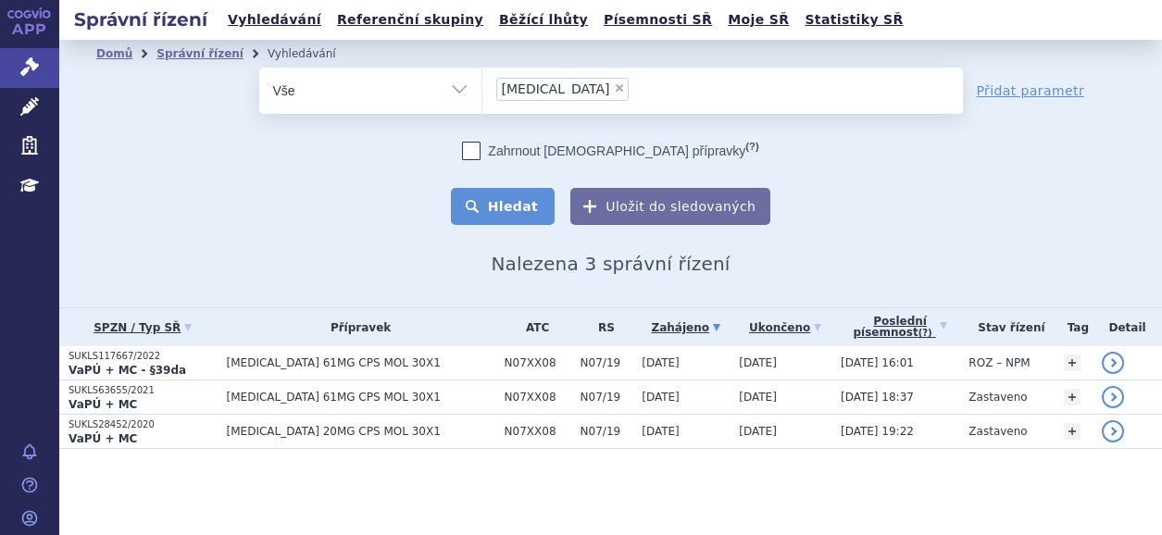
click at [503, 208] on button "Hledat" at bounding box center [503, 206] width 105 height 37
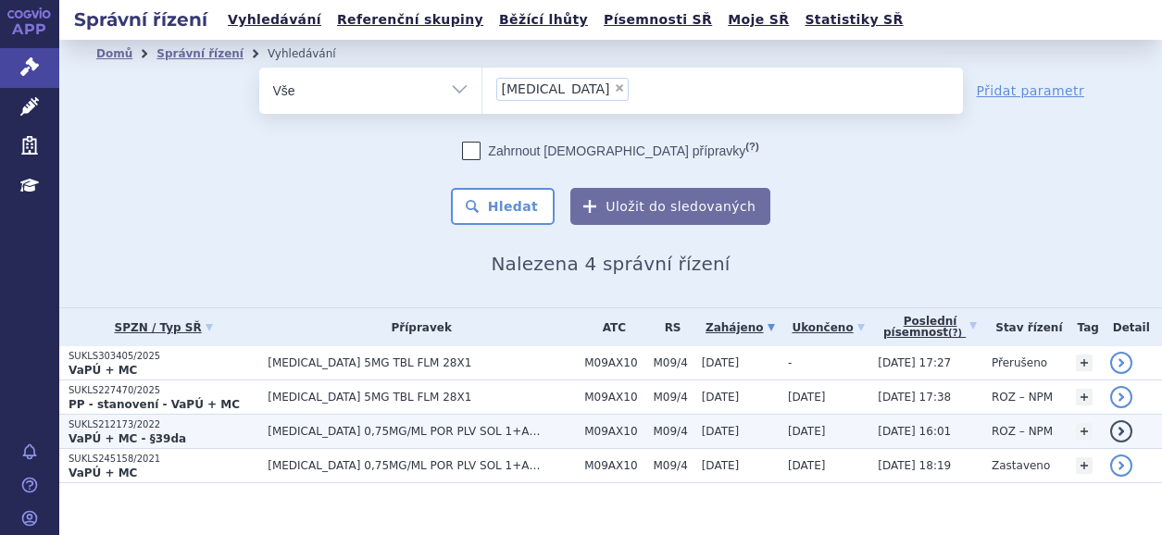
click at [114, 432] on strong "VaPÚ + MC - §39da" at bounding box center [128, 438] width 118 height 13
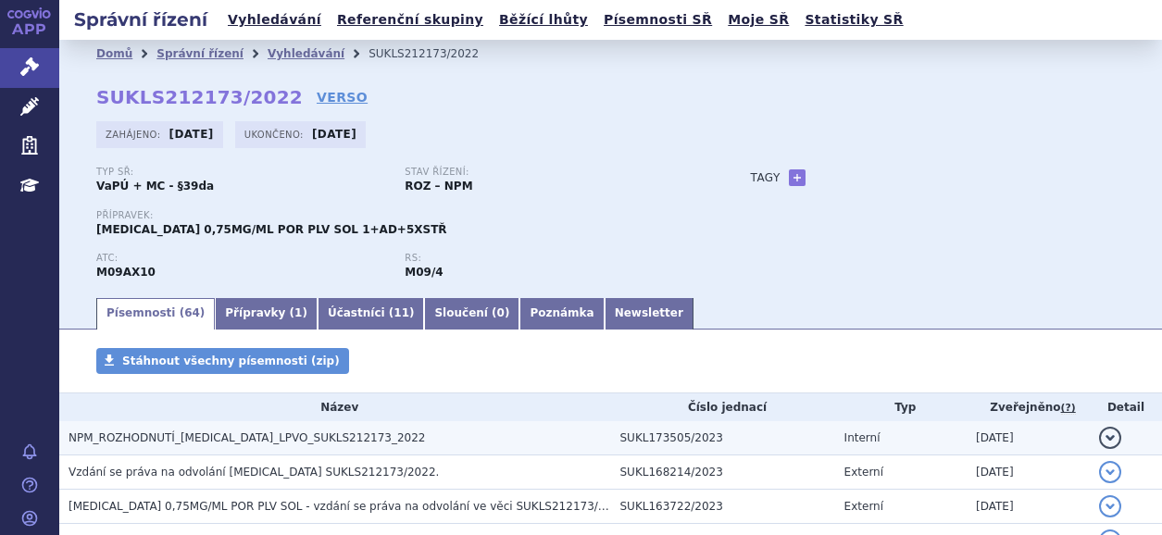
click at [244, 432] on span "NPM_ROZHODNUTÍ_[MEDICAL_DATA]_LPVO_SUKLS212173_2022" at bounding box center [247, 438] width 357 height 13
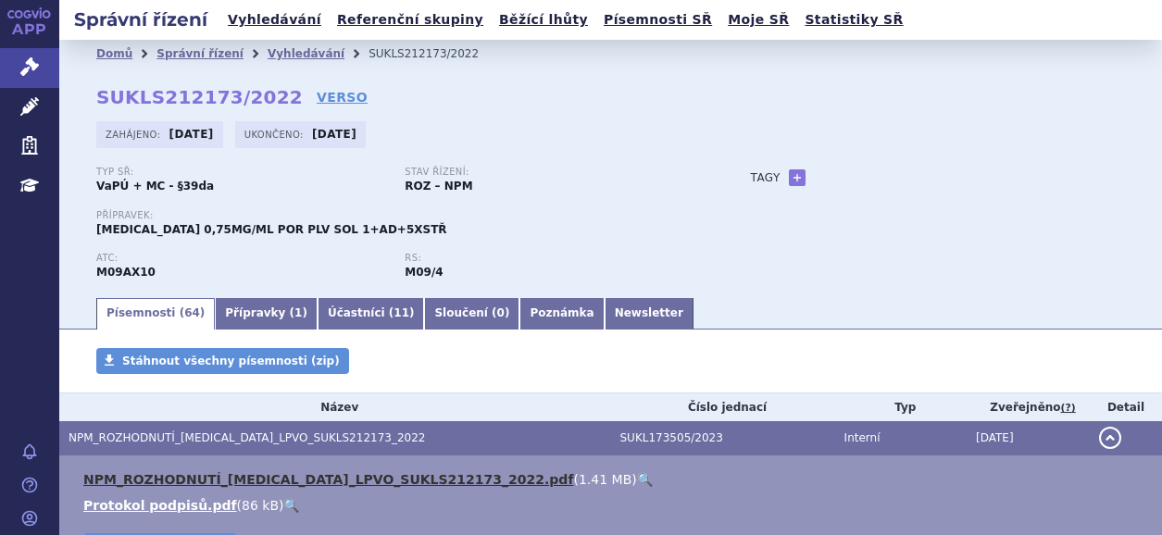
click at [336, 476] on link "NPM_ROZHODNUTÍ_EVRYSDI_LPVO_SUKLS212173_2022.pdf" at bounding box center [328, 479] width 490 height 15
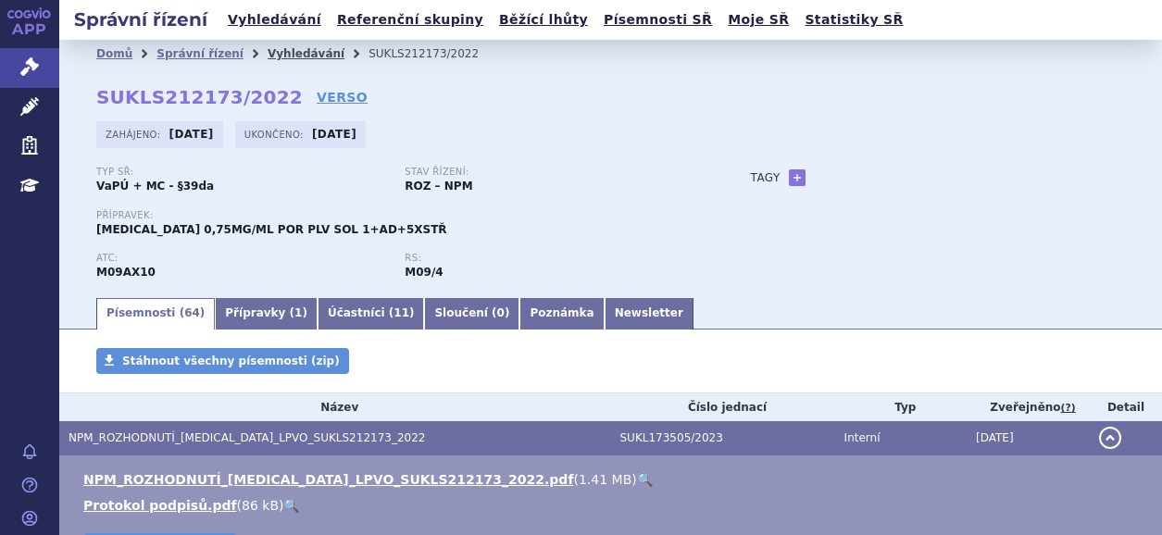
click at [295, 47] on link "Vyhledávání" at bounding box center [306, 53] width 77 height 13
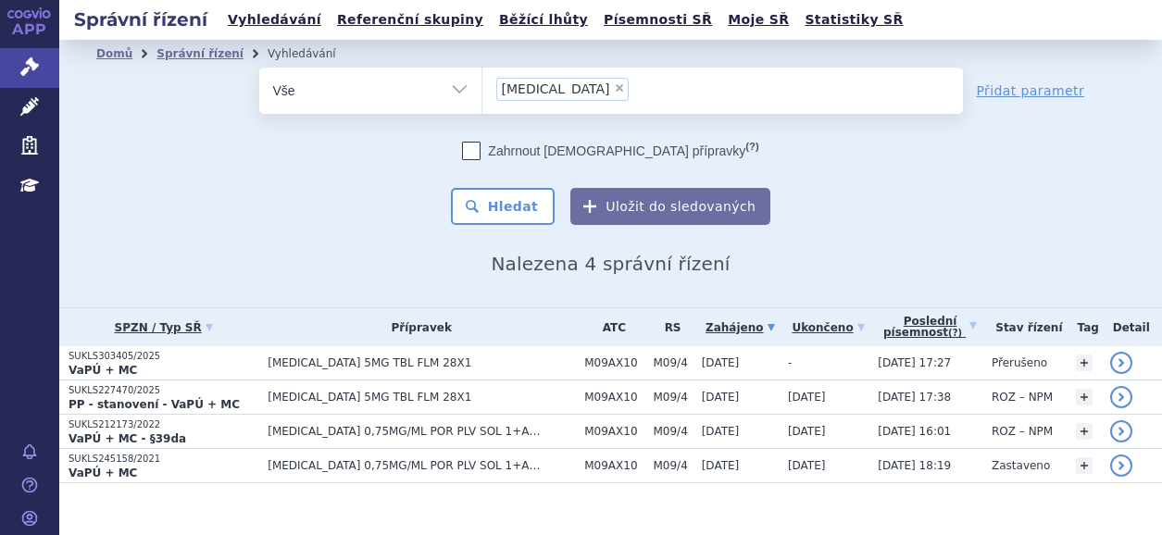
click at [614, 82] on span "×" at bounding box center [619, 87] width 11 height 11
click at [483, 82] on select "[MEDICAL_DATA]" at bounding box center [482, 90] width 1 height 46
select select
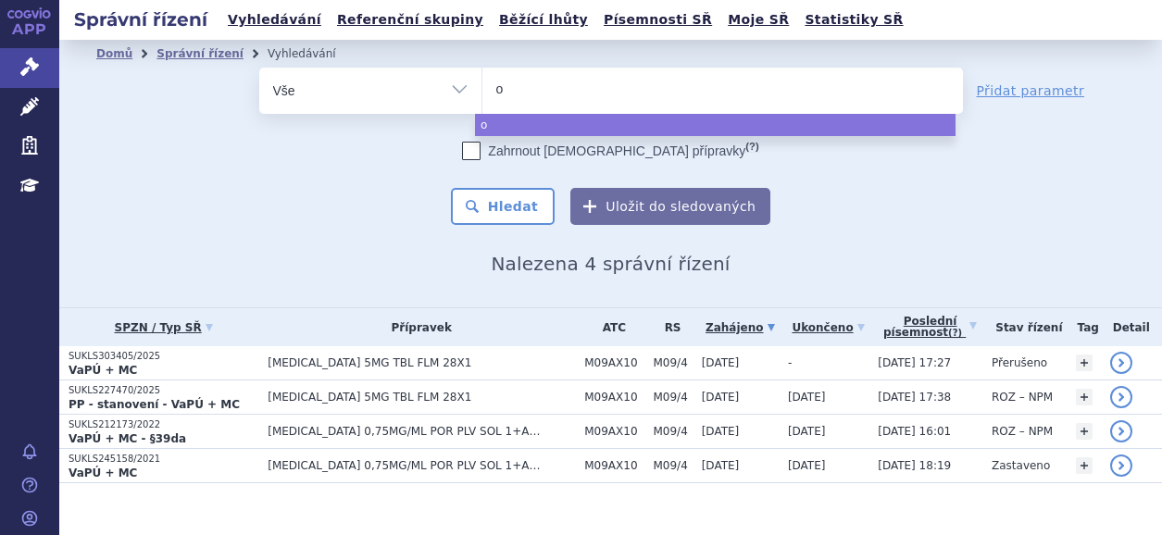
type input "on"
type input "ony"
type input "on"
type input "oni"
type input "oniv"
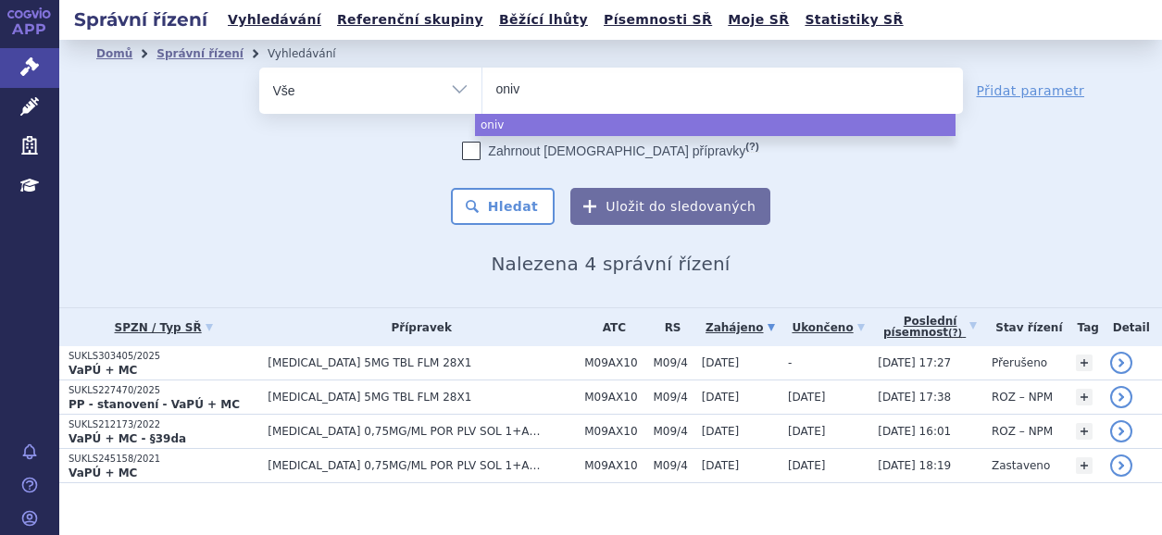
type input "onivy"
type input "onivyd"
type input "[MEDICAL_DATA]"
click at [522, 207] on button "Hledat" at bounding box center [503, 206] width 105 height 37
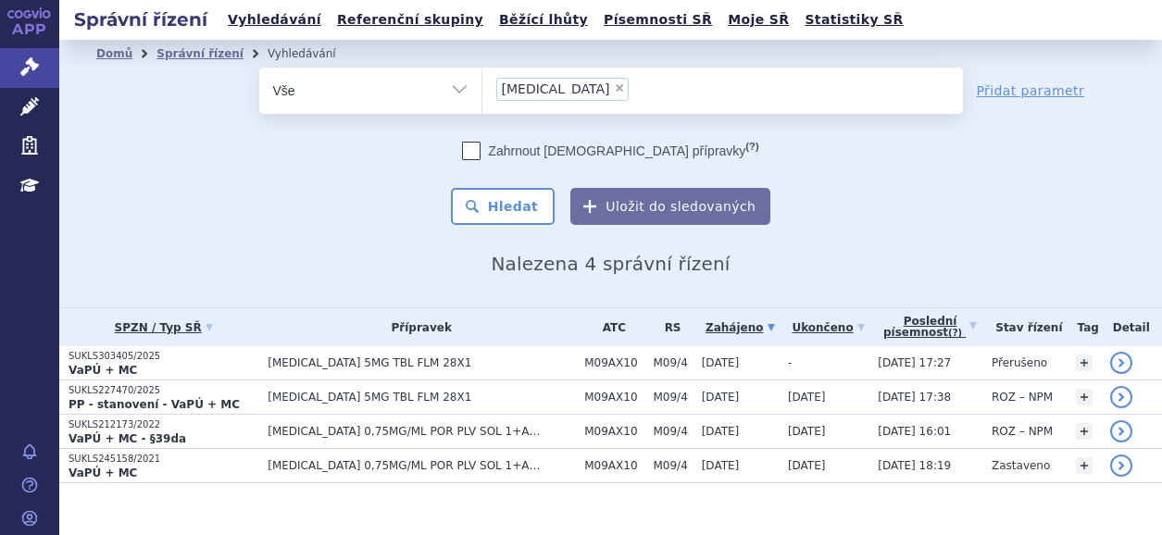
select select "[MEDICAL_DATA]"
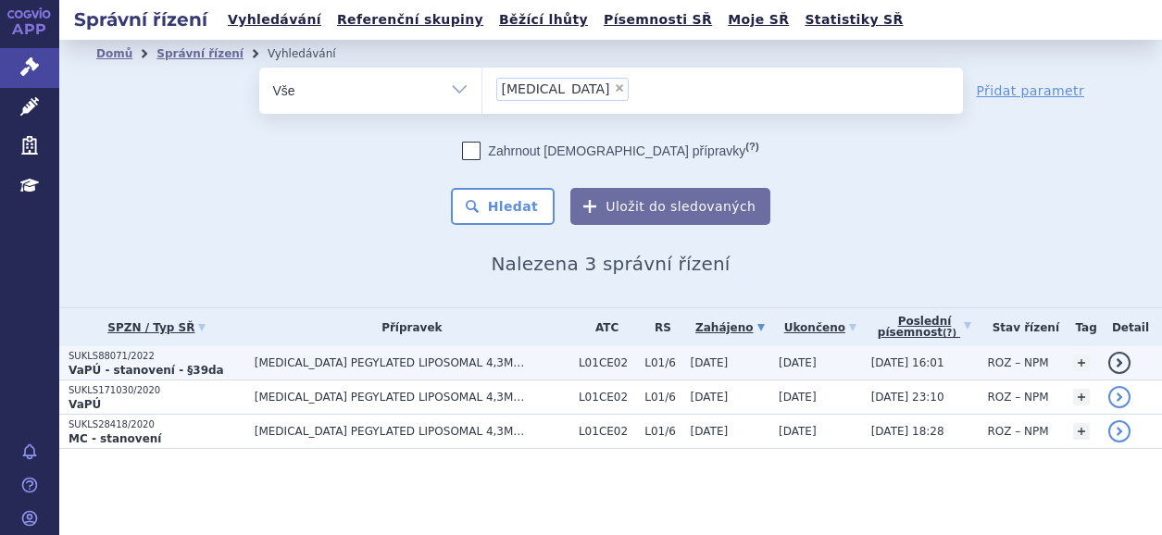
click at [119, 364] on strong "VaPÚ - stanovení - §39da" at bounding box center [147, 370] width 156 height 13
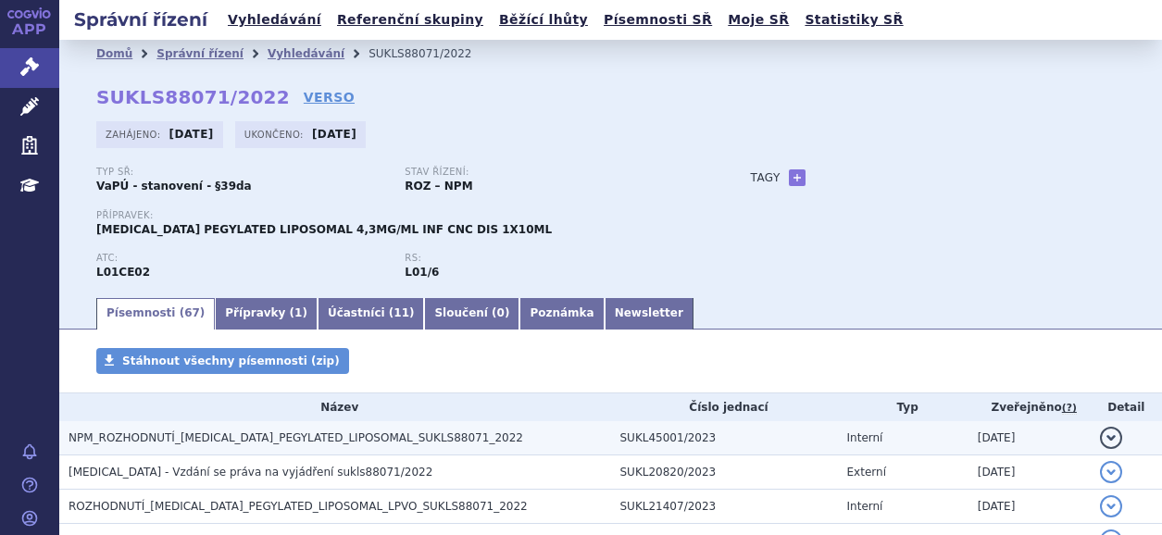
click at [379, 433] on span "NPM_ROZHODNUTÍ_[MEDICAL_DATA]_PEGYLATED_LIPOSOMAL_SUKLS88071_2022" at bounding box center [296, 438] width 455 height 13
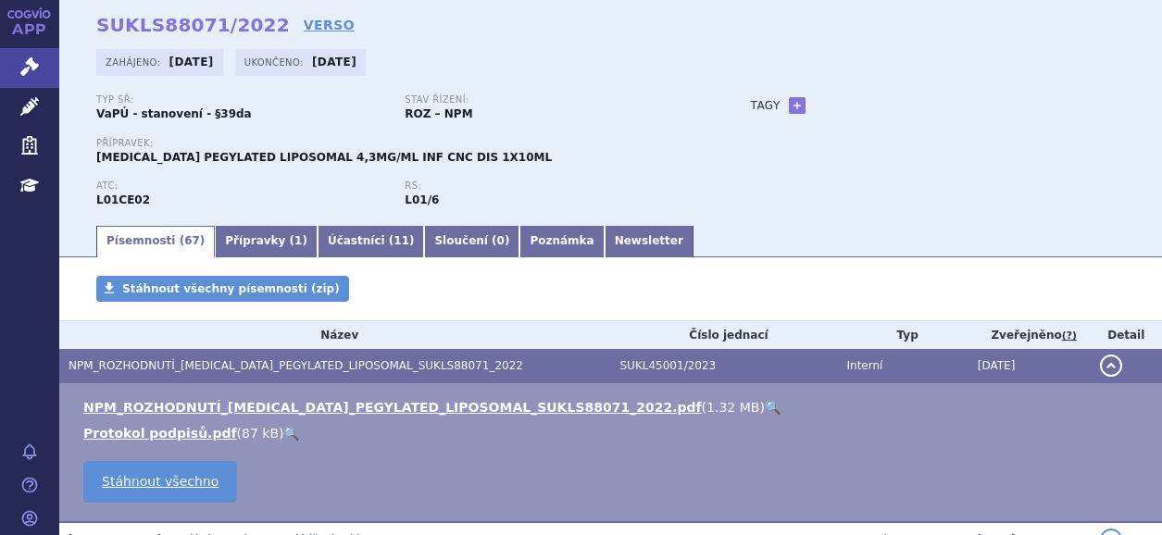
scroll to position [185, 0]
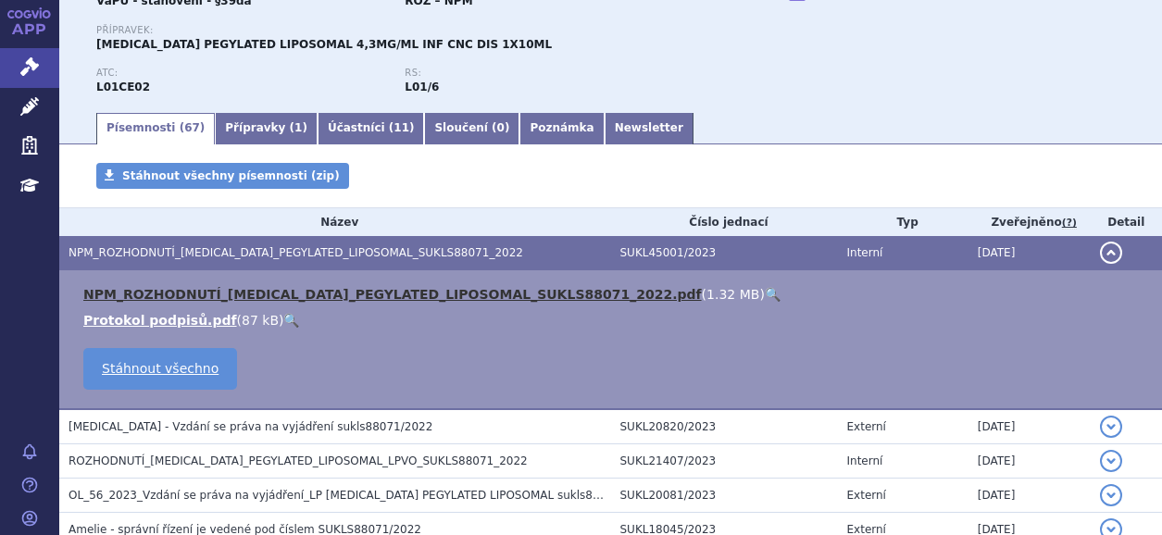
click at [431, 301] on link "NPM_ROZHODNUTÍ_ONIVYDE_PEGYLATED_LIPOSOMAL_SUKLS88071_2022.pdf" at bounding box center [392, 294] width 619 height 15
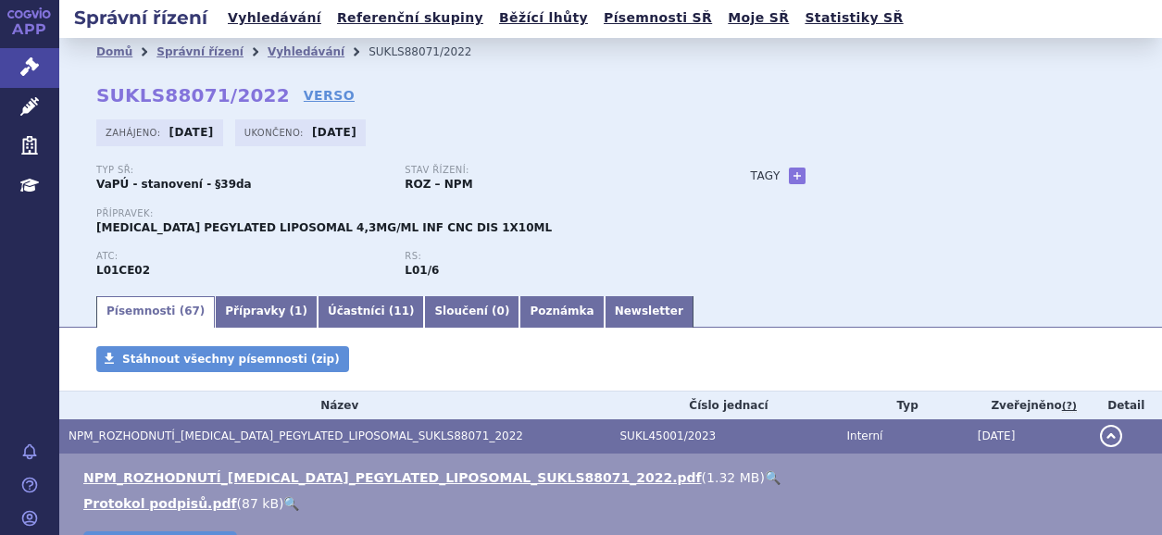
scroll to position [0, 0]
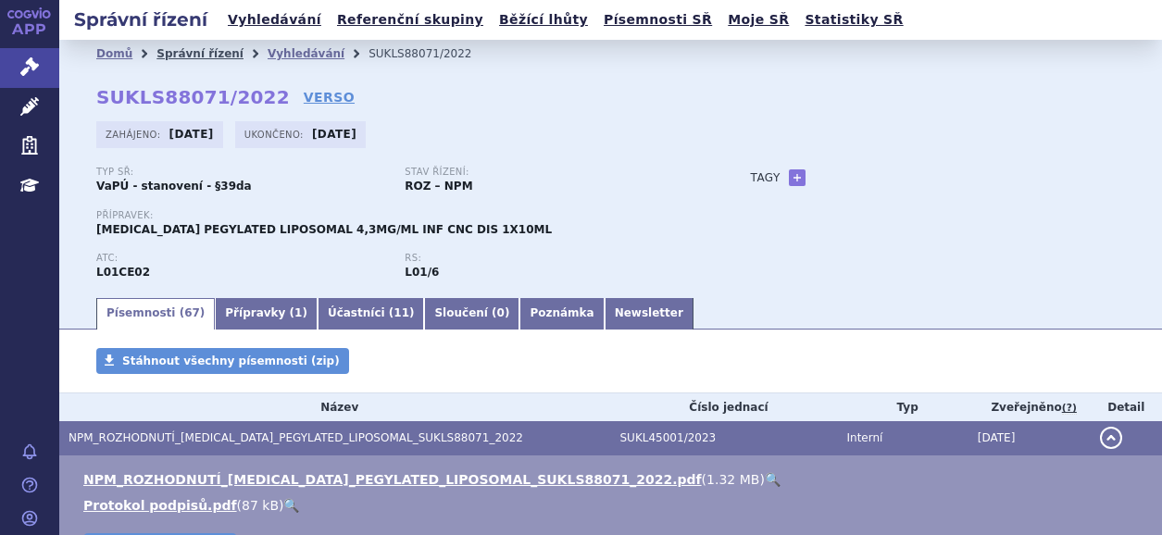
click at [185, 53] on link "Správní řízení" at bounding box center [200, 53] width 87 height 13
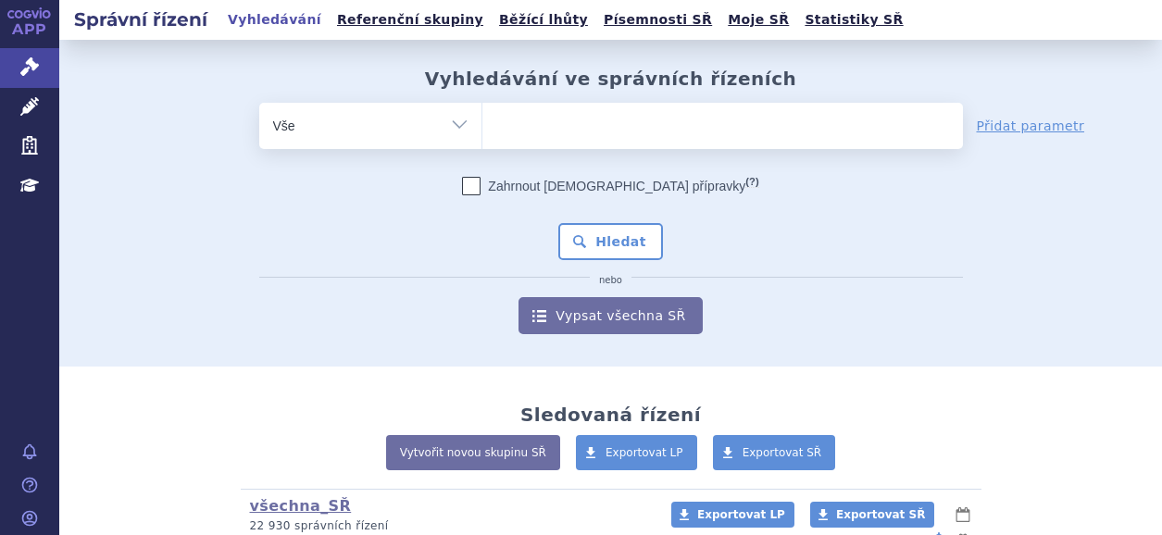
click at [532, 128] on ul at bounding box center [723, 122] width 481 height 39
click at [483, 128] on select at bounding box center [482, 125] width 1 height 46
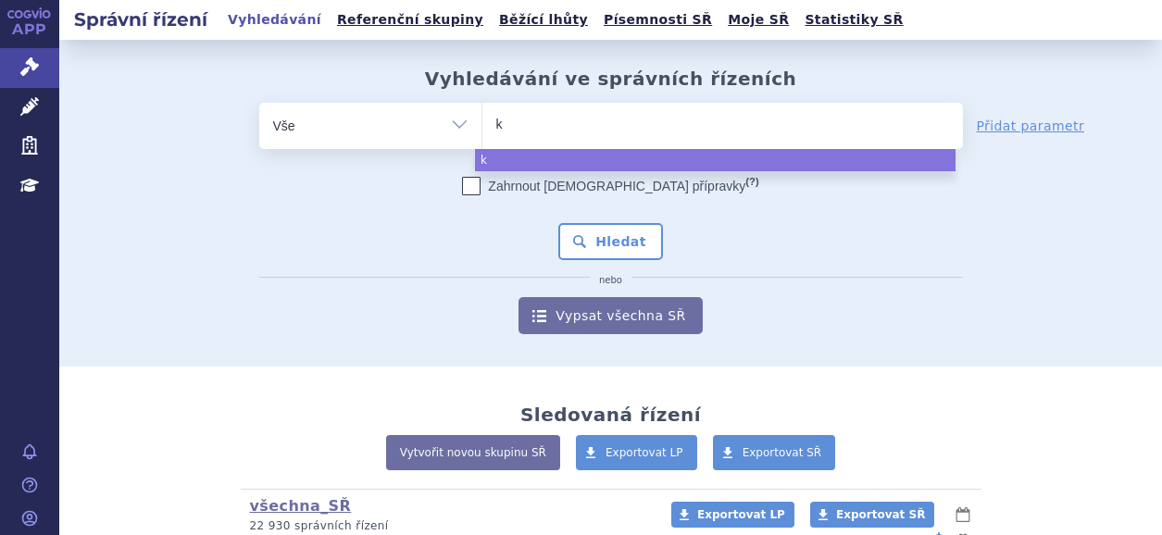
type input "ko"
type input "kose"
type input "koselu"
type input "koselug"
type input "koselugo"
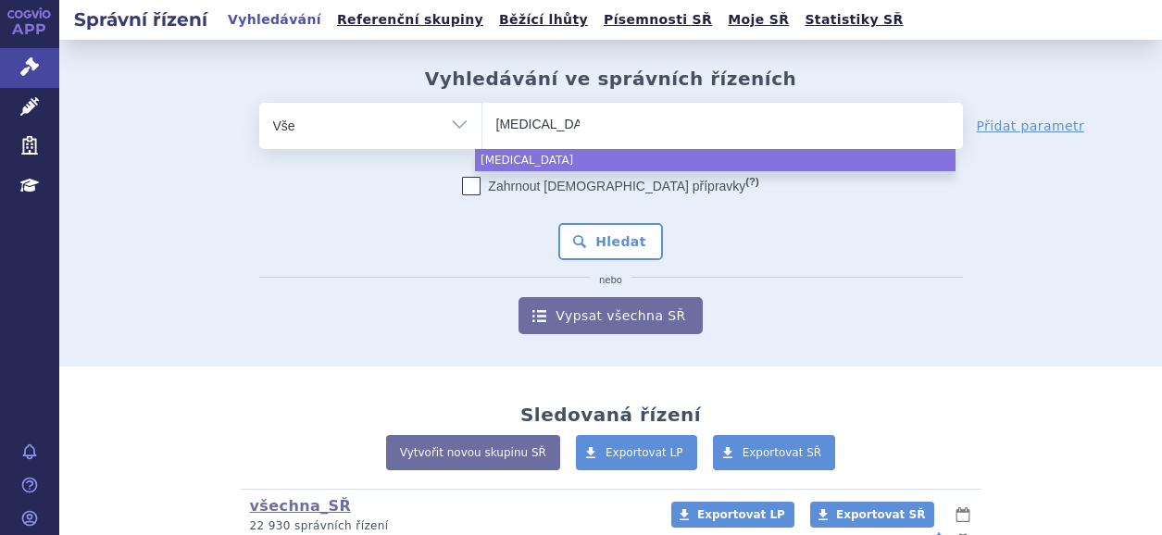
select select "koselugo"
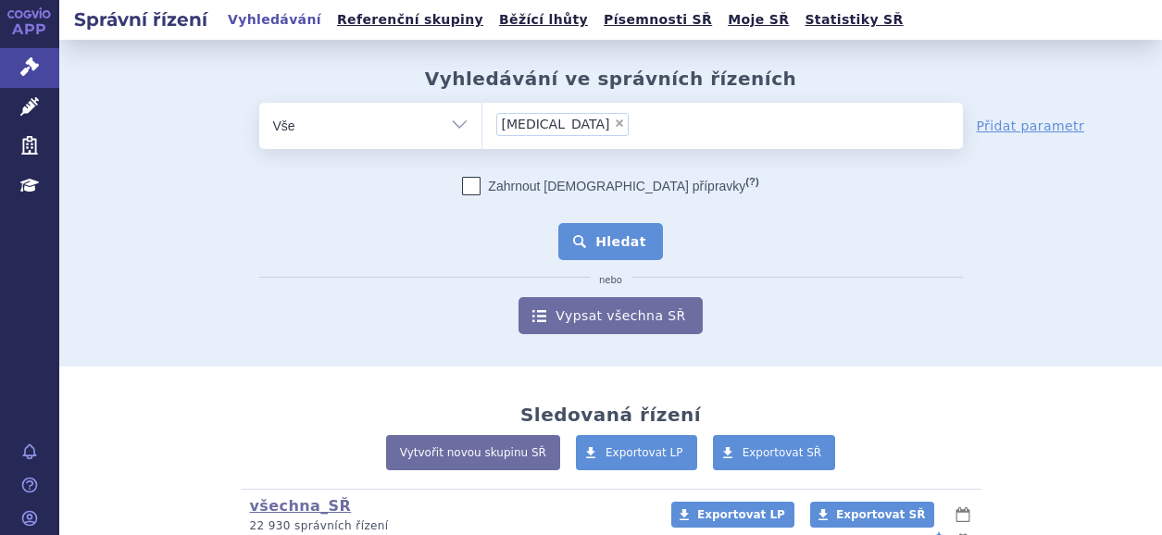
click at [618, 249] on button "Hledat" at bounding box center [610, 241] width 105 height 37
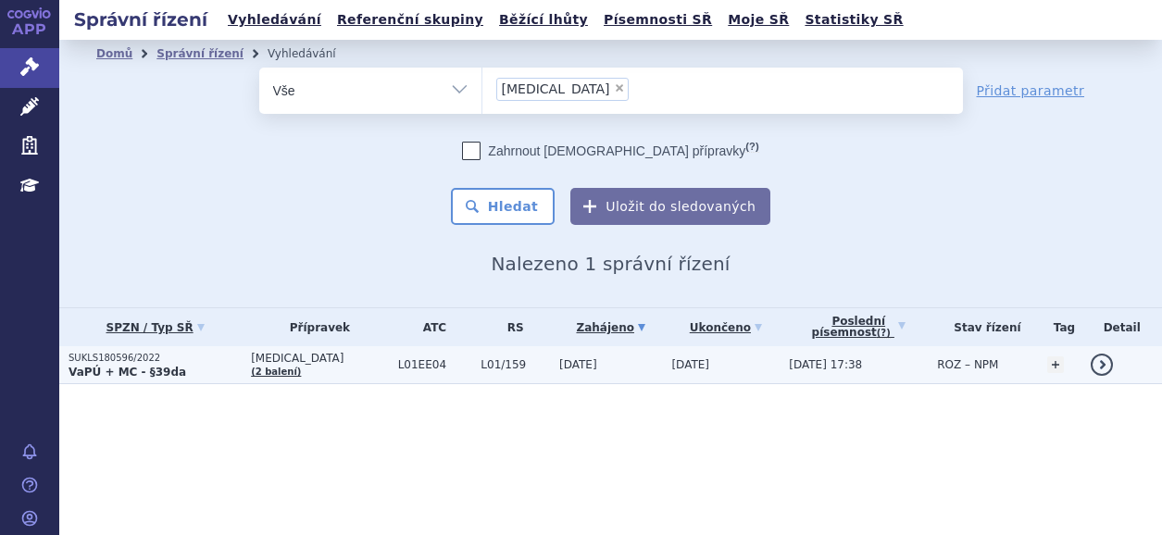
click at [141, 361] on p "SUKLS180596/2022" at bounding box center [155, 358] width 173 height 13
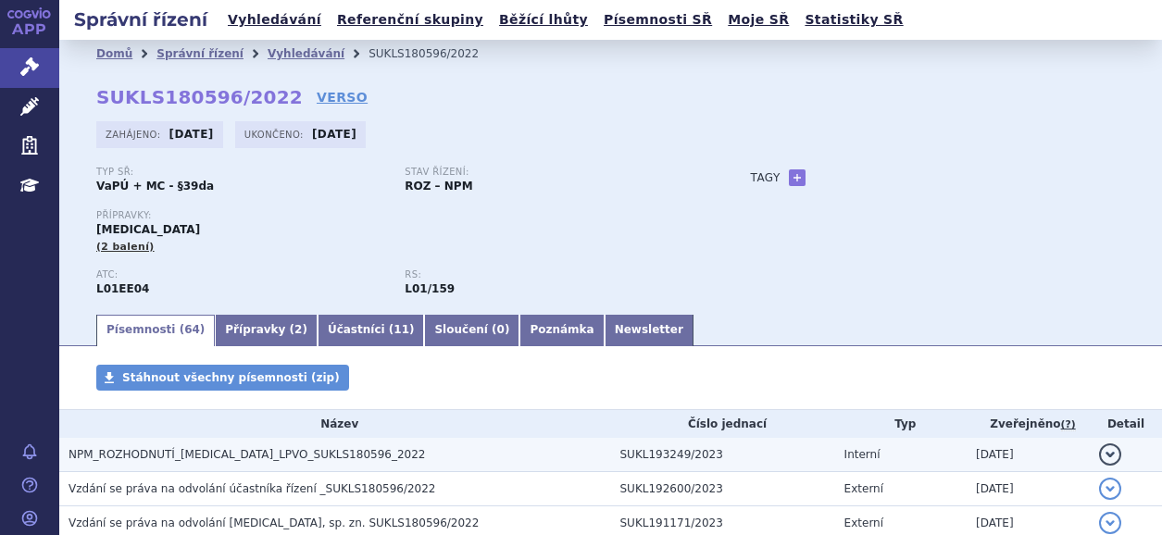
click at [172, 457] on span "NPM_ROZHODNUTÍ_KOSELUGO_LPVO_SUKLS180596_2022" at bounding box center [247, 454] width 357 height 13
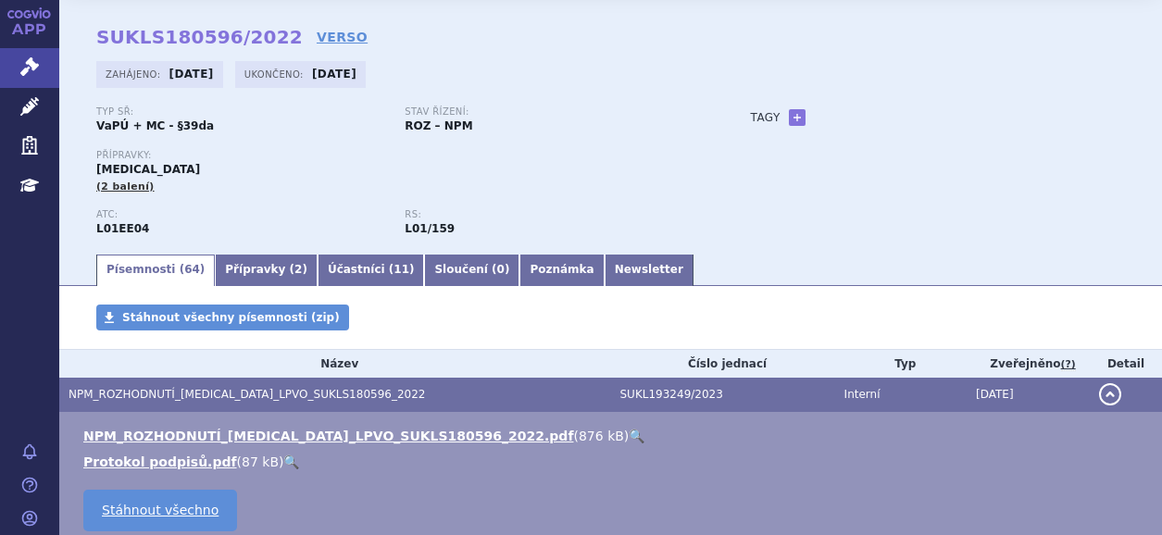
scroll to position [93, 0]
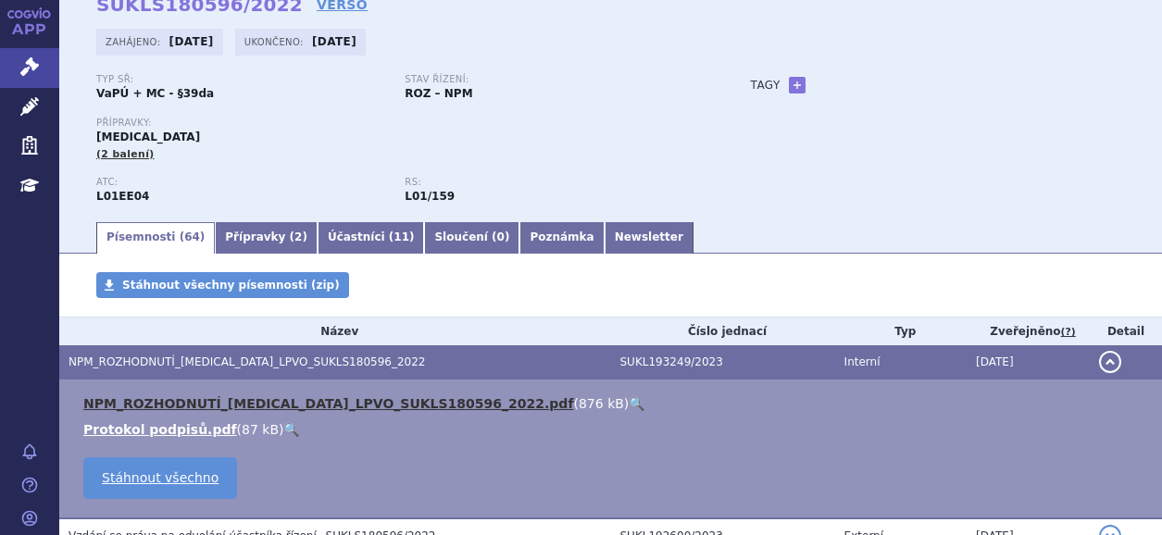
click at [277, 407] on link "NPM_ROZHODNUTÍ_KOSELUGO_LPVO_SUKLS180596_2022.pdf" at bounding box center [328, 403] width 490 height 15
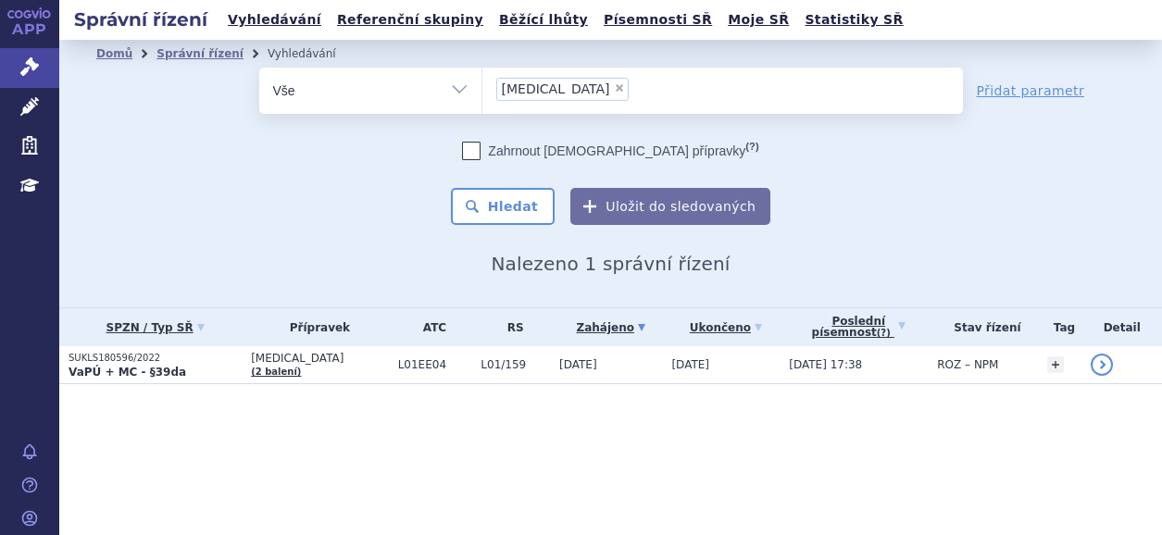
click at [614, 92] on span "×" at bounding box center [619, 87] width 11 height 11
click at [483, 92] on select "koselugo" at bounding box center [482, 90] width 1 height 46
select select
click at [549, 89] on ul at bounding box center [723, 87] width 481 height 39
click at [483, 89] on select "koselugo" at bounding box center [482, 90] width 1 height 46
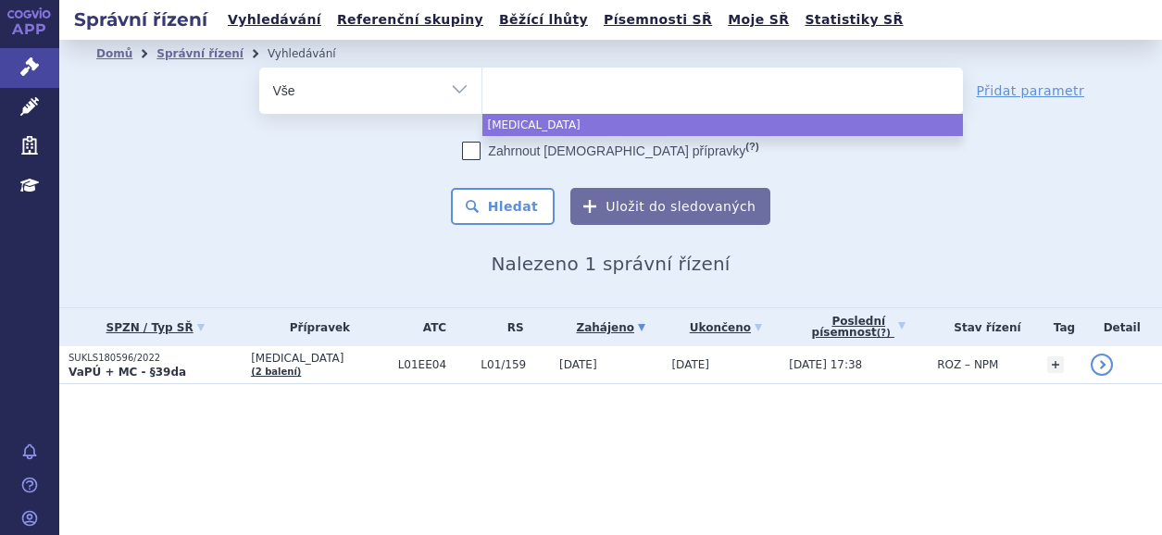
paste input "VOXZOGO"
type input "VOXZOGO"
select select "VOXZOGO"
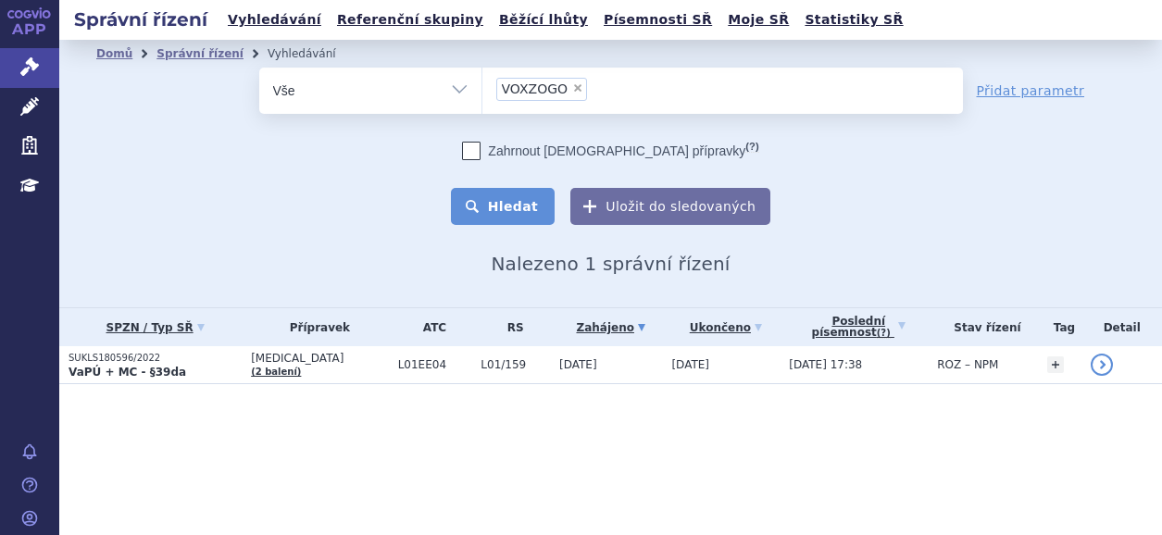
click at [530, 210] on button "Hledat" at bounding box center [503, 206] width 105 height 37
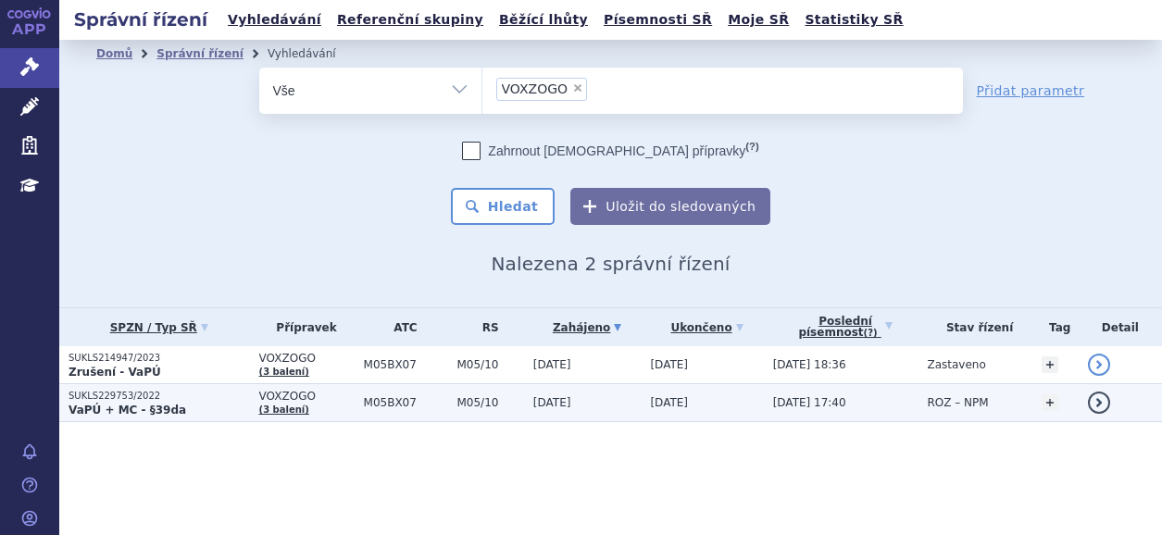
click at [113, 408] on strong "VaPÚ + MC - §39da" at bounding box center [128, 410] width 118 height 13
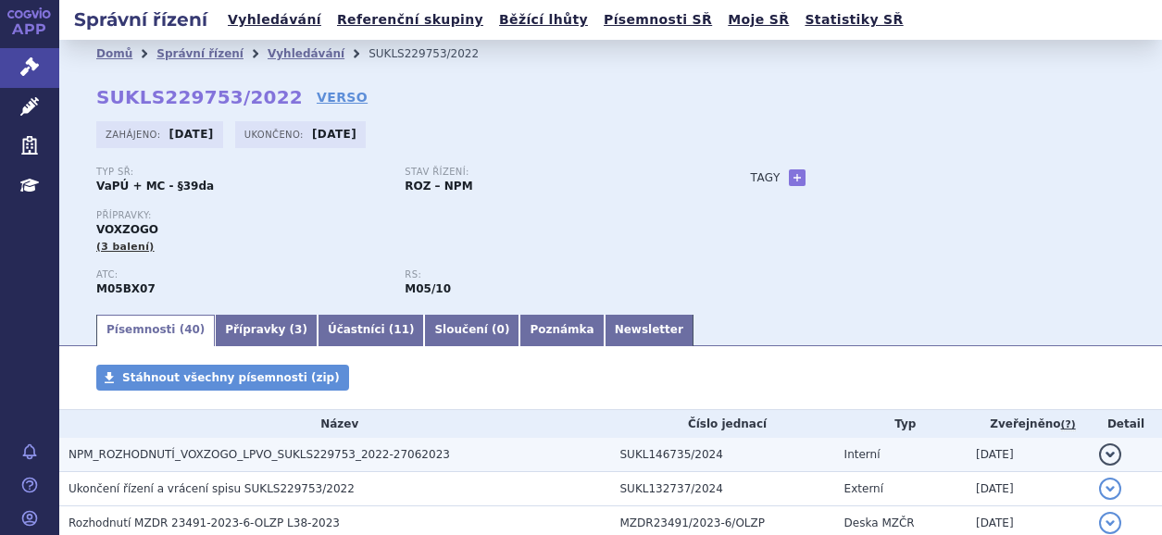
click at [293, 453] on span "NPM_ROZHODNUTÍ_VOXZOGO_LPVO_SUKLS229753_2022-27062023" at bounding box center [260, 454] width 382 height 13
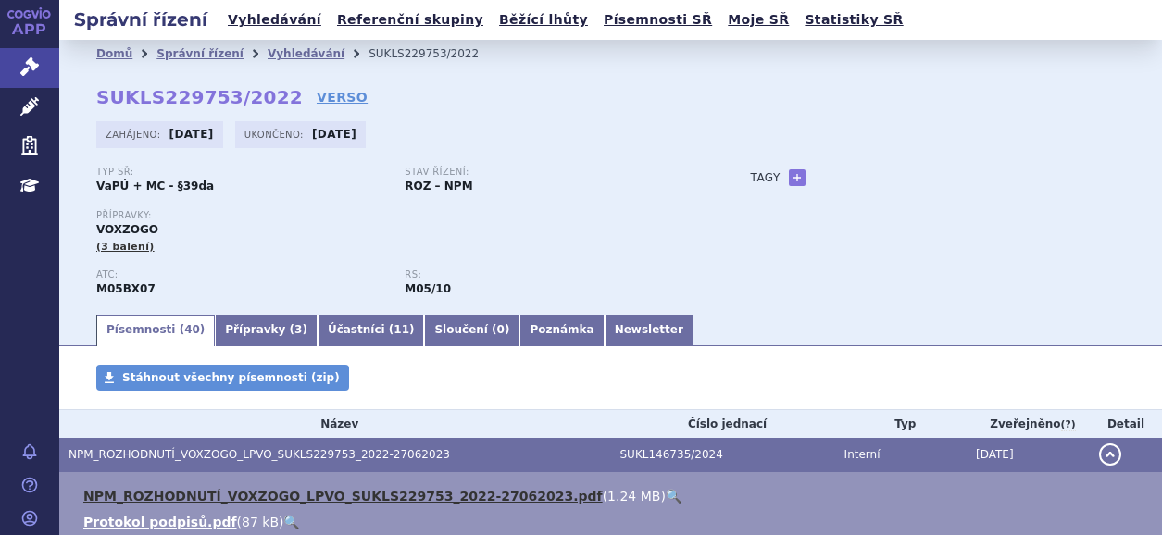
click at [342, 489] on link "NPM_ROZHODNUTÍ_VOXZOGO_LPVO_SUKLS229753_2022-27062023.pdf" at bounding box center [343, 496] width 520 height 15
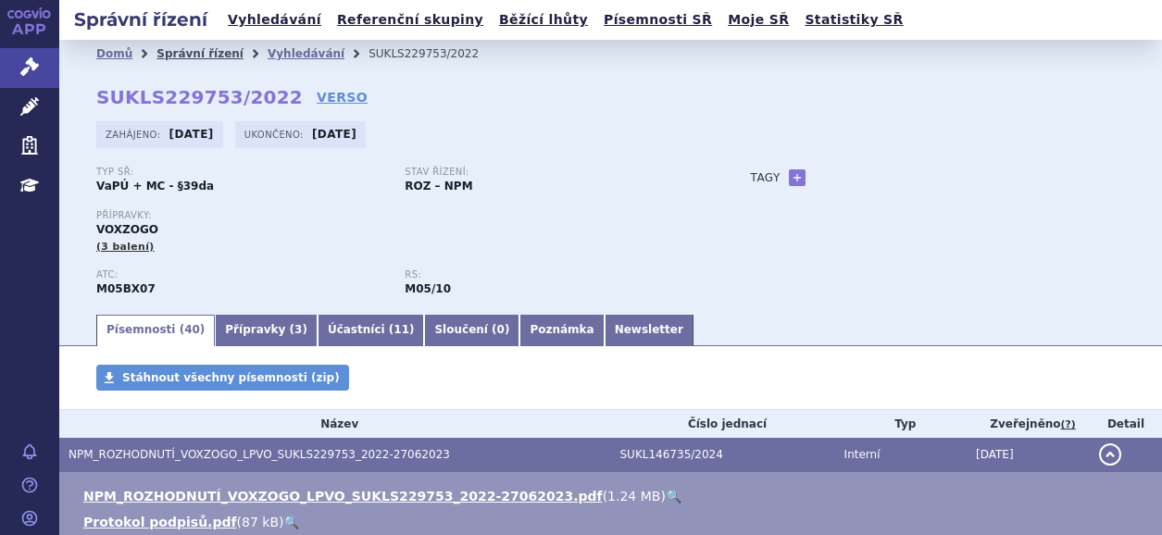
click at [182, 48] on link "Správní řízení" at bounding box center [200, 53] width 87 height 13
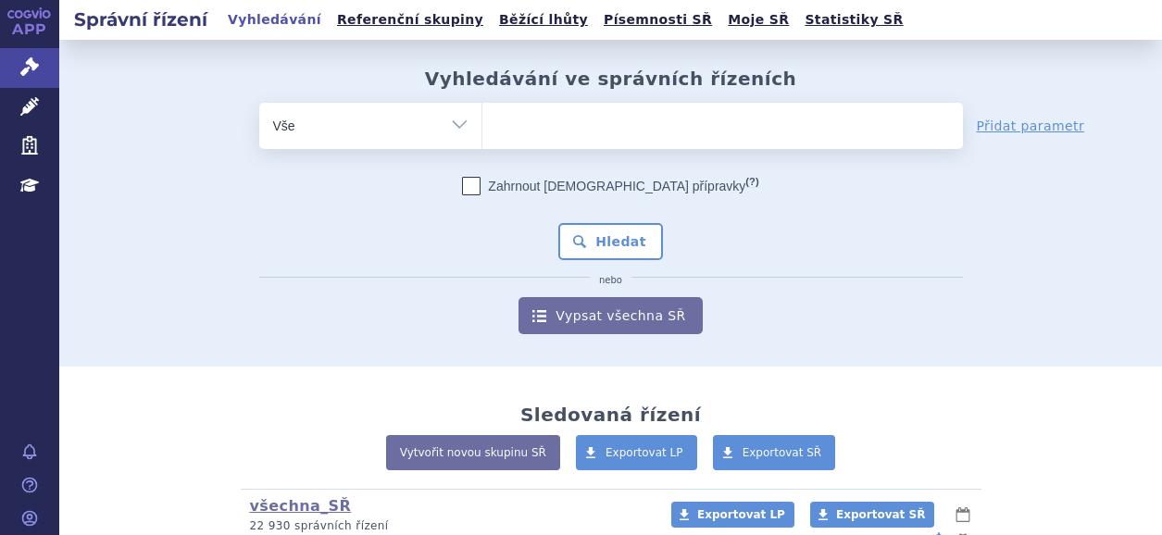
click at [552, 127] on ul at bounding box center [723, 122] width 481 height 39
click at [483, 127] on select at bounding box center [482, 125] width 1 height 46
paste input "[MEDICAL_DATA]"
type input "[MEDICAL_DATA]"
select select "[MEDICAL_DATA]"
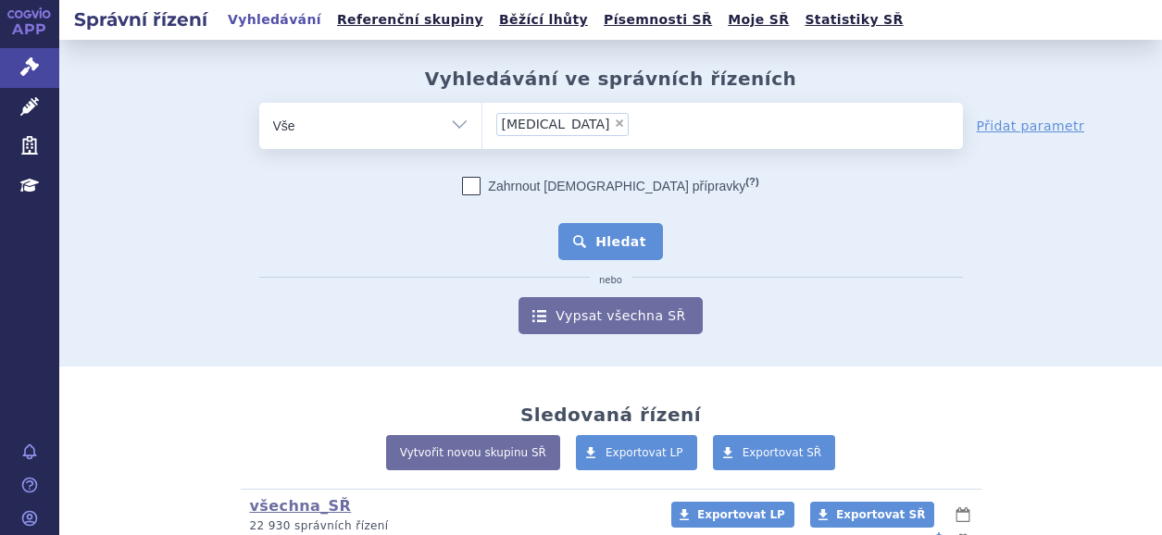
click at [606, 230] on button "Hledat" at bounding box center [610, 241] width 105 height 37
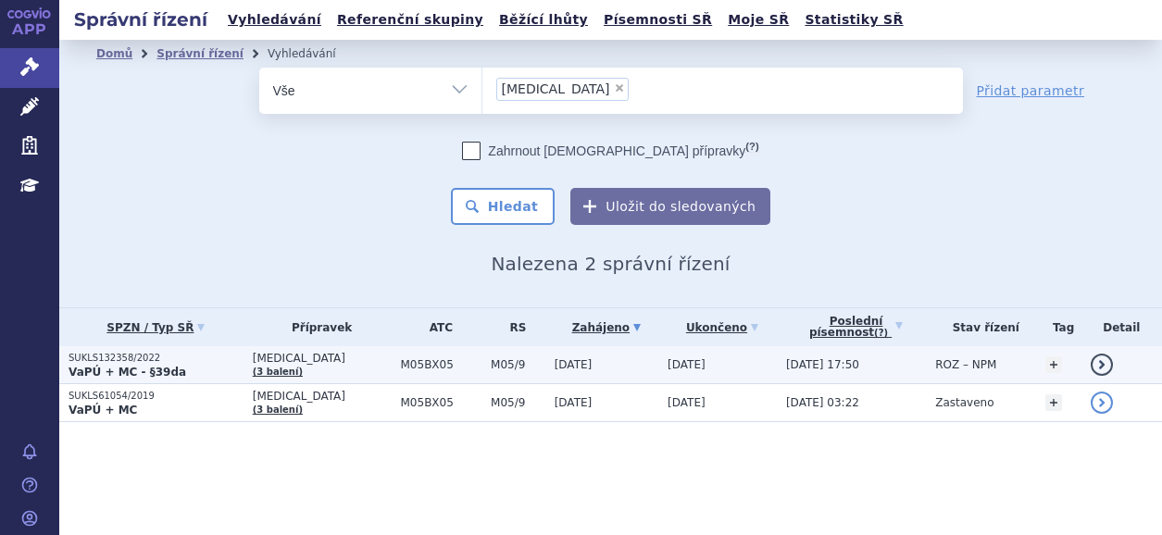
click at [120, 366] on strong "VaPÚ + MC - §39da" at bounding box center [128, 372] width 118 height 13
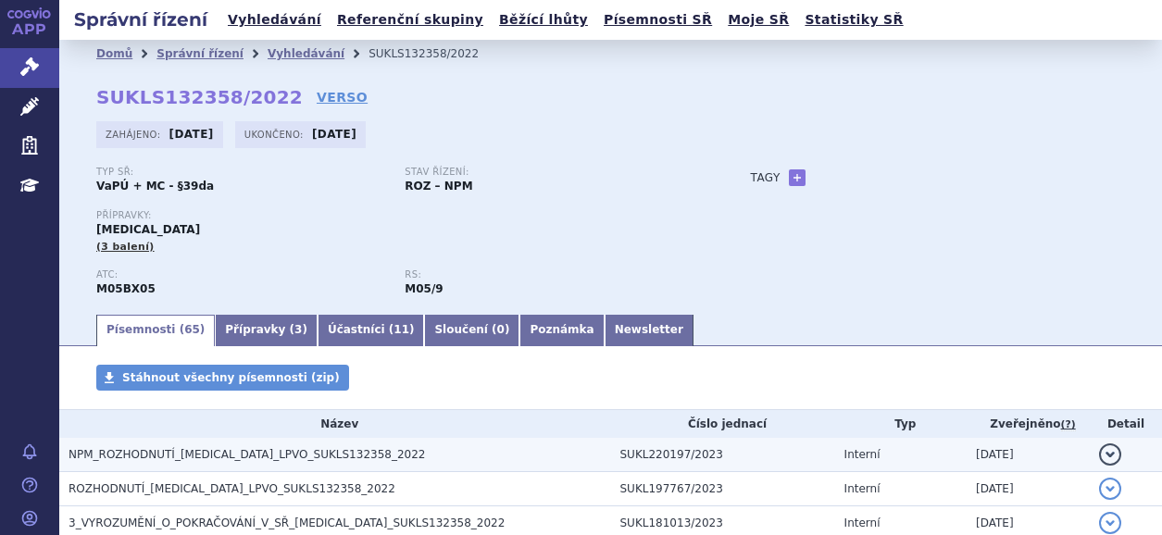
click at [279, 464] on h3 "NPM_ROZHODNUTÍ_CRYSVITA_LPVO_SUKLS132358_2022" at bounding box center [340, 454] width 543 height 19
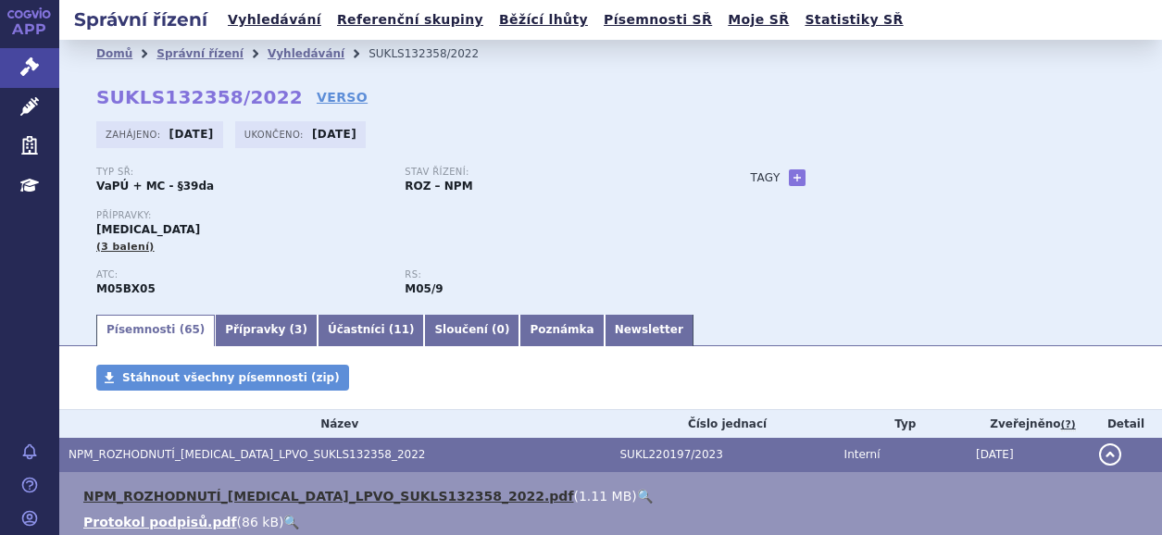
click at [269, 498] on link "NPM_ROZHODNUTÍ_CRYSVITA_LPVO_SUKLS132358_2022.pdf" at bounding box center [328, 496] width 490 height 15
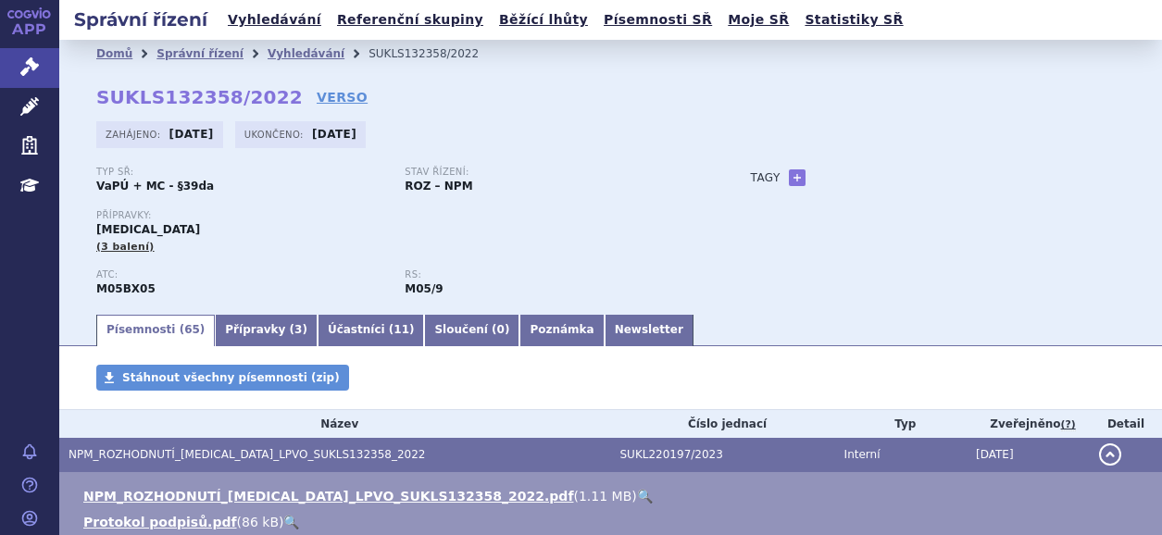
click at [36, 20] on link "APP" at bounding box center [29, 24] width 59 height 48
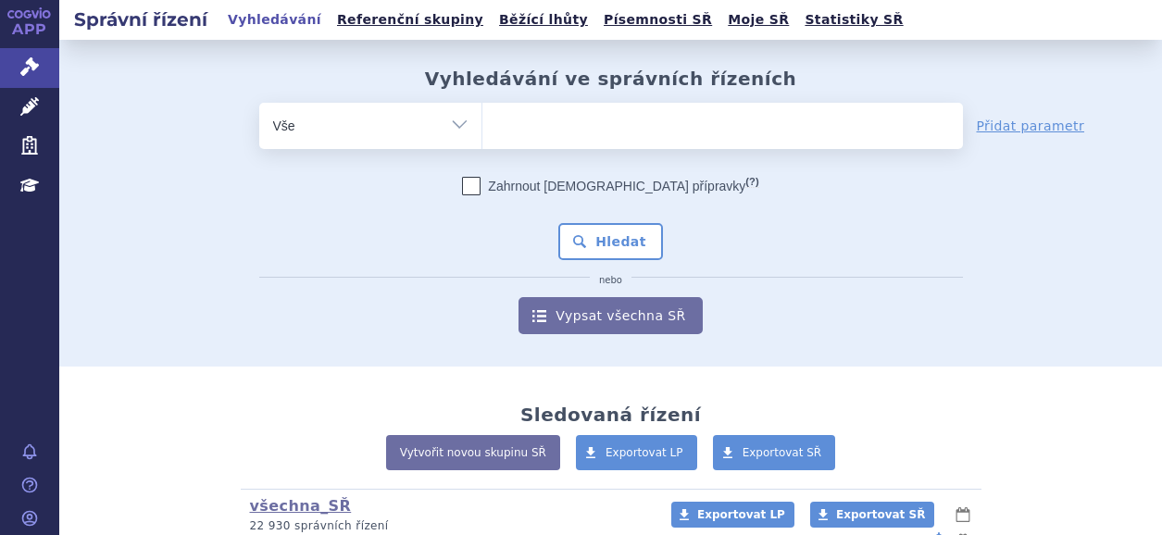
click at [545, 129] on ul at bounding box center [723, 122] width 481 height 39
click at [483, 129] on select at bounding box center [482, 125] width 1 height 46
paste input "[MEDICAL_DATA]"
type input "[MEDICAL_DATA]"
select select "[MEDICAL_DATA]"
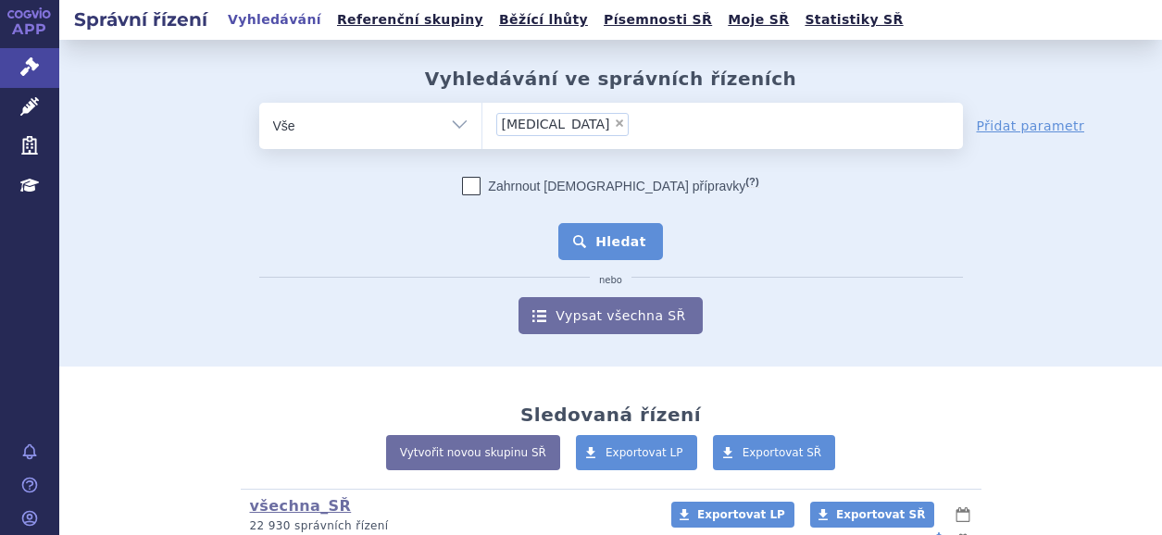
click at [596, 237] on button "Hledat" at bounding box center [610, 241] width 105 height 37
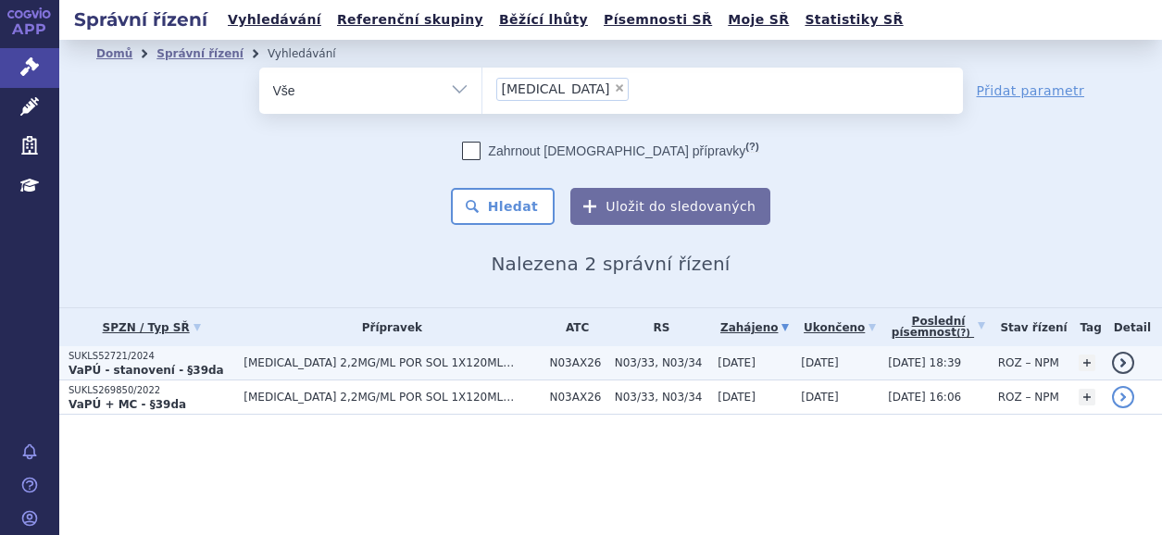
click at [102, 370] on strong "VaPÚ - stanovení - §39da" at bounding box center [147, 370] width 156 height 13
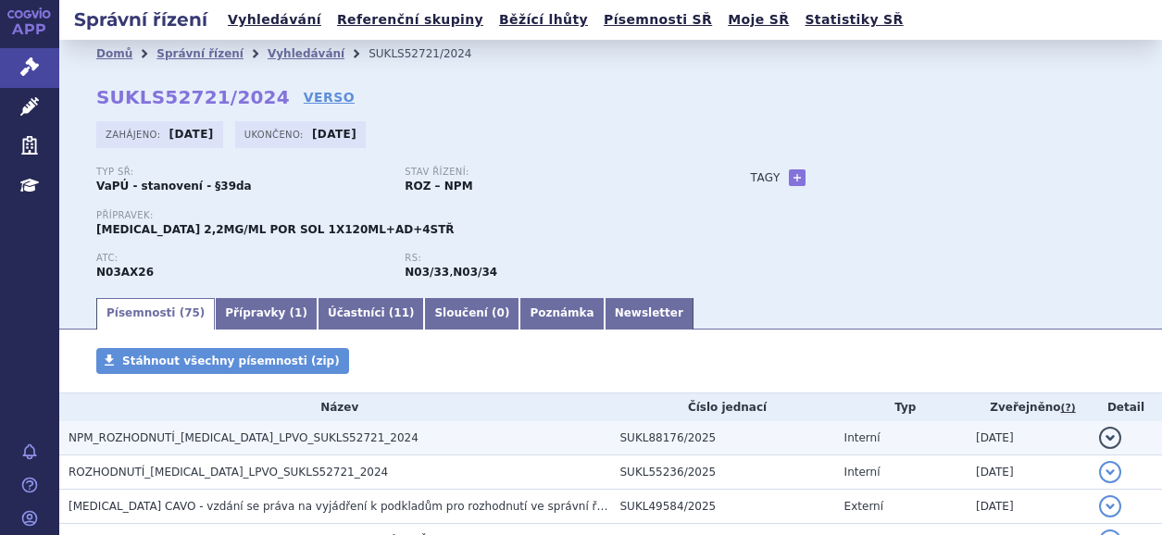
click at [281, 435] on span "NPM_ROZHODNUTÍ_[MEDICAL_DATA]_LPVO_SUKLS52721_2024" at bounding box center [244, 438] width 350 height 13
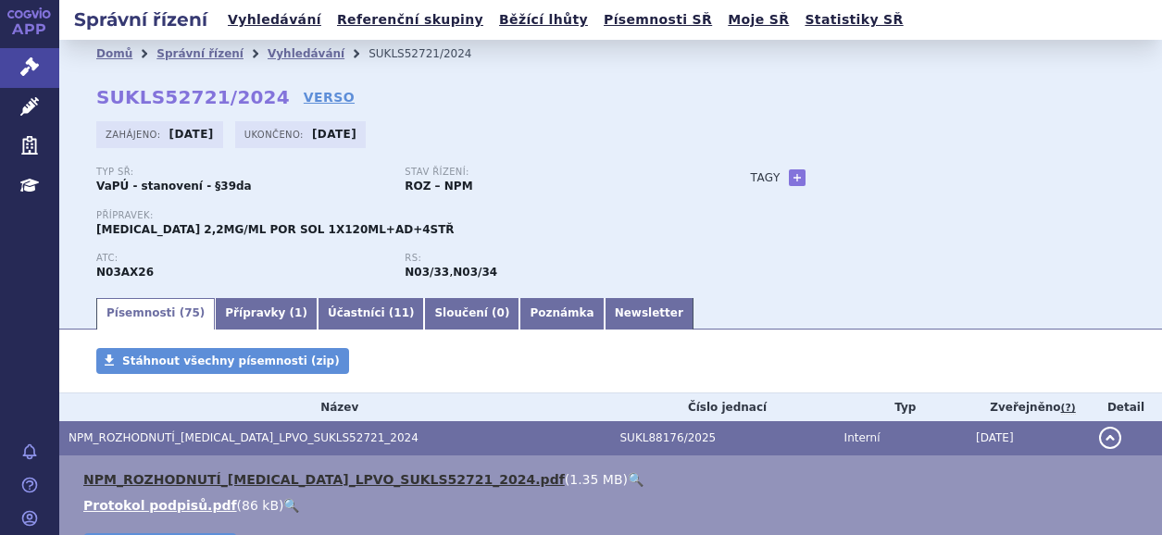
click at [292, 482] on link "NPM_ROZHODNUTÍ_FINTEPLA_LPVO_SUKLS52721_2024.pdf" at bounding box center [324, 479] width 482 height 15
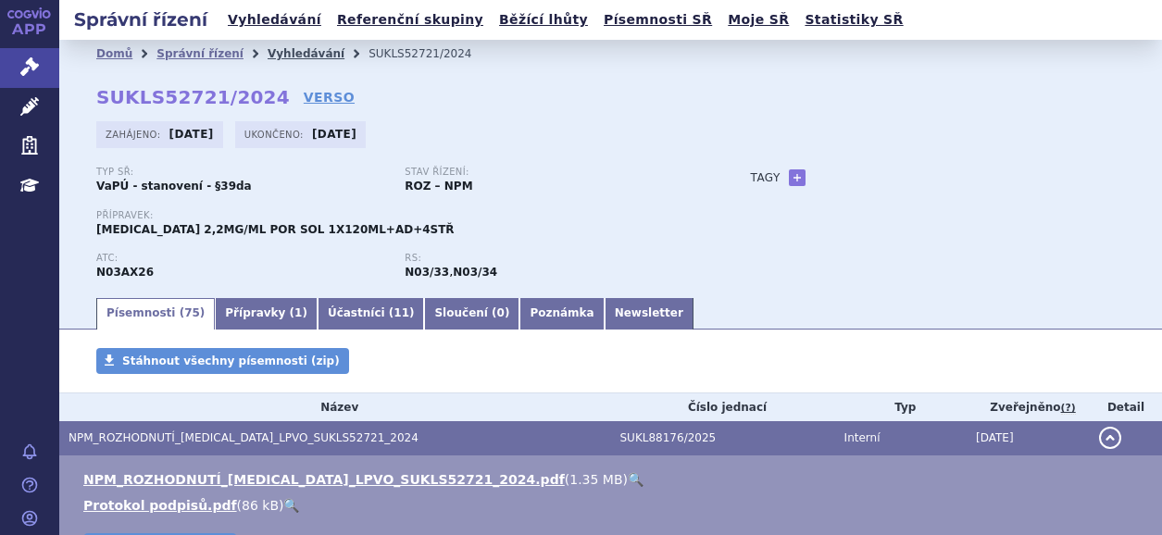
click at [286, 48] on link "Vyhledávání" at bounding box center [306, 53] width 77 height 13
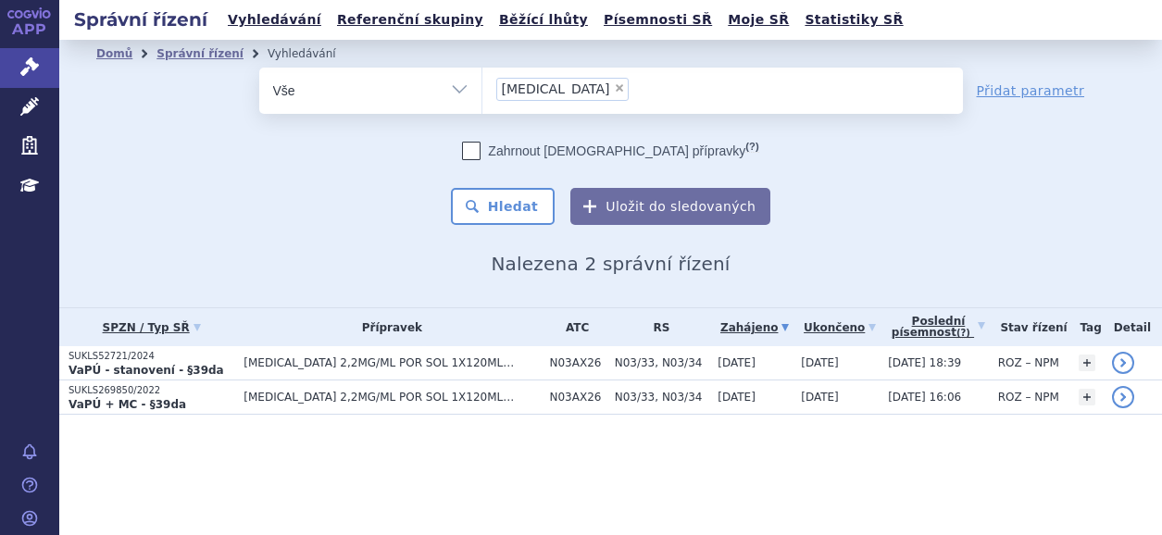
click at [614, 88] on span "×" at bounding box center [619, 87] width 11 height 11
click at [483, 88] on select "FINTEPLA" at bounding box center [482, 90] width 1 height 46
select select
type input "TAKHZYRO"
select select "TAKHZYRO"
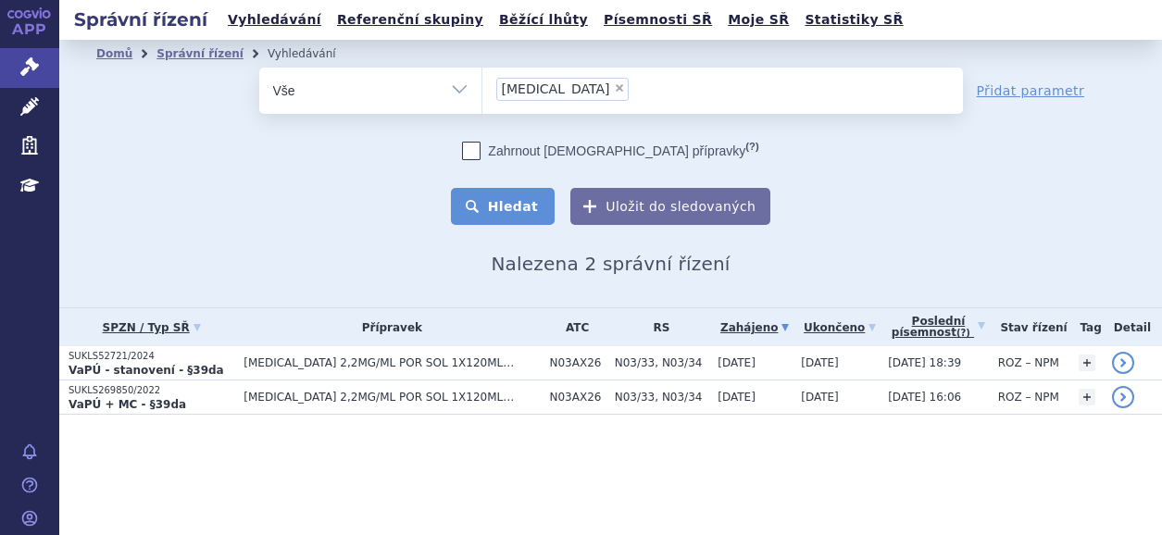
click at [510, 206] on button "Hledat" at bounding box center [503, 206] width 105 height 37
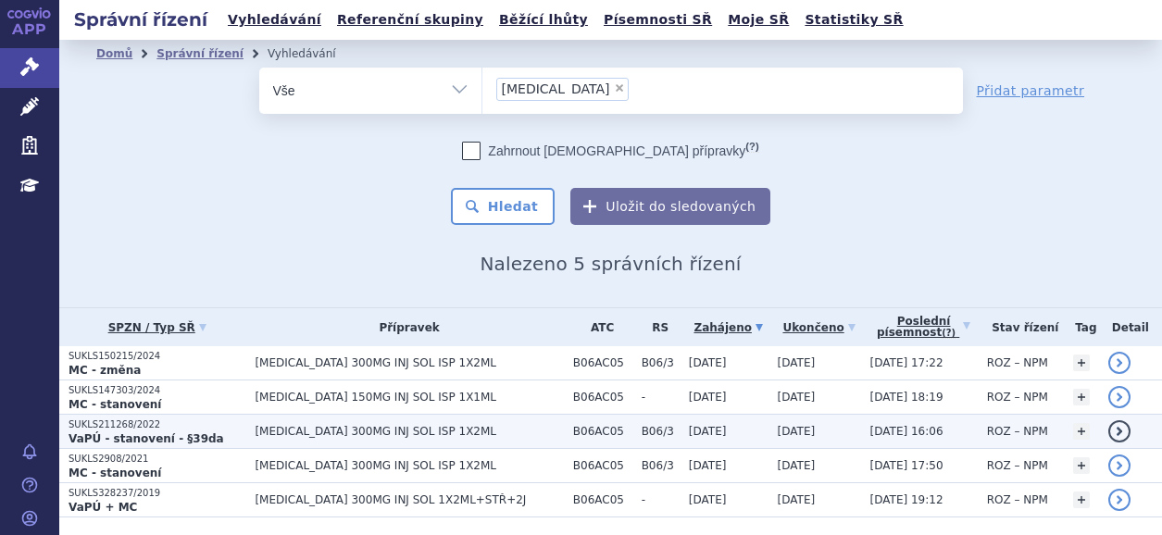
click at [166, 441] on strong "VaPÚ - stanovení - §39da" at bounding box center [147, 438] width 156 height 13
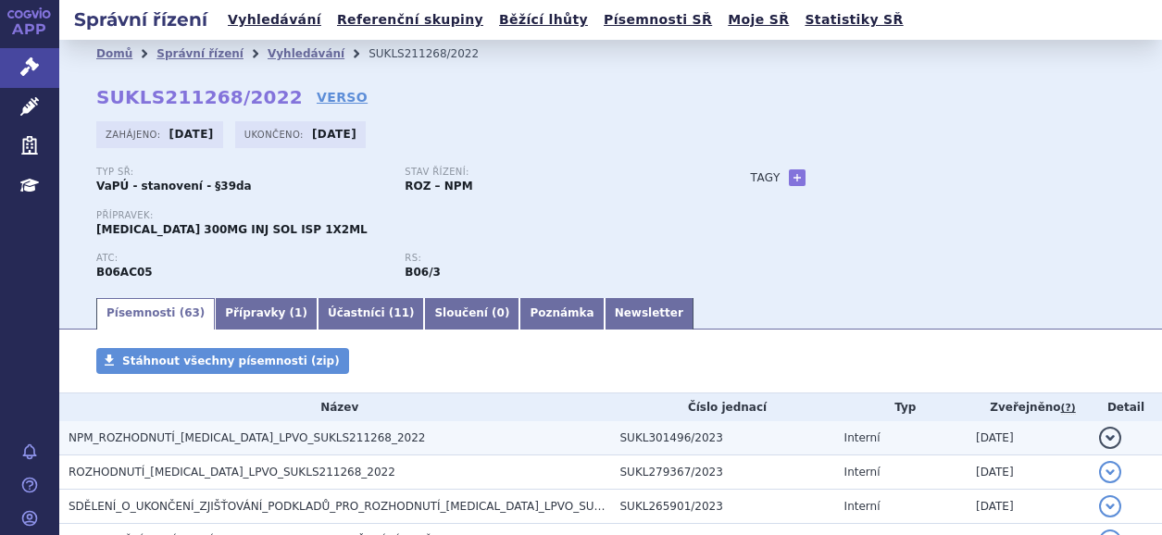
click at [219, 436] on span "NPM_ROZHODNUTÍ_[MEDICAL_DATA]_LPVO_SUKLS211268_2022" at bounding box center [247, 438] width 357 height 13
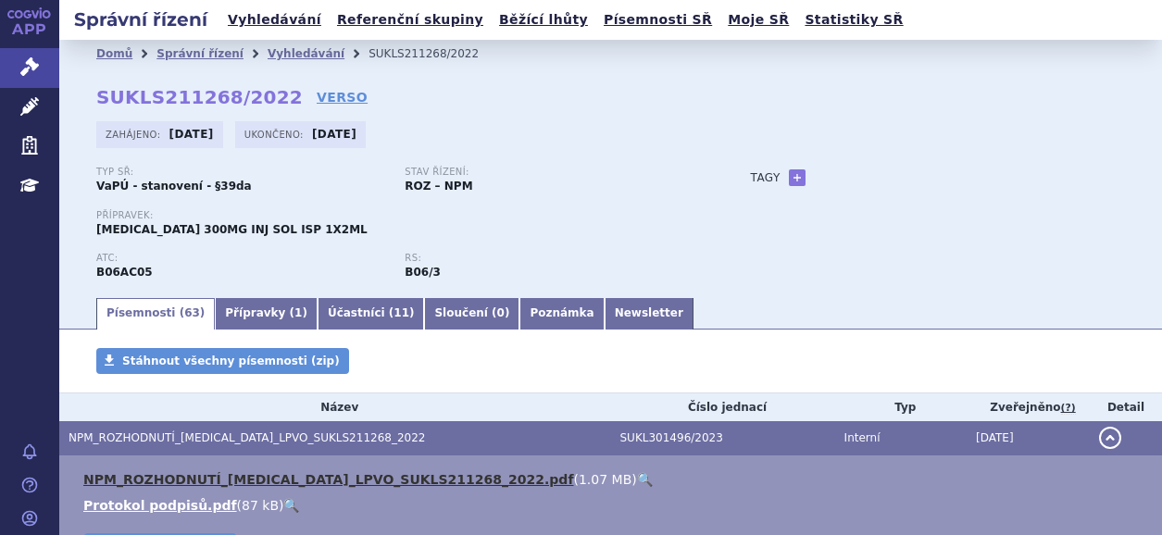
click at [336, 475] on link "NPM_ROZHODNUTÍ_[MEDICAL_DATA]_LPVO_SUKLS211268_2022.pdf" at bounding box center [328, 479] width 490 height 15
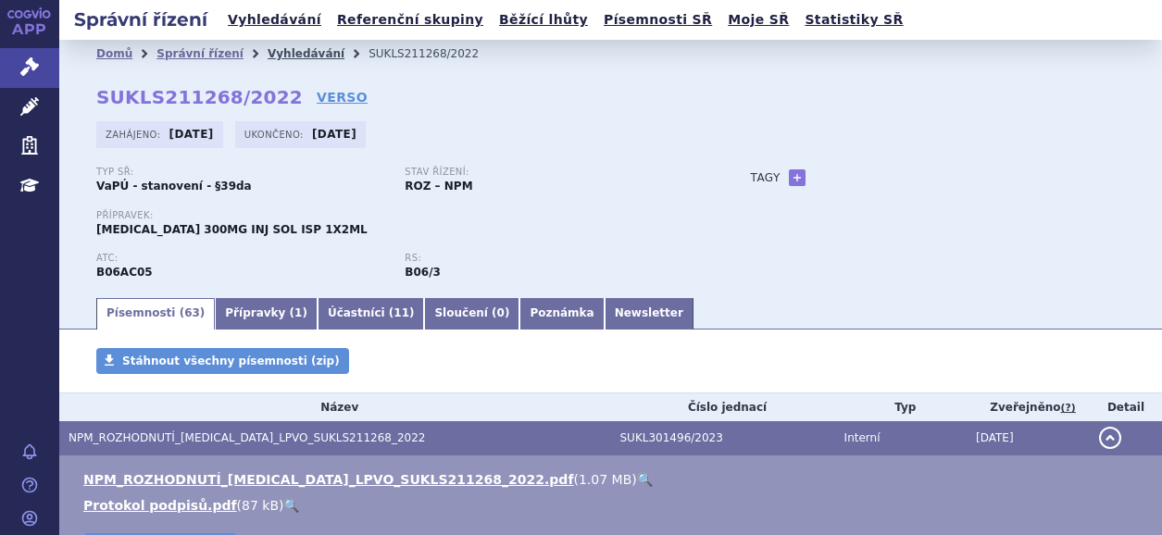
click at [268, 51] on link "Vyhledávání" at bounding box center [306, 53] width 77 height 13
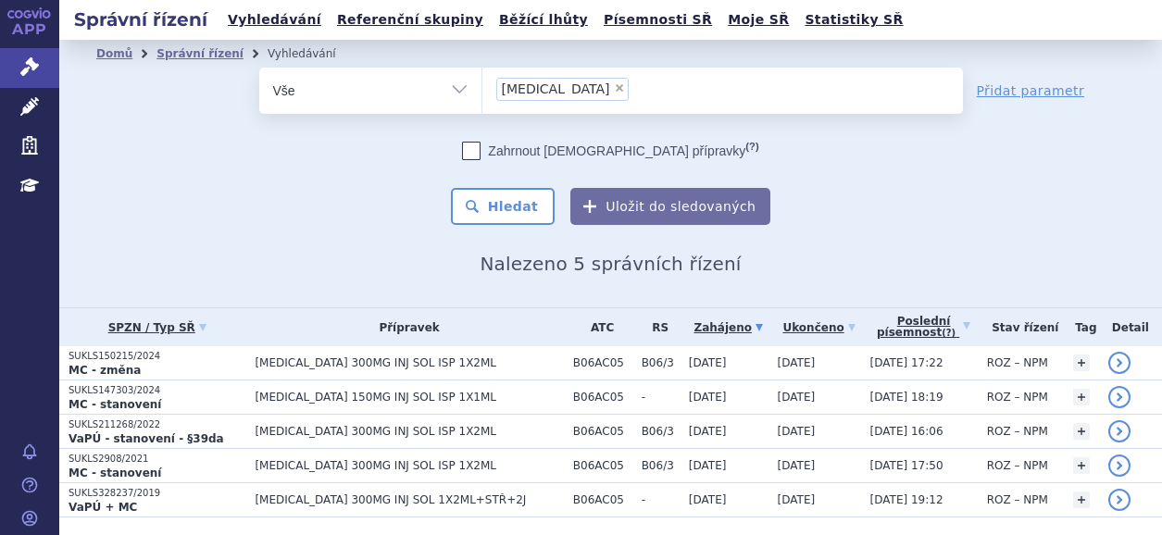
click at [614, 85] on span "×" at bounding box center [619, 87] width 11 height 11
click at [483, 85] on select "TAKHZYRO" at bounding box center [482, 90] width 1 height 46
select select
type input "ADCETRIS"
select select "ADCETRIS"
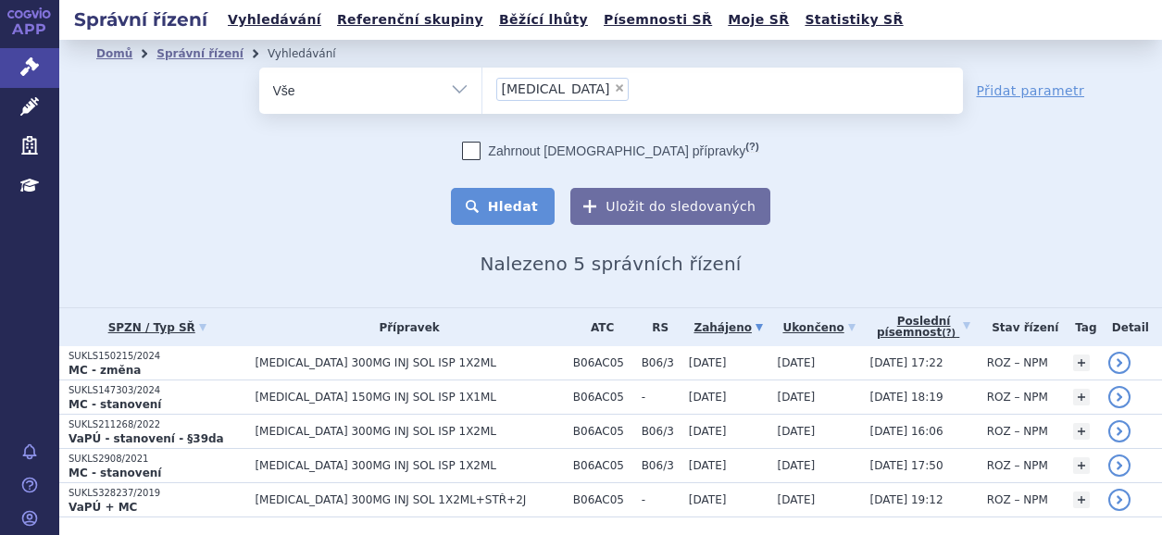
click at [508, 200] on button "Hledat" at bounding box center [503, 206] width 105 height 37
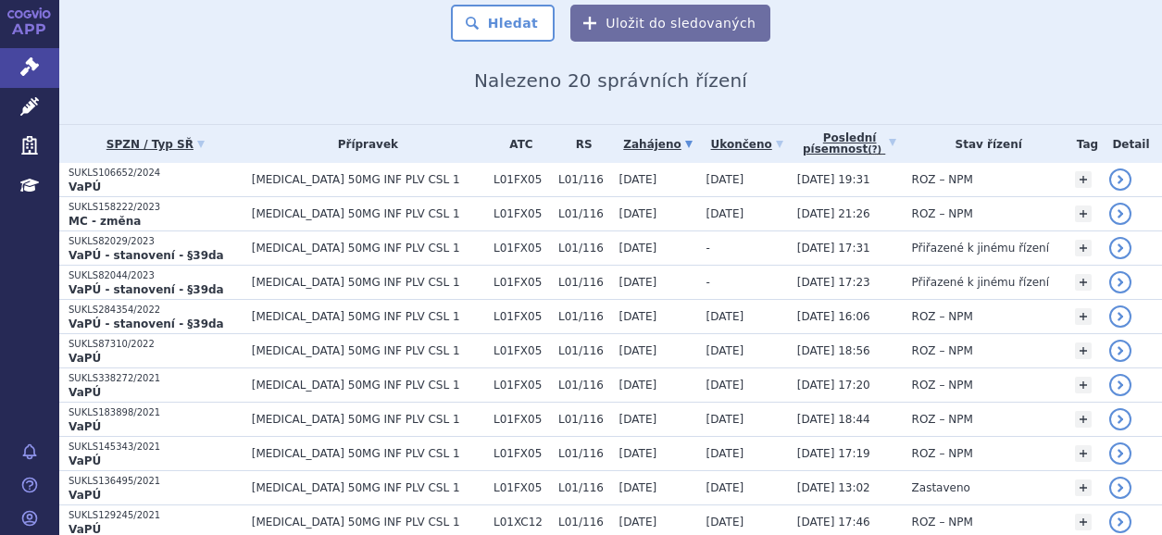
scroll to position [185, 0]
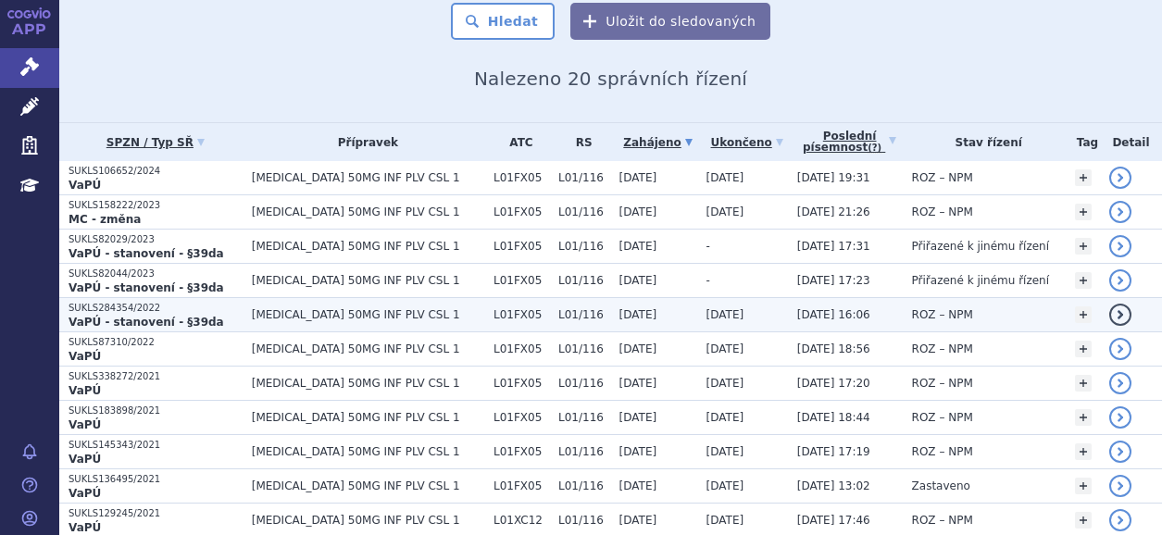
click at [127, 317] on strong "VaPÚ - stanovení - §39da" at bounding box center [147, 322] width 156 height 13
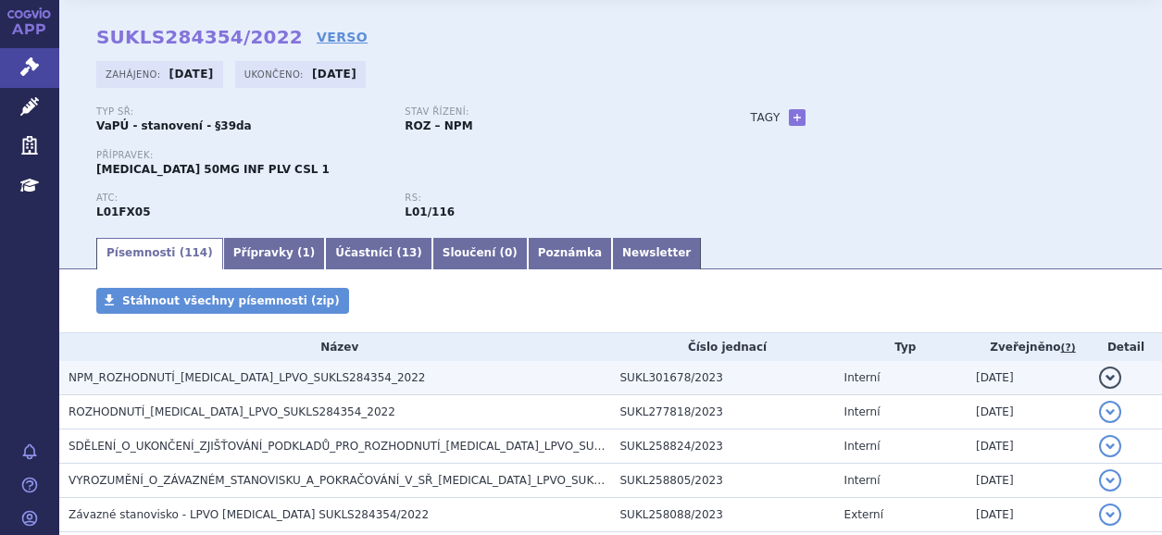
scroll to position [93, 0]
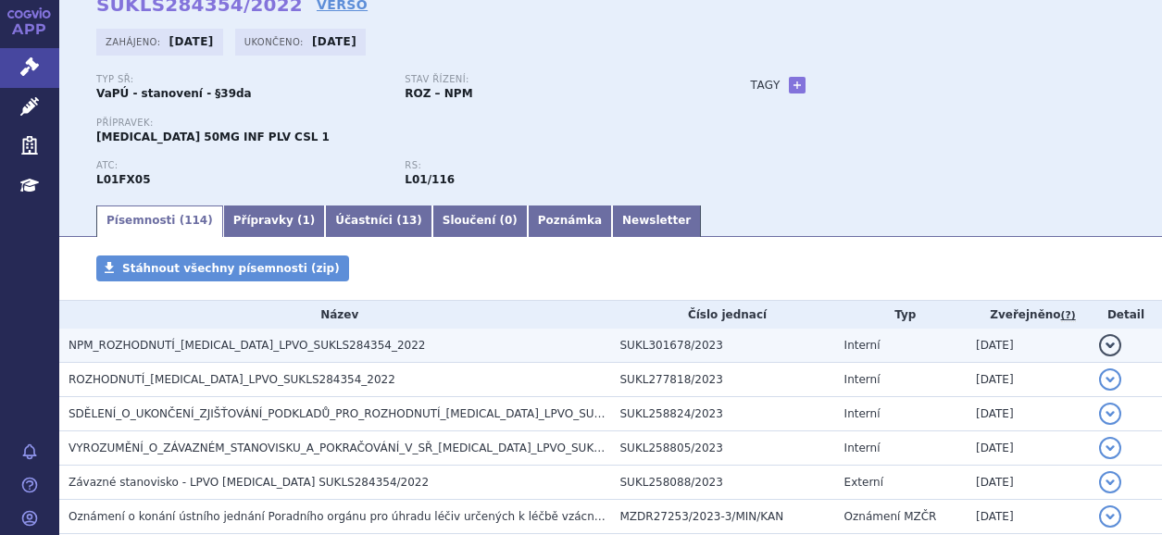
click at [240, 346] on span "NPM_ROZHODNUTÍ_[MEDICAL_DATA]_LPVO_SUKLS284354_2022" at bounding box center [247, 345] width 357 height 13
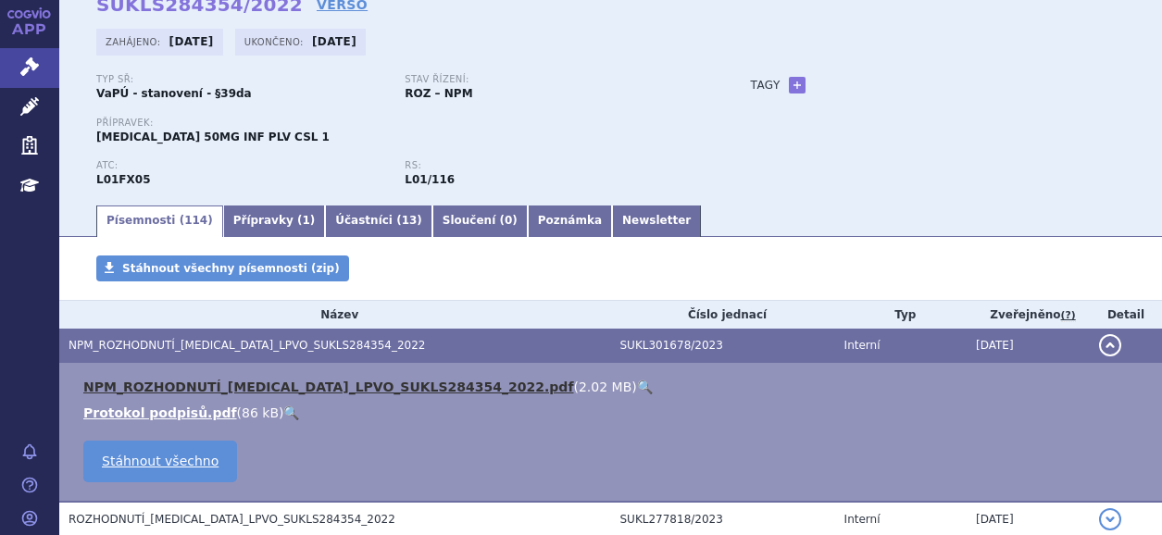
click at [178, 387] on link "NPM_ROZHODNUTÍ_[MEDICAL_DATA]_LPVO_SUKLS284354_2022.pdf" at bounding box center [328, 387] width 490 height 15
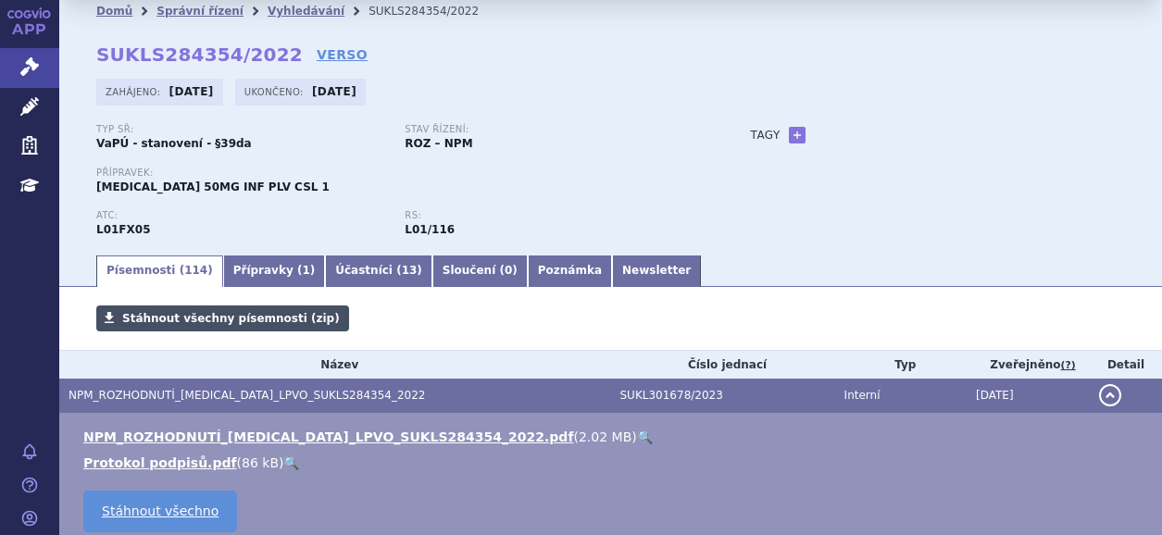
scroll to position [0, 0]
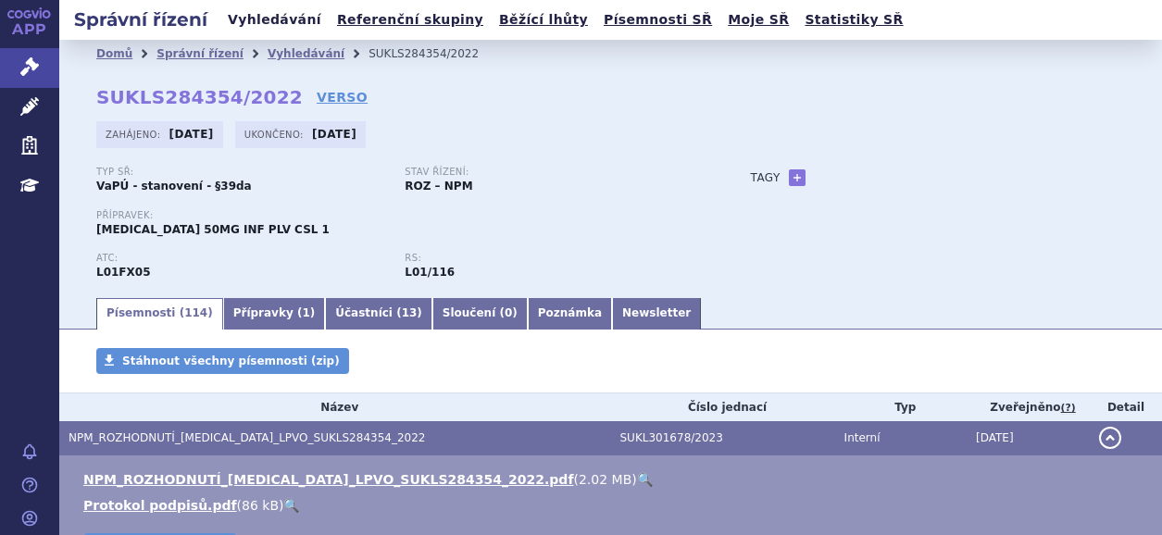
click at [269, 18] on link "Vyhledávání" at bounding box center [274, 19] width 105 height 25
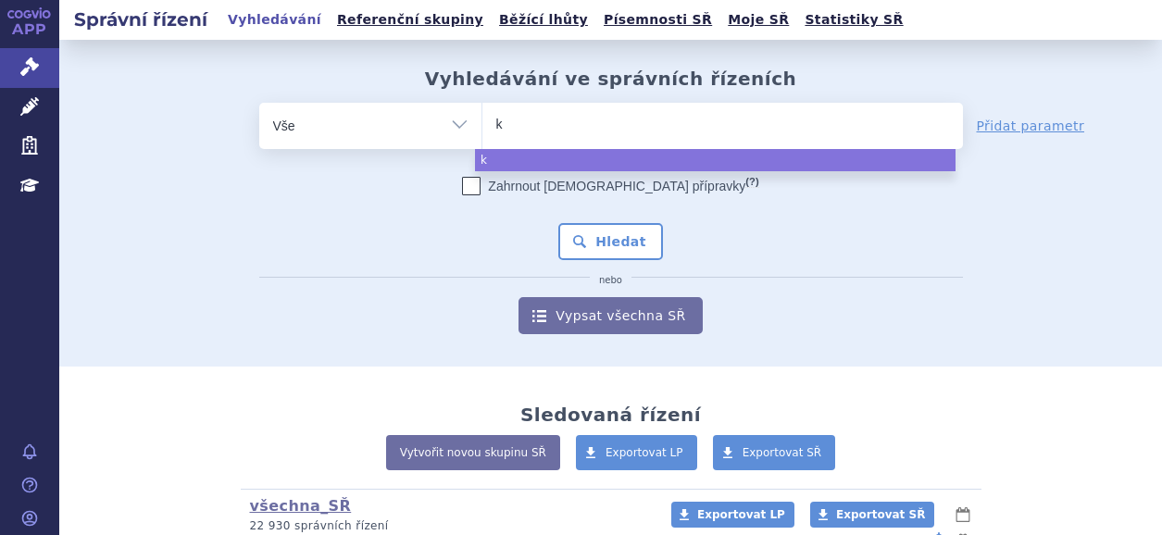
type input "ka"
type input "kaft"
type input "kaftr"
type input "kaftri"
type input "kaftrio"
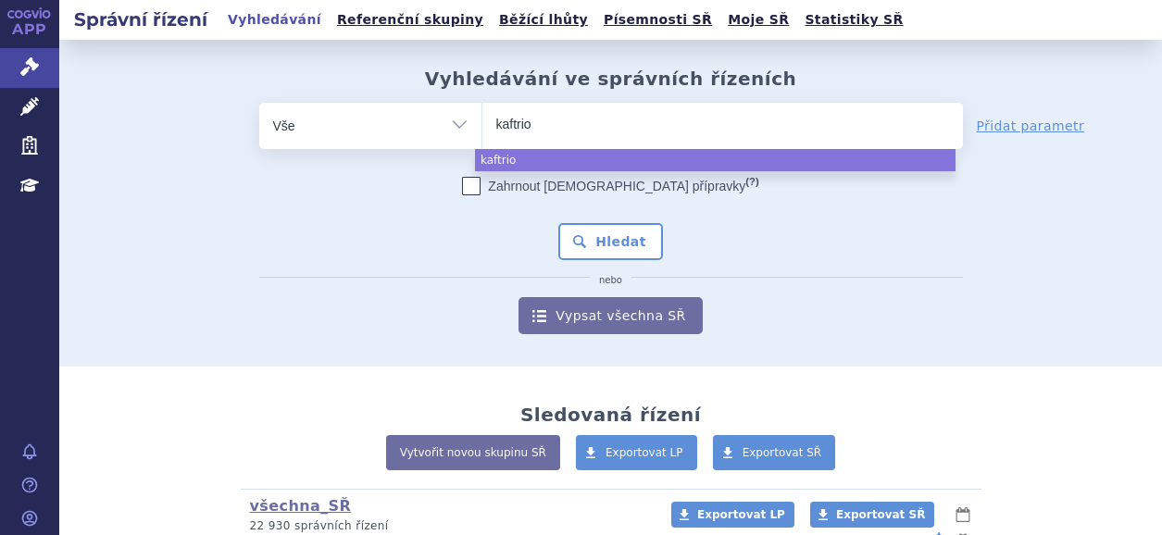
select select "kaftrio"
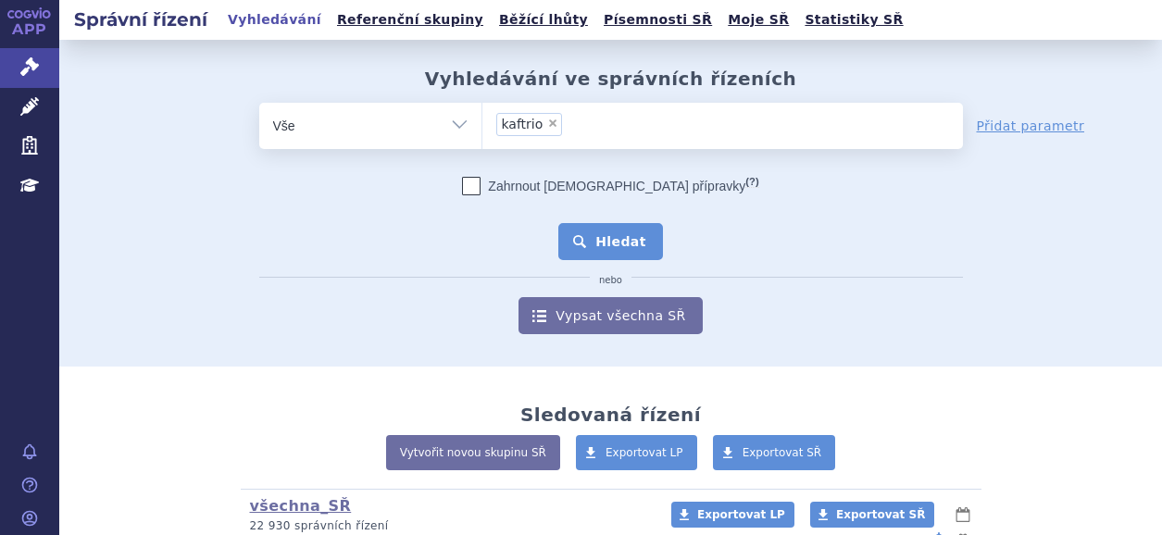
click at [617, 237] on button "Hledat" at bounding box center [610, 241] width 105 height 37
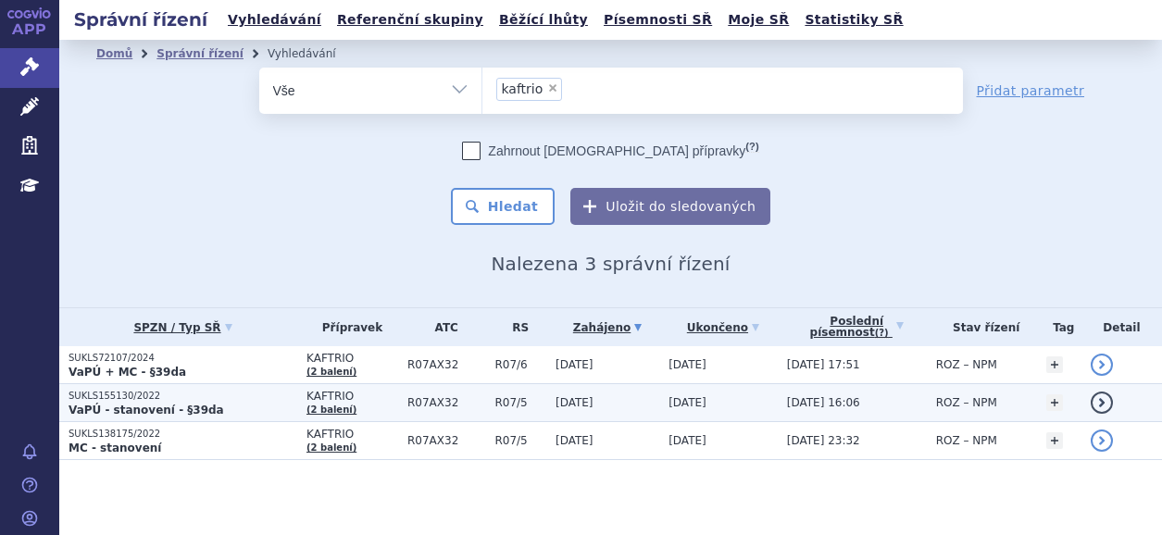
click at [134, 406] on strong "VaPÚ - stanovení - §39da" at bounding box center [147, 410] width 156 height 13
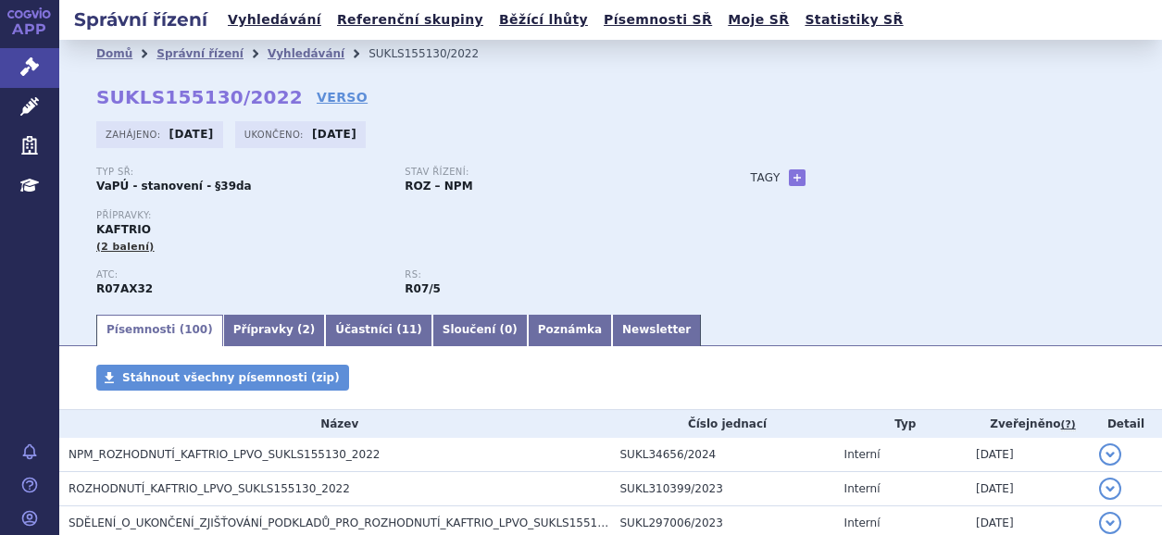
click at [193, 456] on span "NPM_ROZHODNUTÍ_KAFTRIO_LPVO_SUKLS155130_2022" at bounding box center [224, 454] width 311 height 13
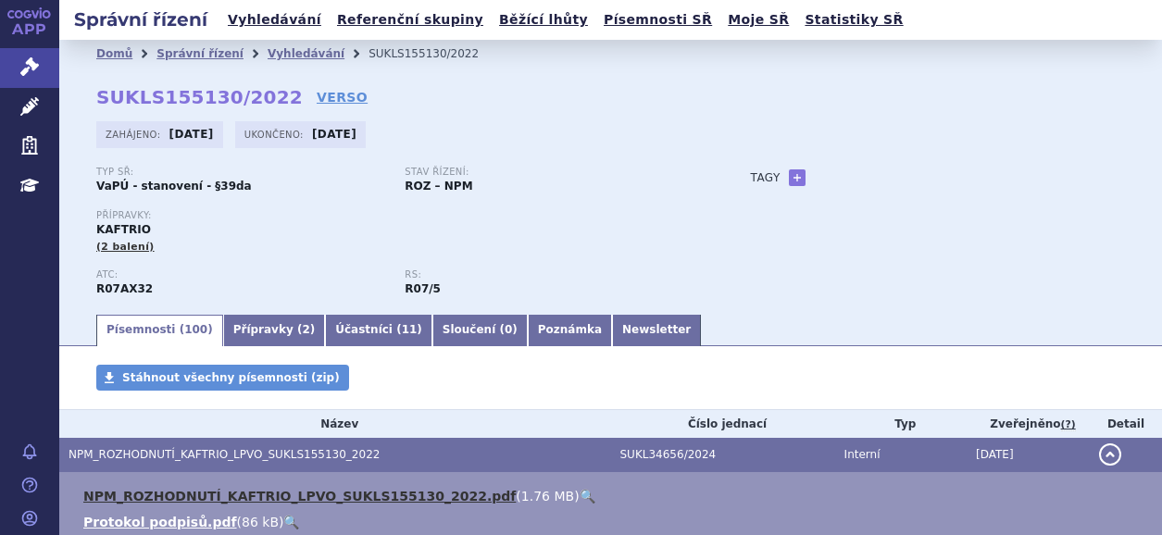
click at [301, 498] on link "NPM_ROZHODNUTÍ_KAFTRIO_LPVO_SUKLS155130_2022.pdf" at bounding box center [299, 496] width 432 height 15
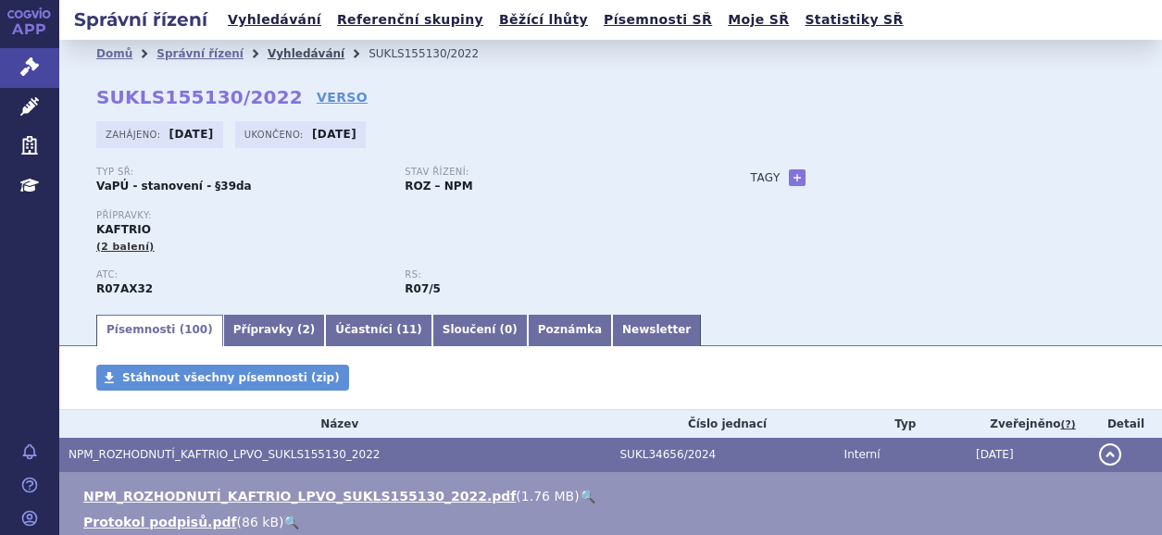
click at [275, 53] on link "Vyhledávání" at bounding box center [306, 53] width 77 height 13
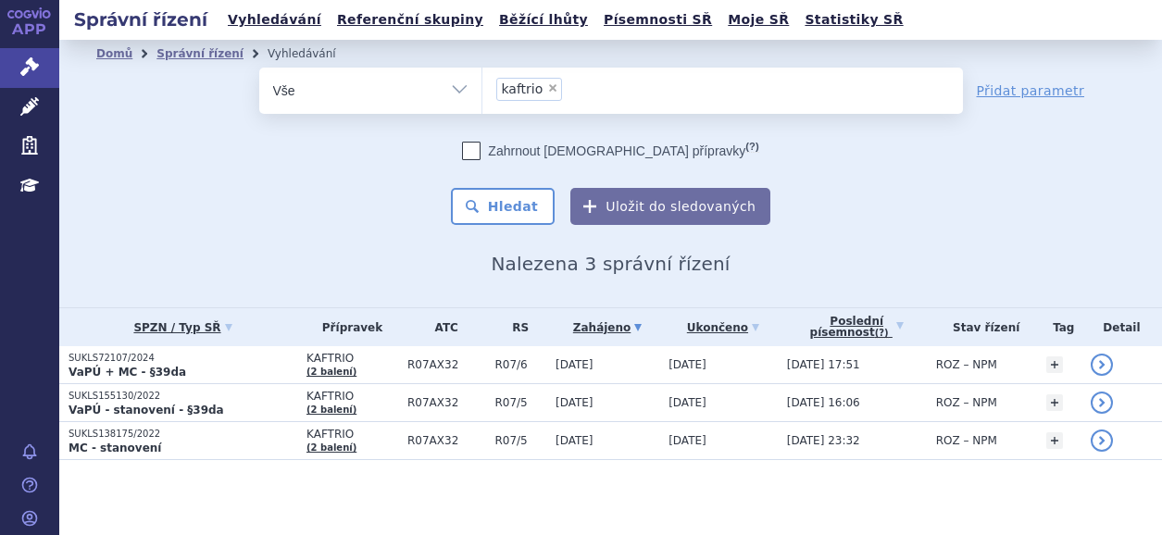
click at [548, 89] on span "×" at bounding box center [552, 87] width 11 height 11
click at [483, 89] on select "kaftrio" at bounding box center [482, 90] width 1 height 46
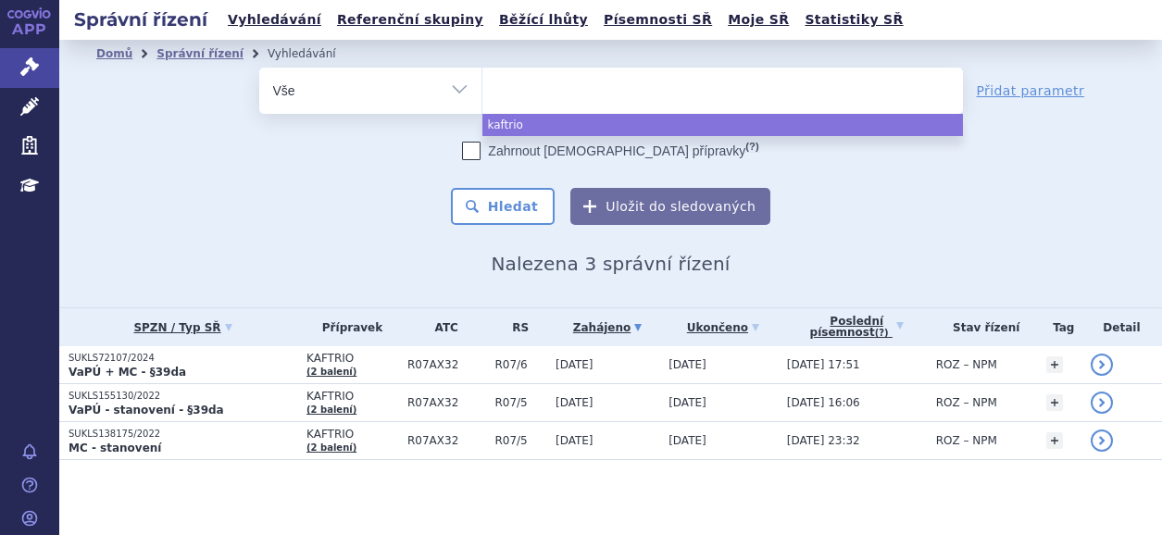
click at [563, 107] on span at bounding box center [723, 91] width 481 height 46
click at [483, 107] on select "kaftrio" at bounding box center [482, 90] width 1 height 46
select select "kaftrio"
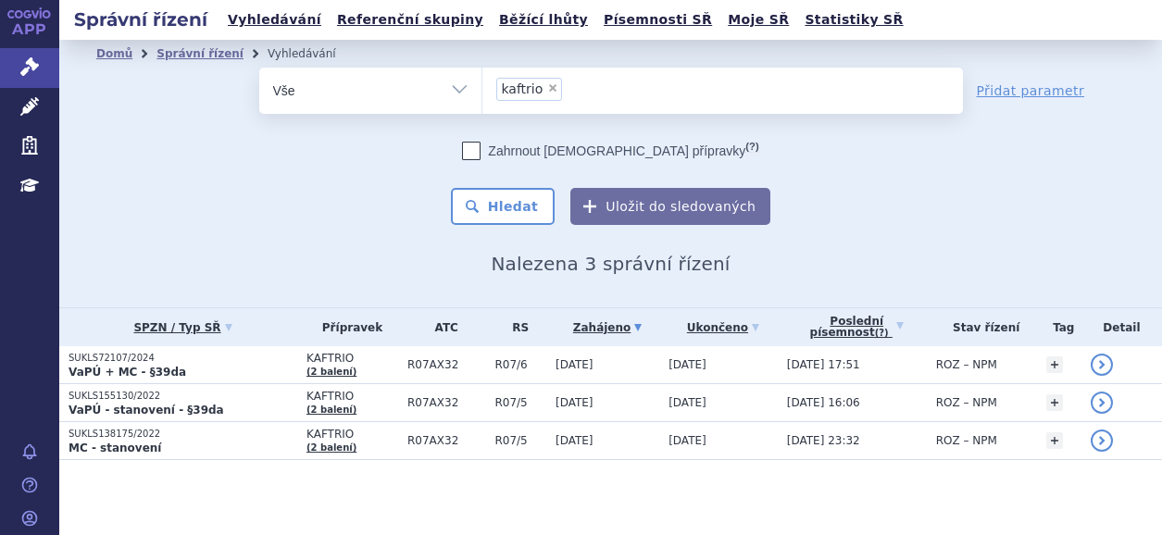
click at [554, 85] on span "×" at bounding box center [552, 87] width 11 height 11
click at [483, 85] on select "kaftrio" at bounding box center [482, 90] width 1 height 46
select select
click at [576, 93] on ul at bounding box center [723, 87] width 481 height 39
click at [483, 93] on select "kaftrio" at bounding box center [482, 90] width 1 height 46
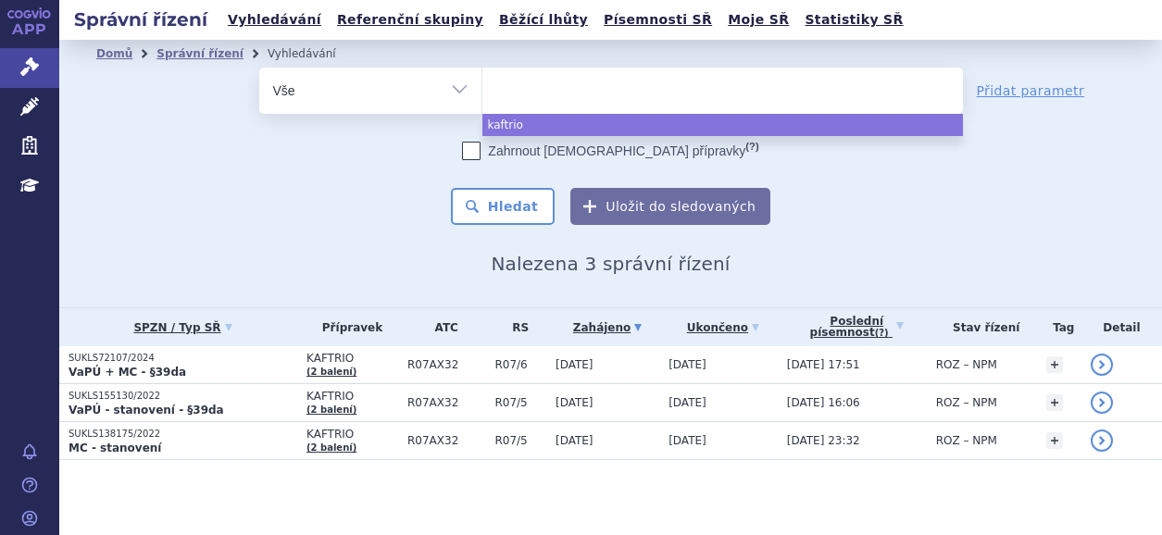
paste input "EPIDYOLEX"
type input "EPIDYOLEX"
select select "EPIDYOLEX"
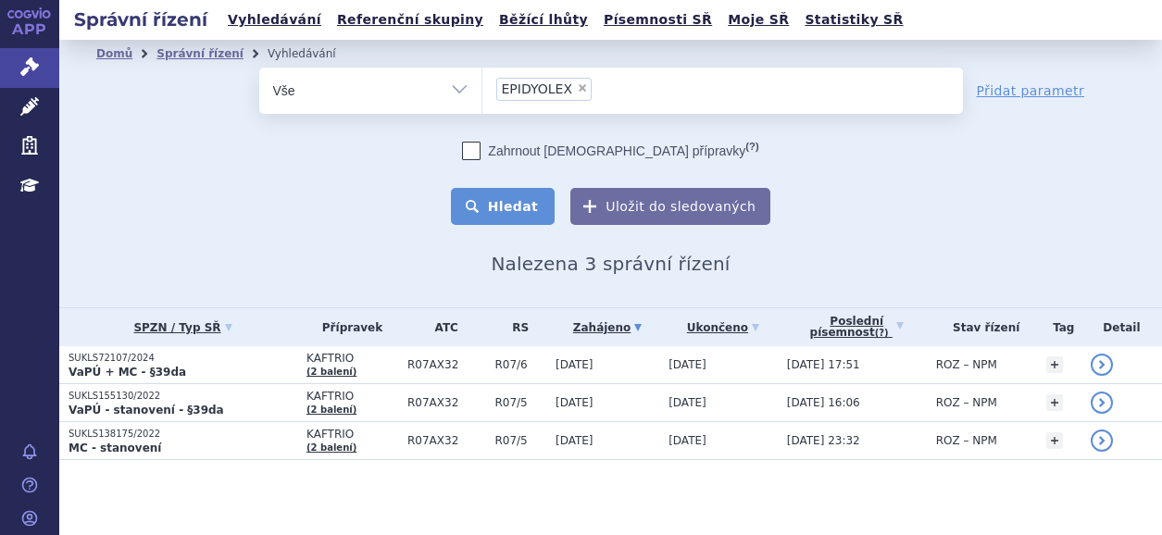
click at [522, 220] on button "Hledat" at bounding box center [503, 206] width 105 height 37
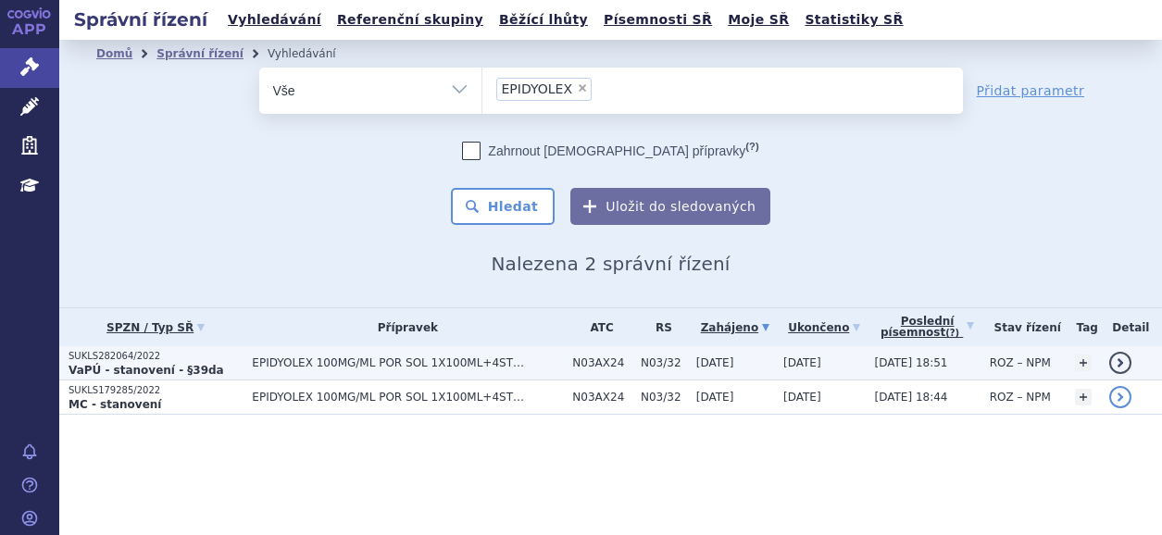
click at [117, 364] on strong "VaPÚ - stanovení - §39da" at bounding box center [147, 370] width 156 height 13
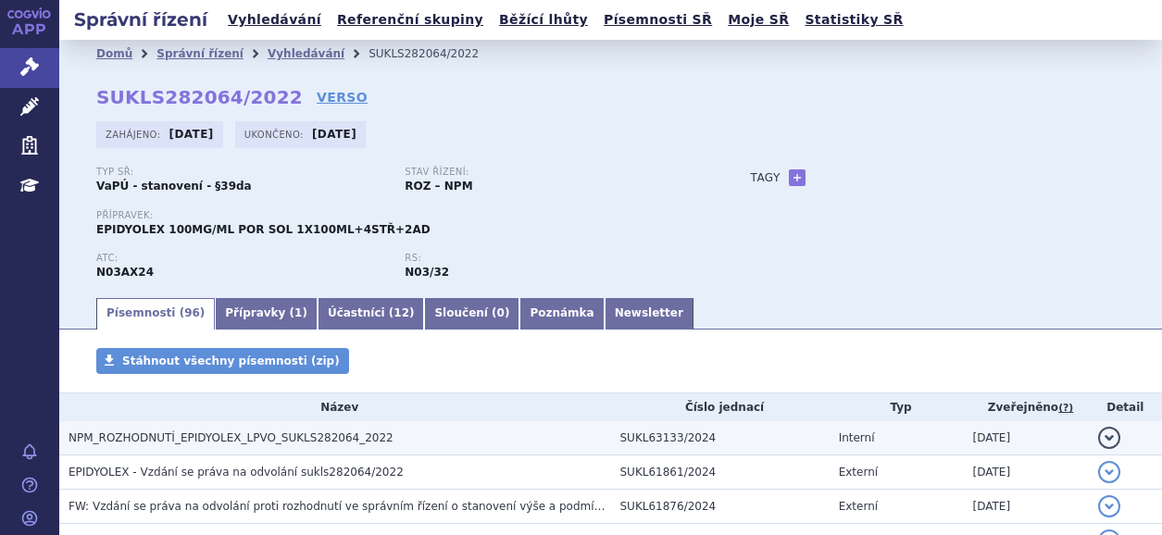
click at [289, 432] on span "NPM_ROZHODNUTÍ_EPIDYOLEX_LPVO_SUKLS282064_2022" at bounding box center [231, 438] width 325 height 13
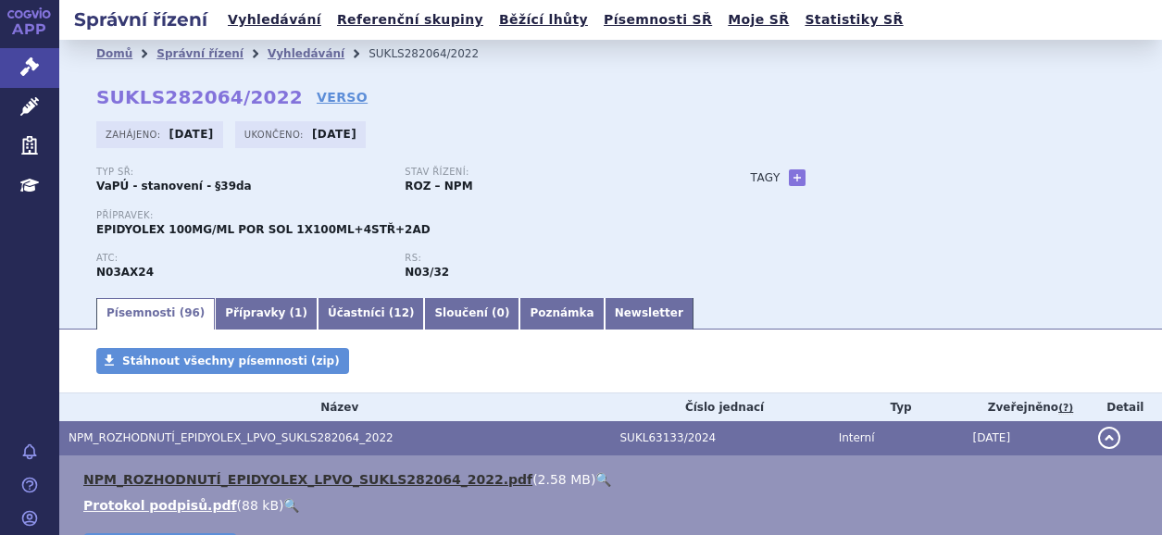
click at [379, 478] on link "NPM_ROZHODNUTÍ_EPIDYOLEX_LPVO_SUKLS282064_2022.pdf" at bounding box center [307, 479] width 449 height 15
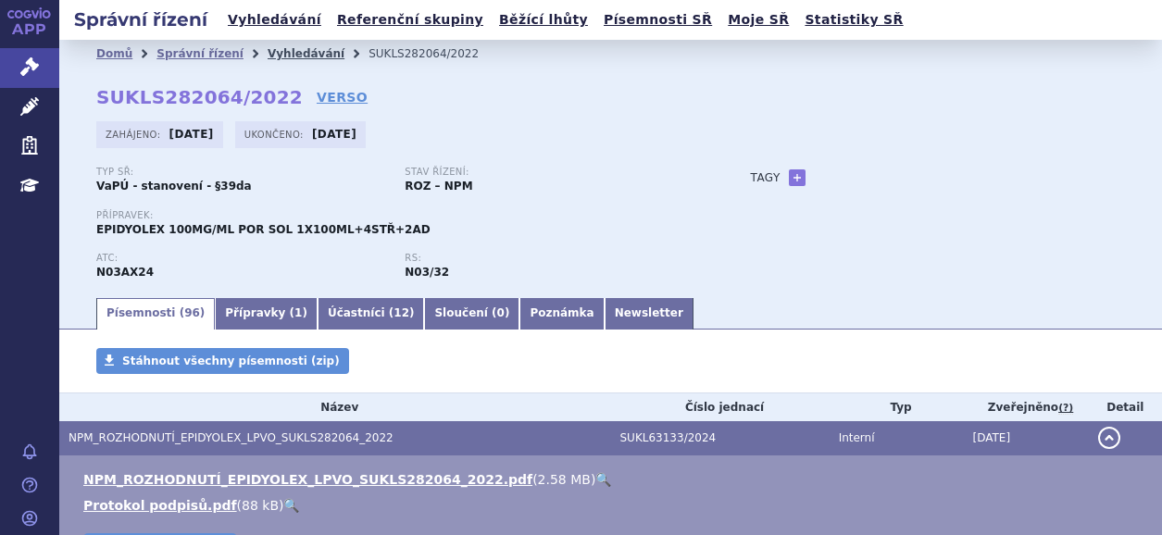
click at [289, 51] on link "Vyhledávání" at bounding box center [306, 53] width 77 height 13
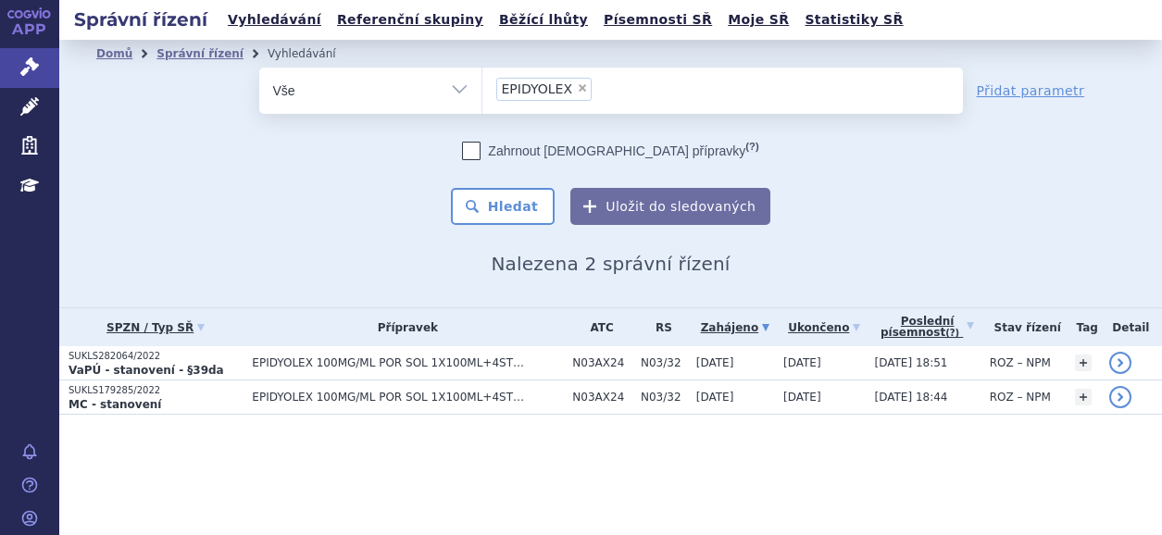
click at [577, 89] on span "×" at bounding box center [582, 87] width 11 height 11
click at [483, 89] on select "EPIDYOLEX" at bounding box center [482, 90] width 1 height 46
select select
type input "[MEDICAL_DATA]"
select select "[MEDICAL_DATA]"
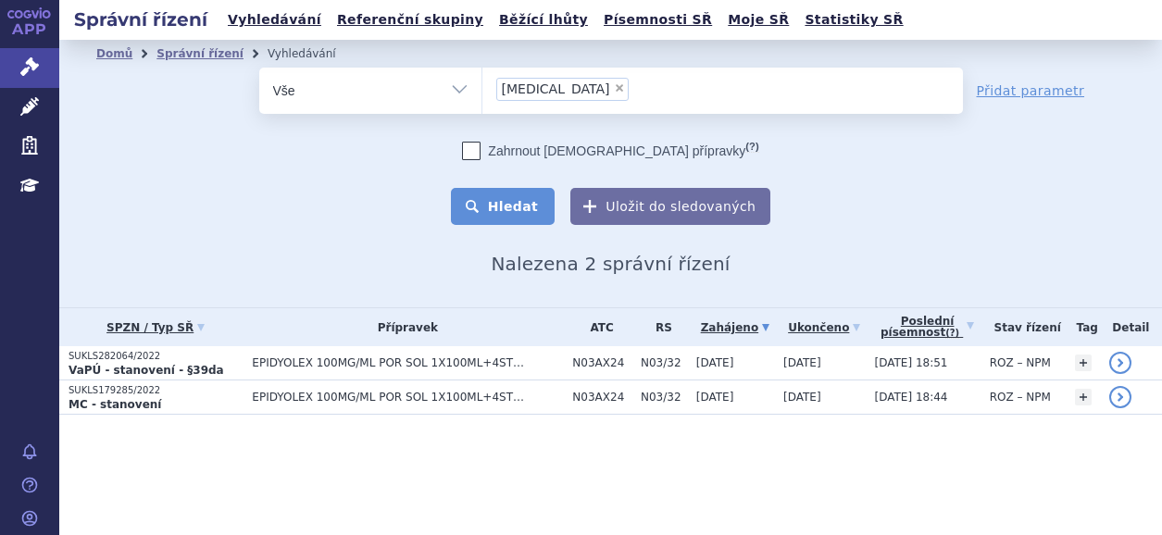
click at [505, 195] on button "Hledat" at bounding box center [503, 206] width 105 height 37
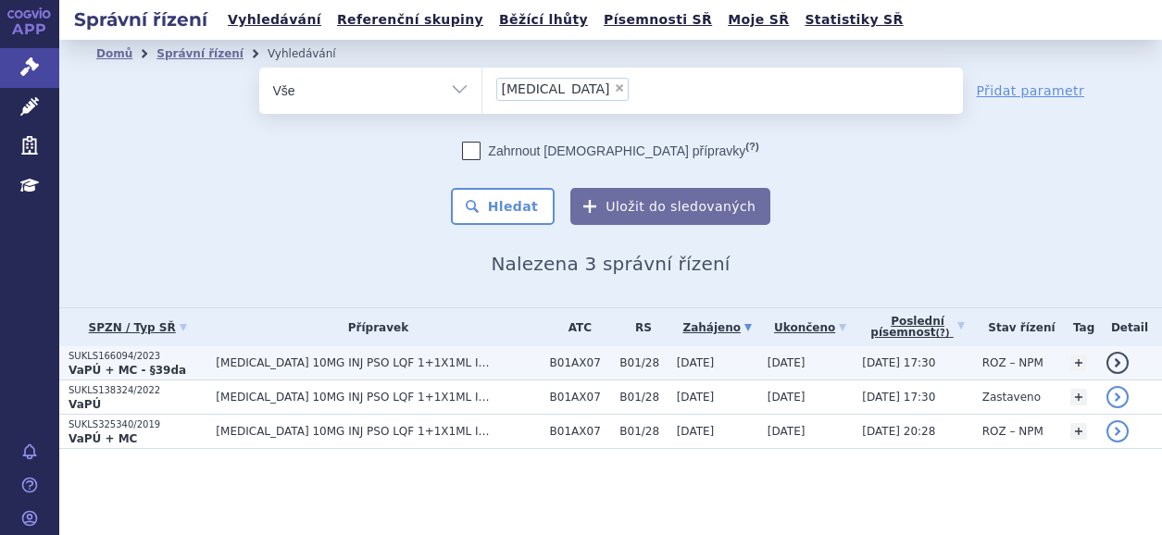
click at [121, 366] on strong "VaPÚ + MC - §39da" at bounding box center [128, 370] width 118 height 13
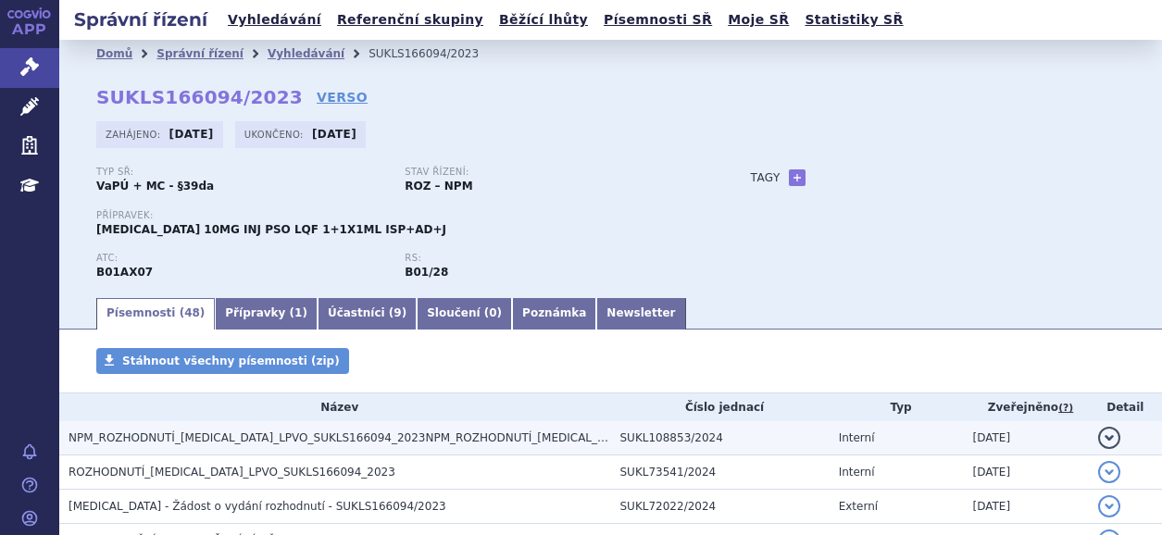
click at [430, 438] on span "NPM_ROZHODNUTÍ_[MEDICAL_DATA]_LPVO_SUKLS166094_2023NPM_ROZHODNUTÍ_[MEDICAL_DATA…" at bounding box center [426, 438] width 714 height 13
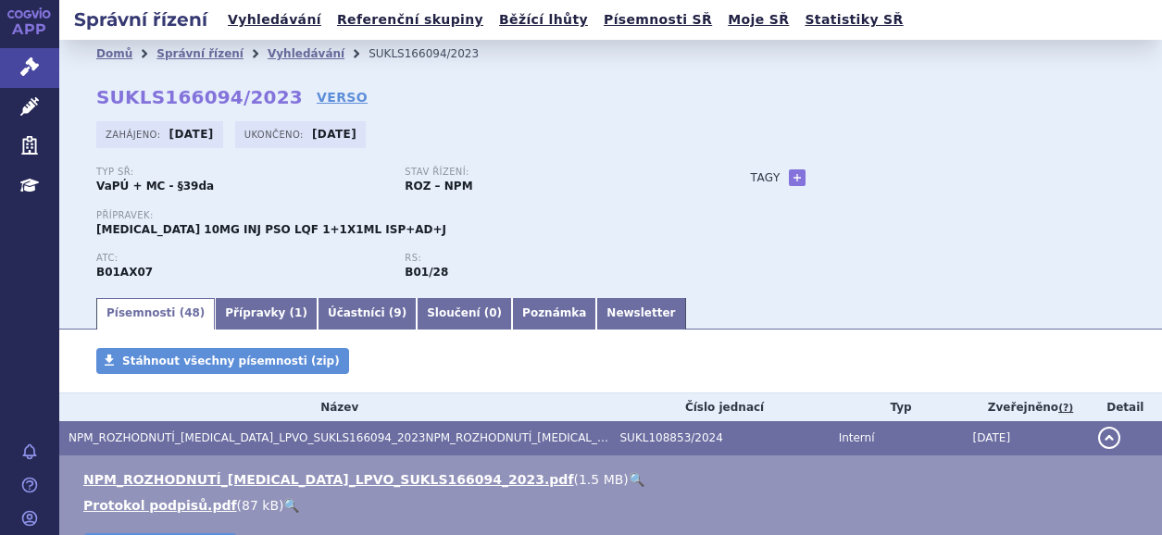
click at [393, 435] on span "NPM_ROZHODNUTÍ_CABLIVI_LPVO_SUKLS166094_2023NPM_ROZHODNUTÍ_CABLIVI_LPVO_SUKLS16…" at bounding box center [426, 438] width 714 height 13
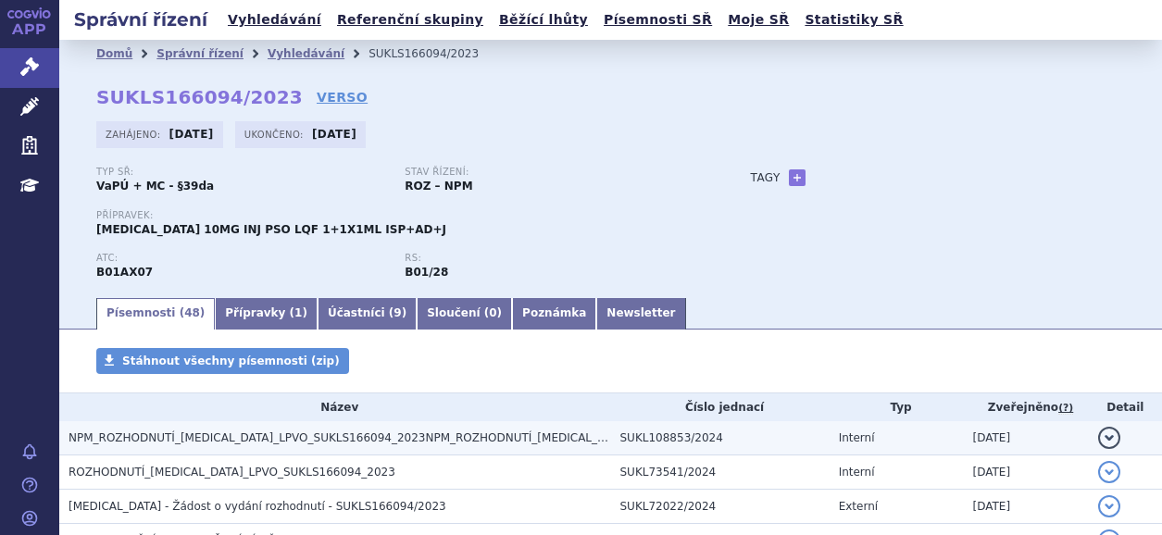
click at [402, 434] on span "NPM_ROZHODNUTÍ_CABLIVI_LPVO_SUKLS166094_2023NPM_ROZHODNUTÍ_CABLIVI_LPVO_SUKLS16…" at bounding box center [426, 438] width 714 height 13
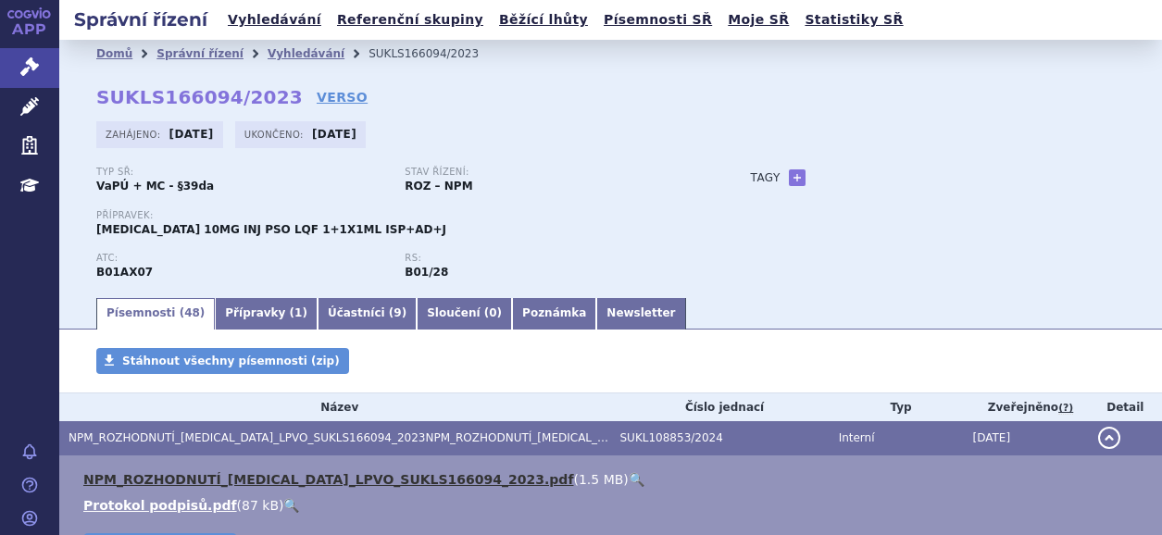
click at [345, 487] on link "NPM_ROZHODNUTÍ_CABLIVI_LPVO_SUKLS166094_2023.pdf" at bounding box center [328, 479] width 490 height 15
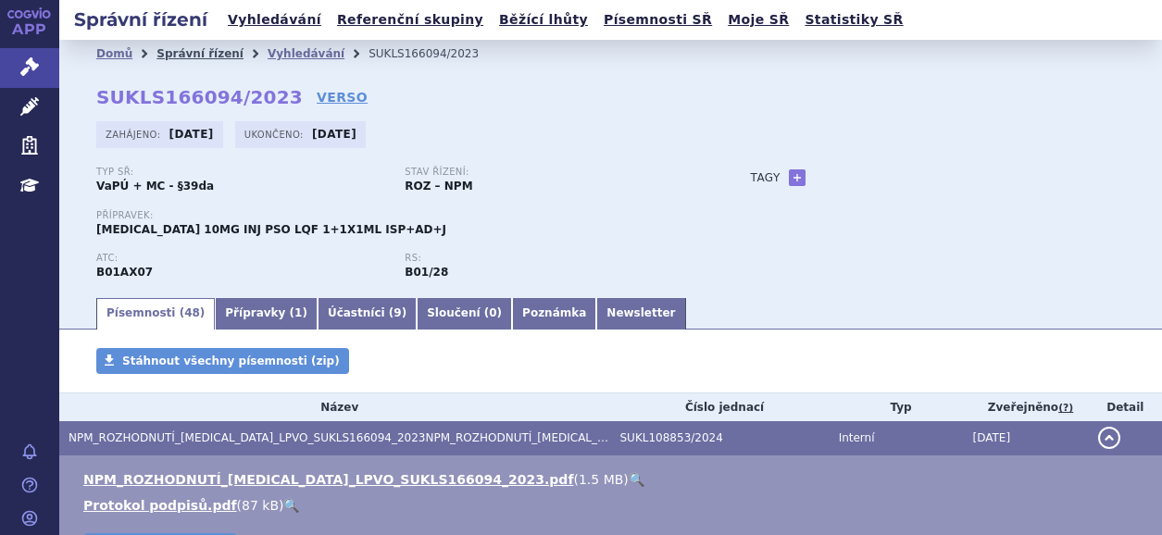
click at [211, 54] on link "Správní řízení" at bounding box center [200, 53] width 87 height 13
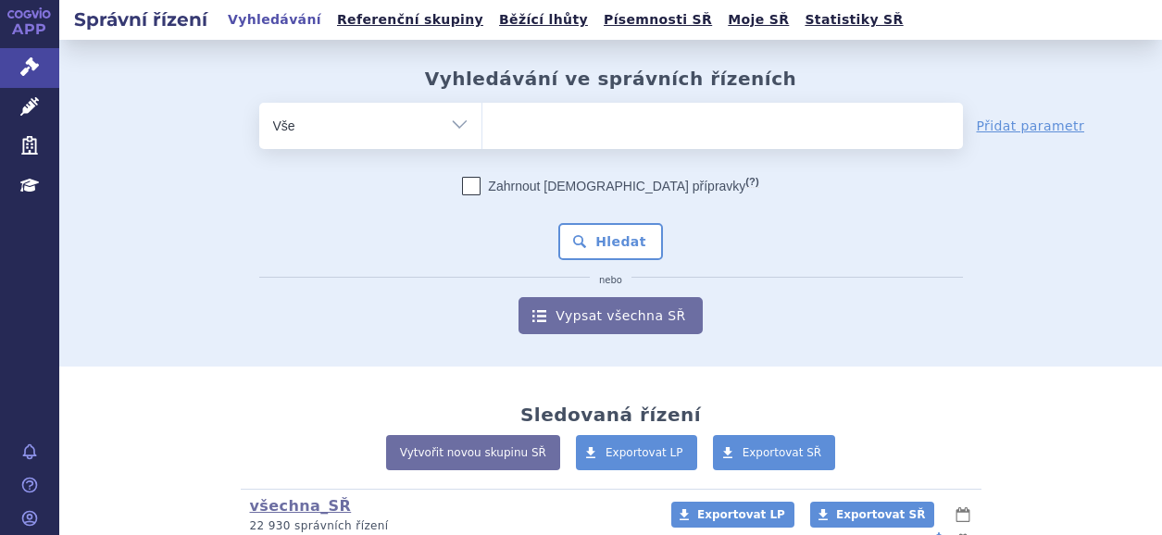
click at [558, 132] on ul at bounding box center [723, 122] width 481 height 39
click at [483, 132] on select at bounding box center [482, 125] width 1 height 46
paste input "COLUMVI"
type input "COLUMVI"
select select "COLUMVI"
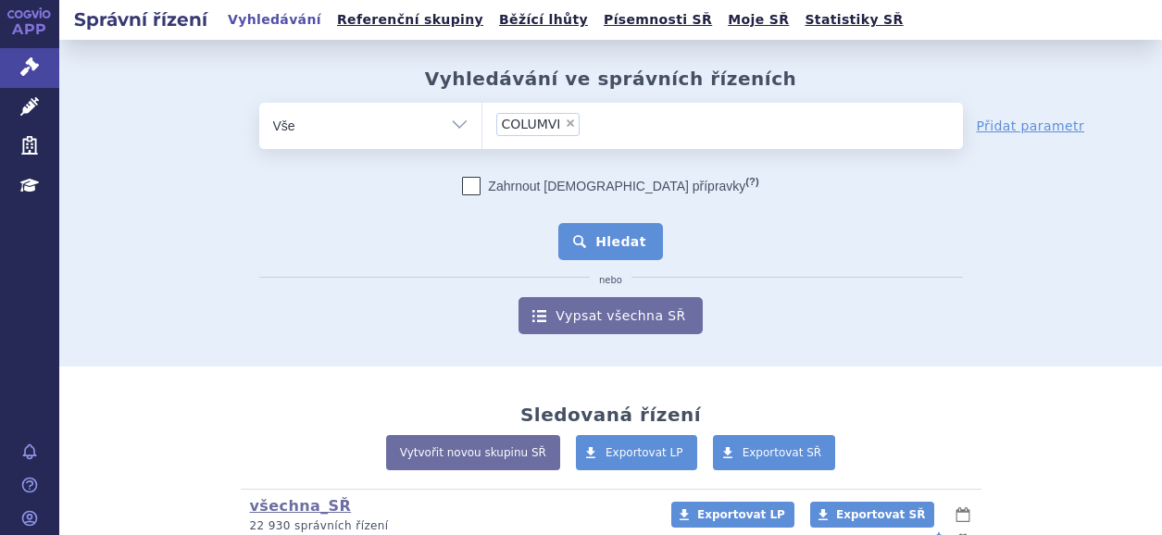
click at [604, 244] on button "Hledat" at bounding box center [610, 241] width 105 height 37
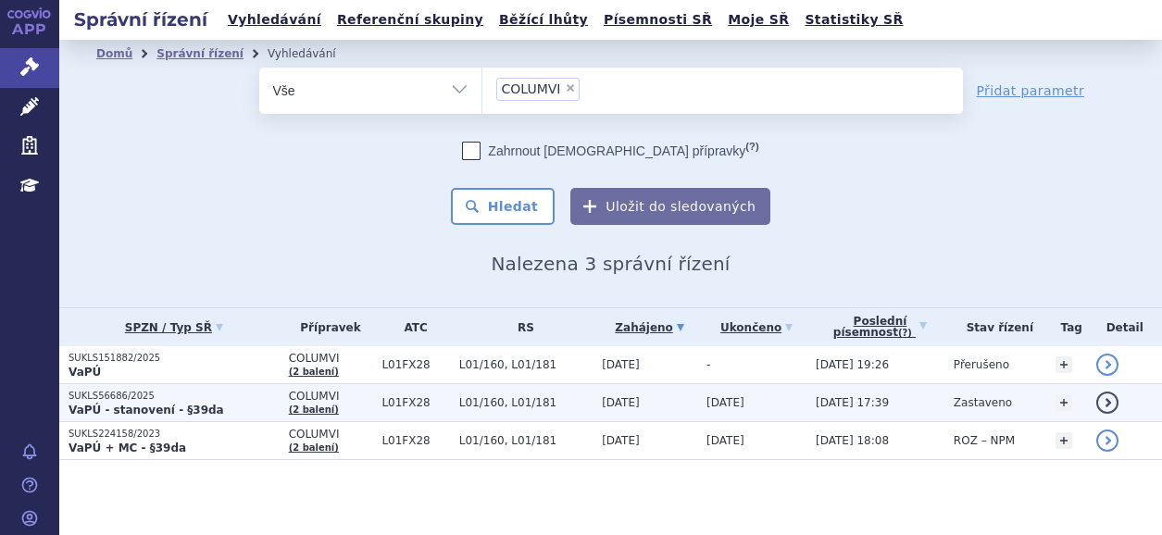
click at [176, 406] on strong "VaPÚ - stanovení - §39da" at bounding box center [147, 410] width 156 height 13
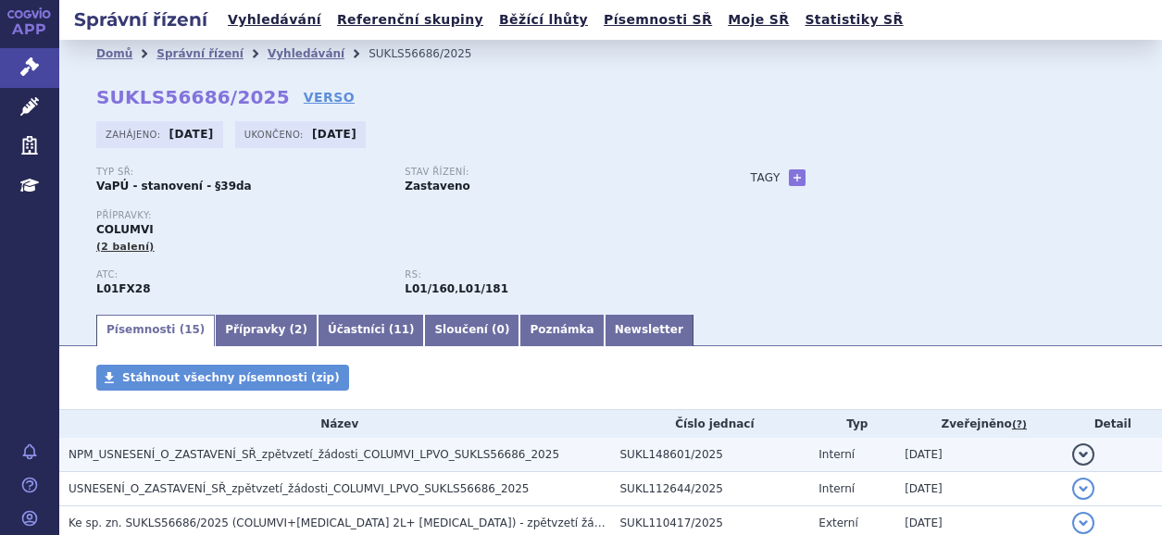
click at [307, 457] on span "NPM_USNESENÍ_O_ZASTAVENÍ_SŘ_zpětvzetí_žádosti_COLUMVI_LPVO_SUKLS56686_2025" at bounding box center [314, 454] width 491 height 13
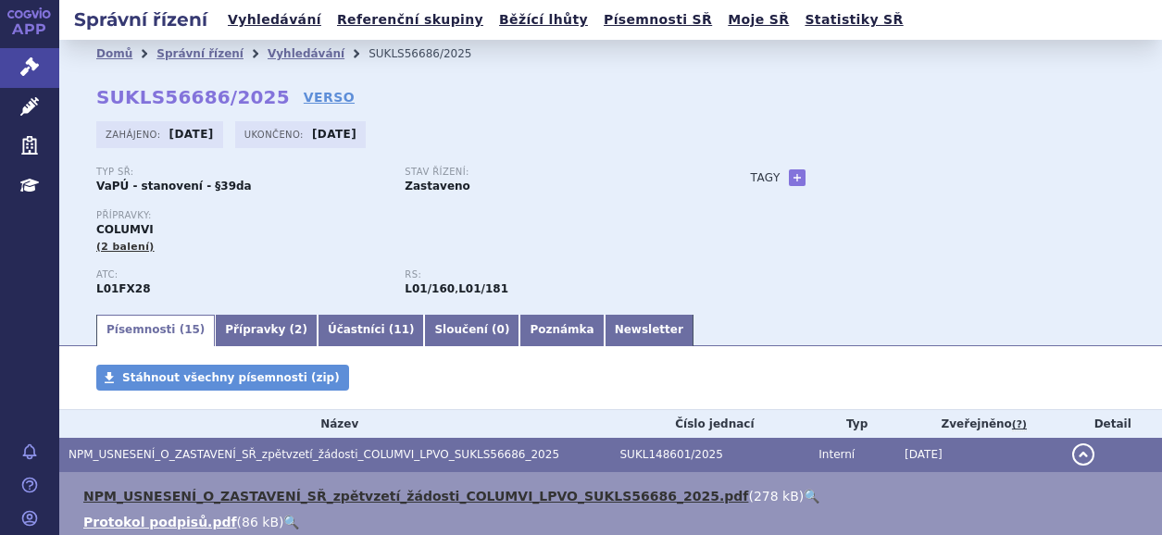
click at [426, 502] on link "NPM_USNESENÍ_O_ZASTAVENÍ_SŘ_zpětvzetí_žádosti_COLUMVI_LPVO_SUKLS56686_2025.pdf" at bounding box center [415, 496] width 665 height 15
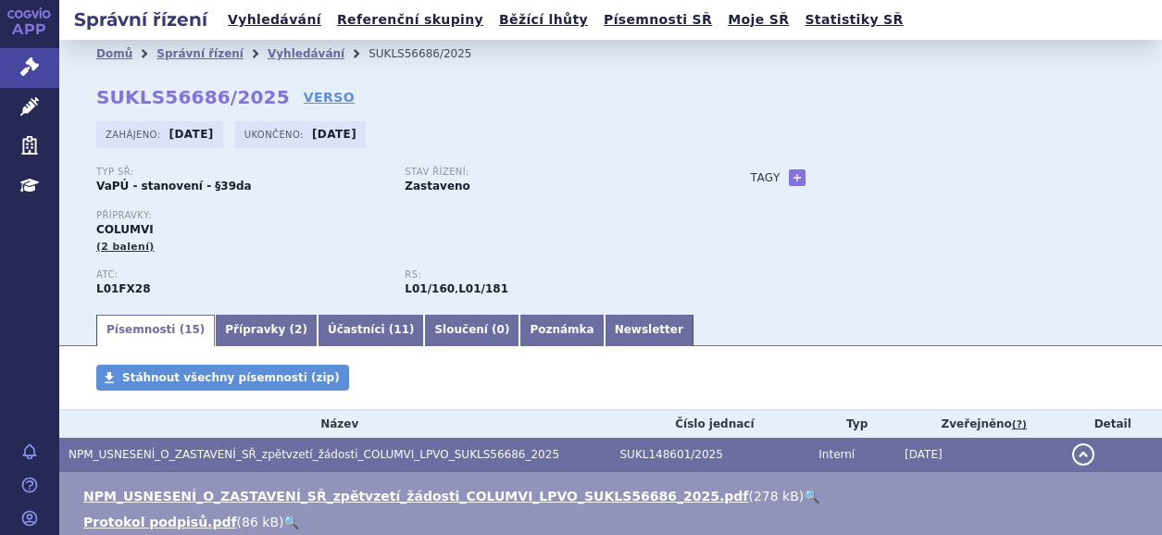
scroll to position [93, 0]
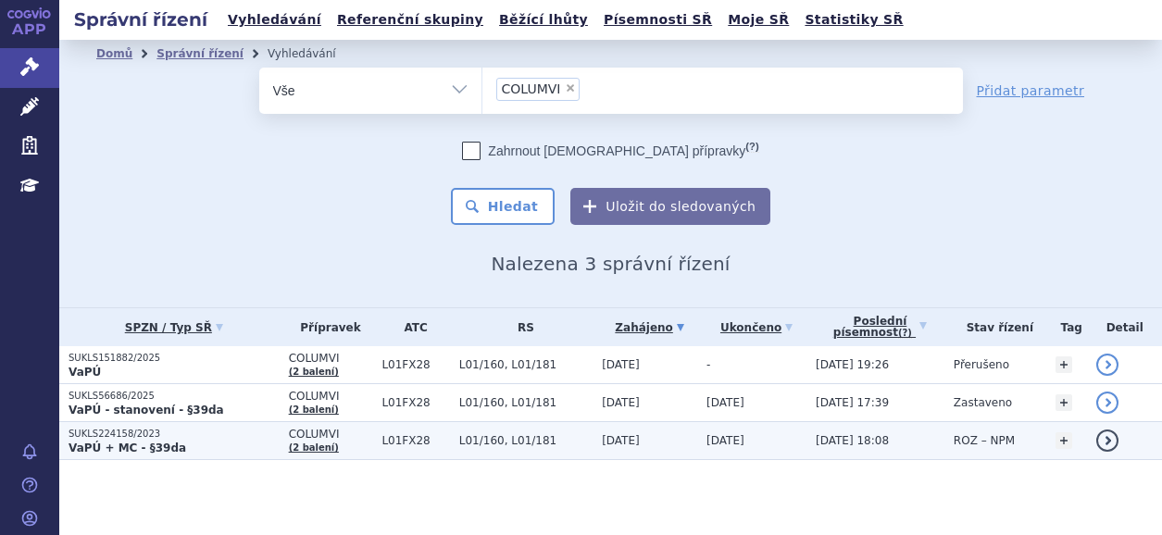
click at [149, 444] on strong "VaPÚ + MC - §39da" at bounding box center [128, 448] width 118 height 13
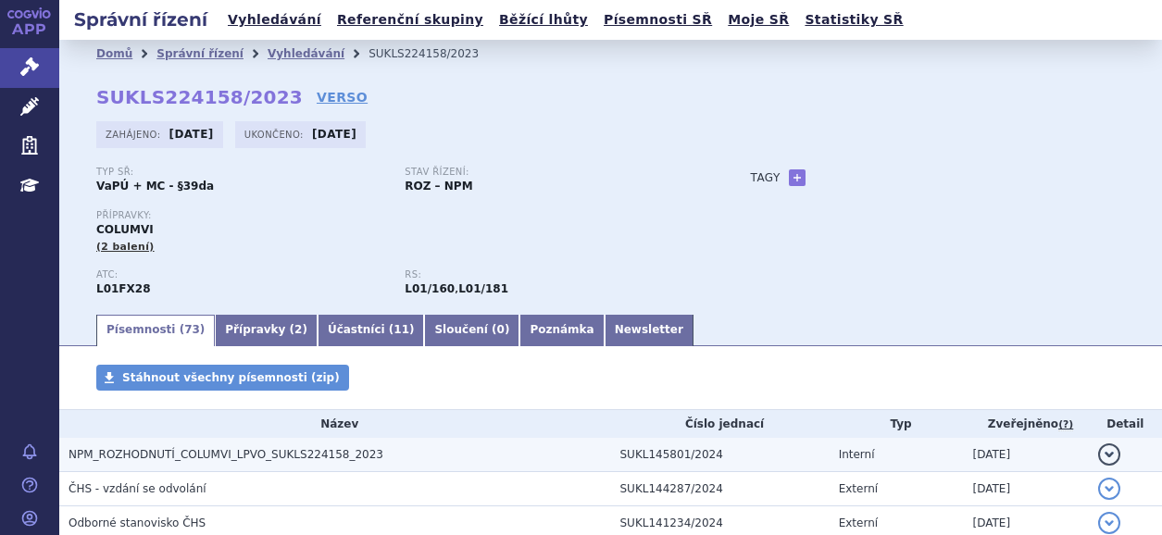
click at [227, 459] on span "NPM_ROZHODNUTÍ_COLUMVI_LPVO_SUKLS224158_2023" at bounding box center [226, 454] width 315 height 13
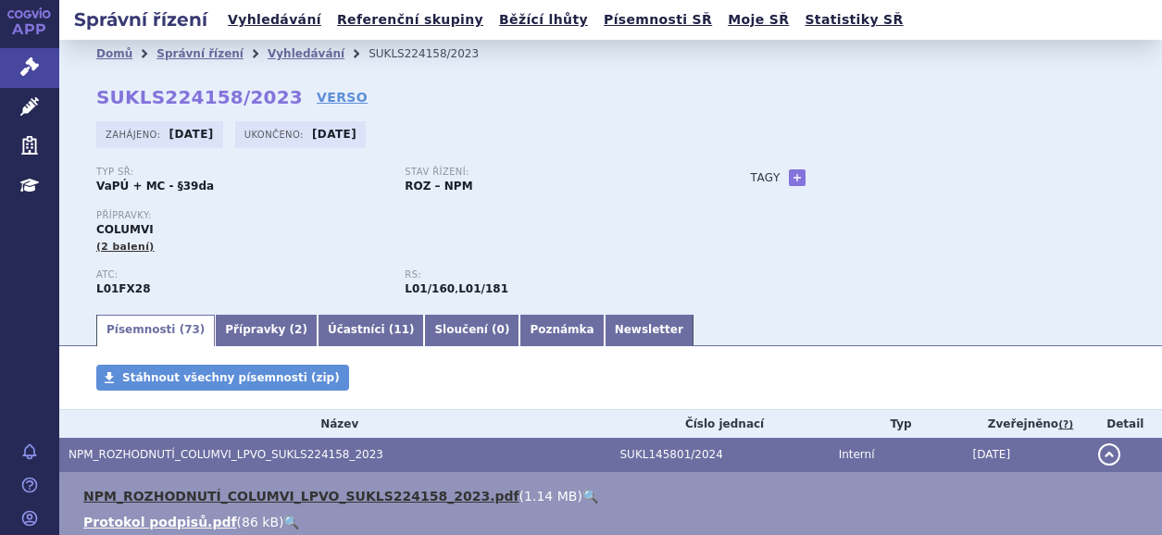
click at [320, 492] on link "NPM_ROZHODNUTÍ_COLUMVI_LPVO_SUKLS224158_2023.pdf" at bounding box center [301, 496] width 436 height 15
